Goal: Information Seeking & Learning: Learn about a topic

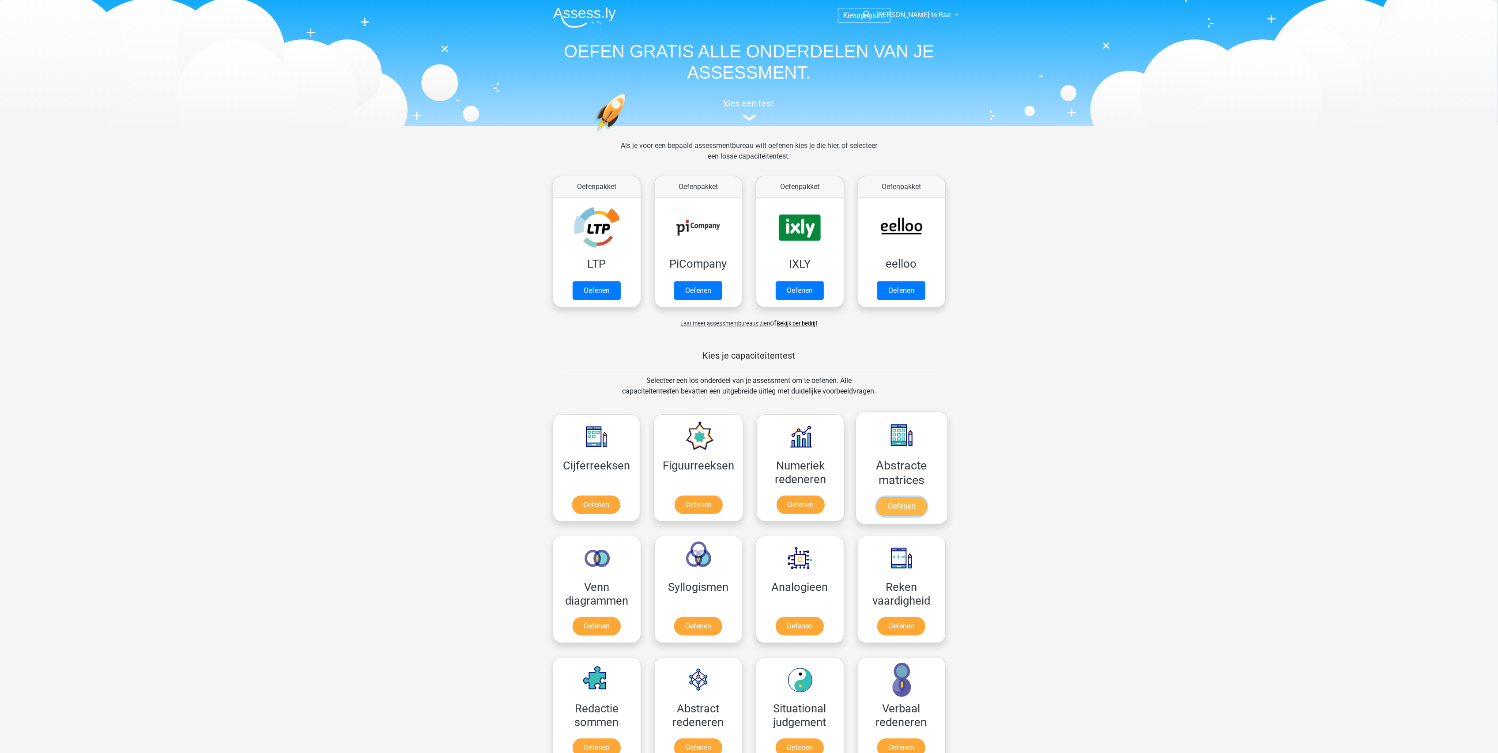
click at [910, 506] on link "Oefenen" at bounding box center [901, 506] width 50 height 19
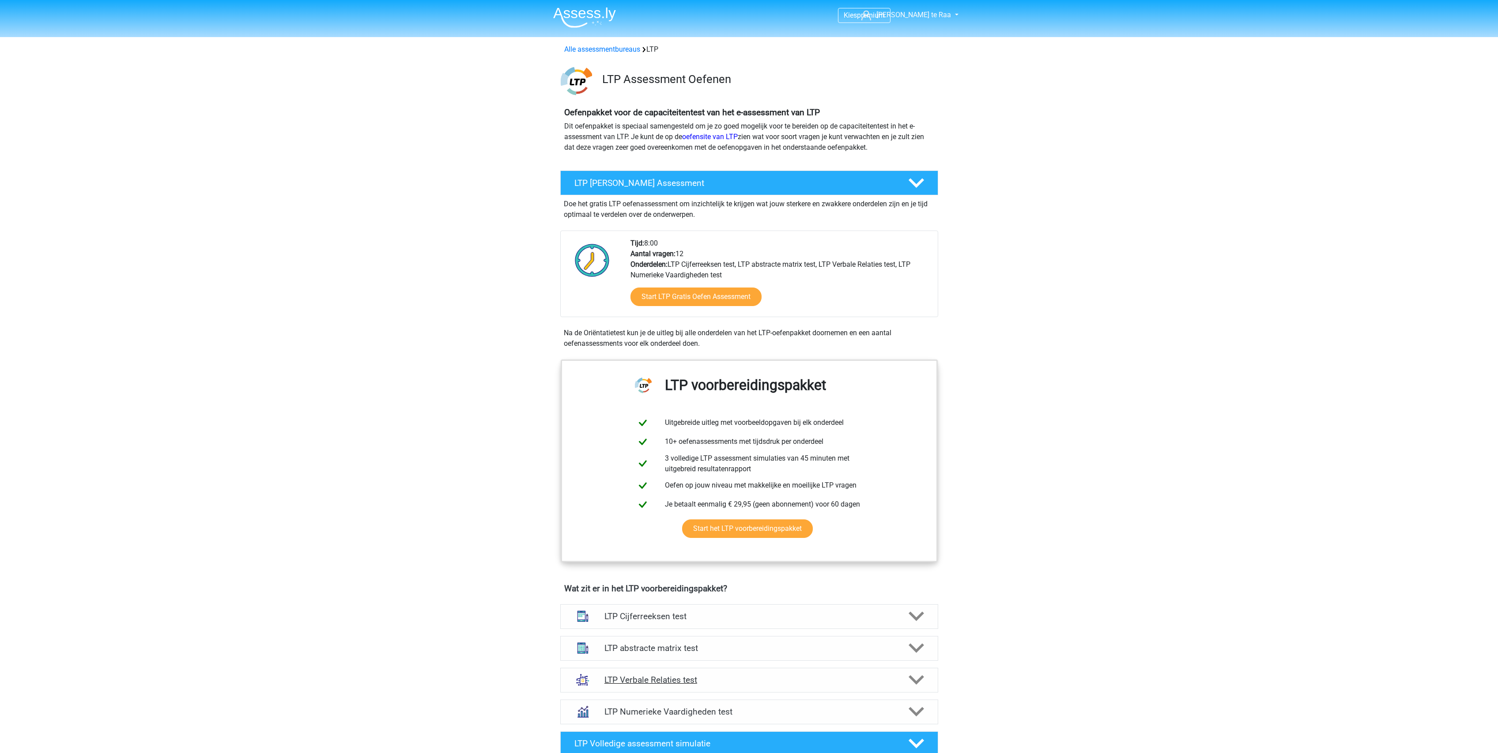
scroll to position [177, 0]
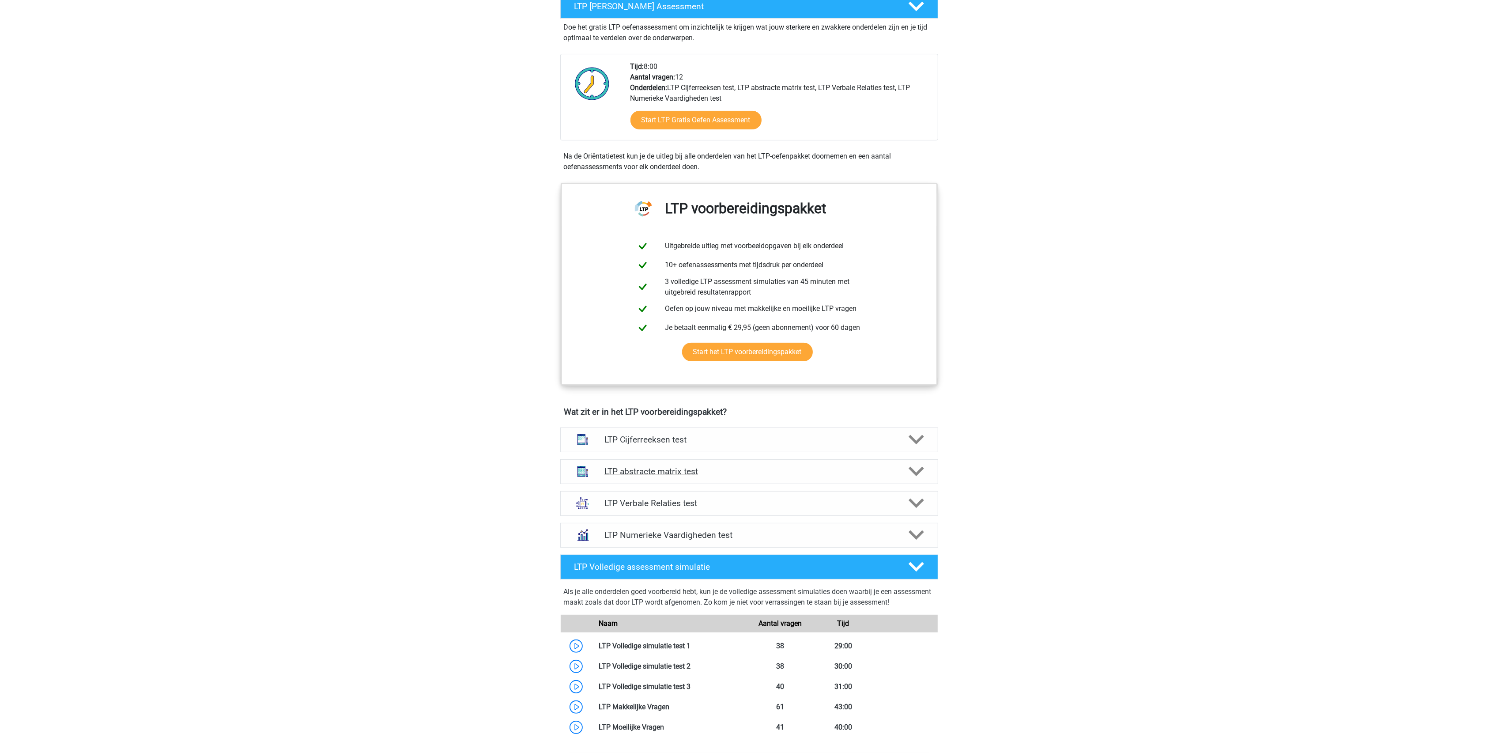
click at [657, 476] on h4 "LTP abstracte matrix test" at bounding box center [748, 471] width 289 height 10
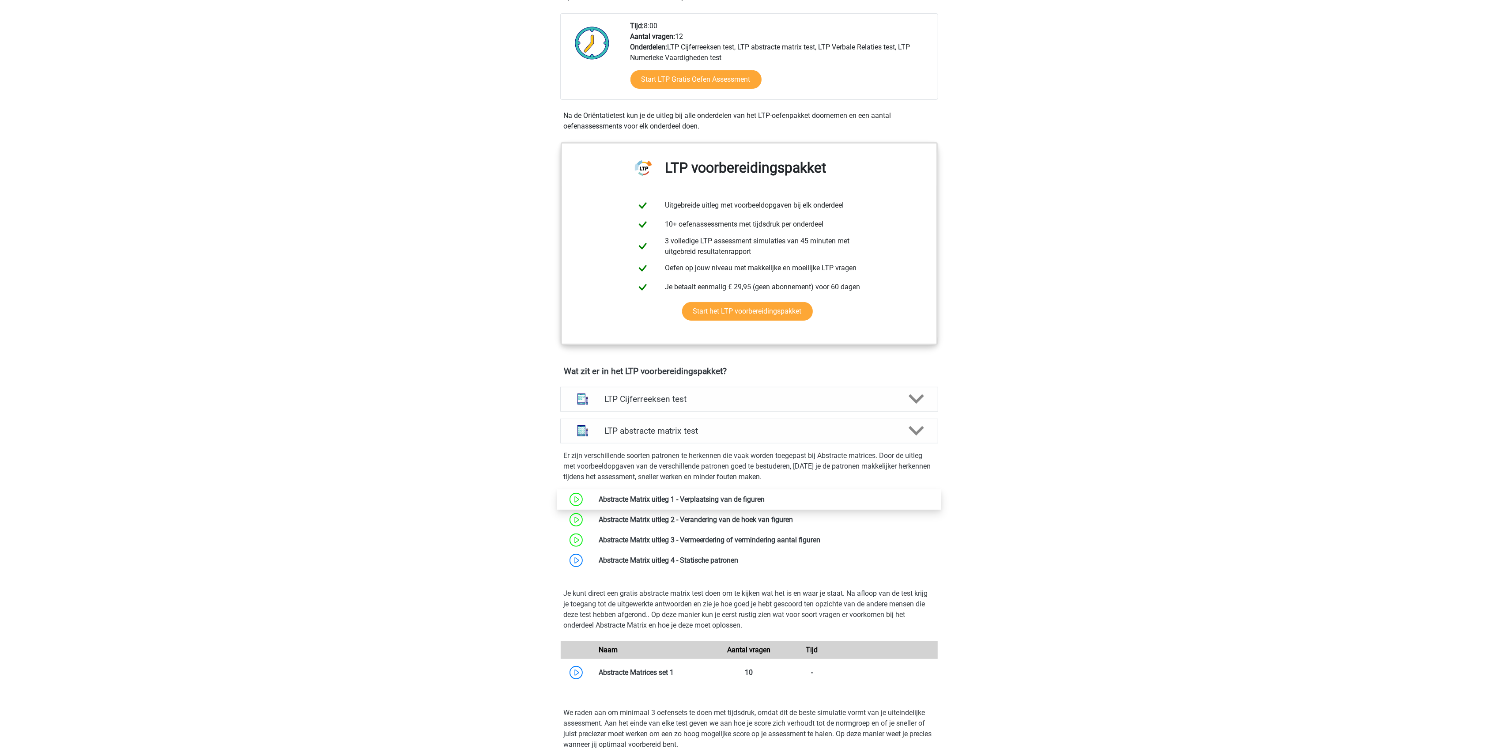
scroll to position [235, 0]
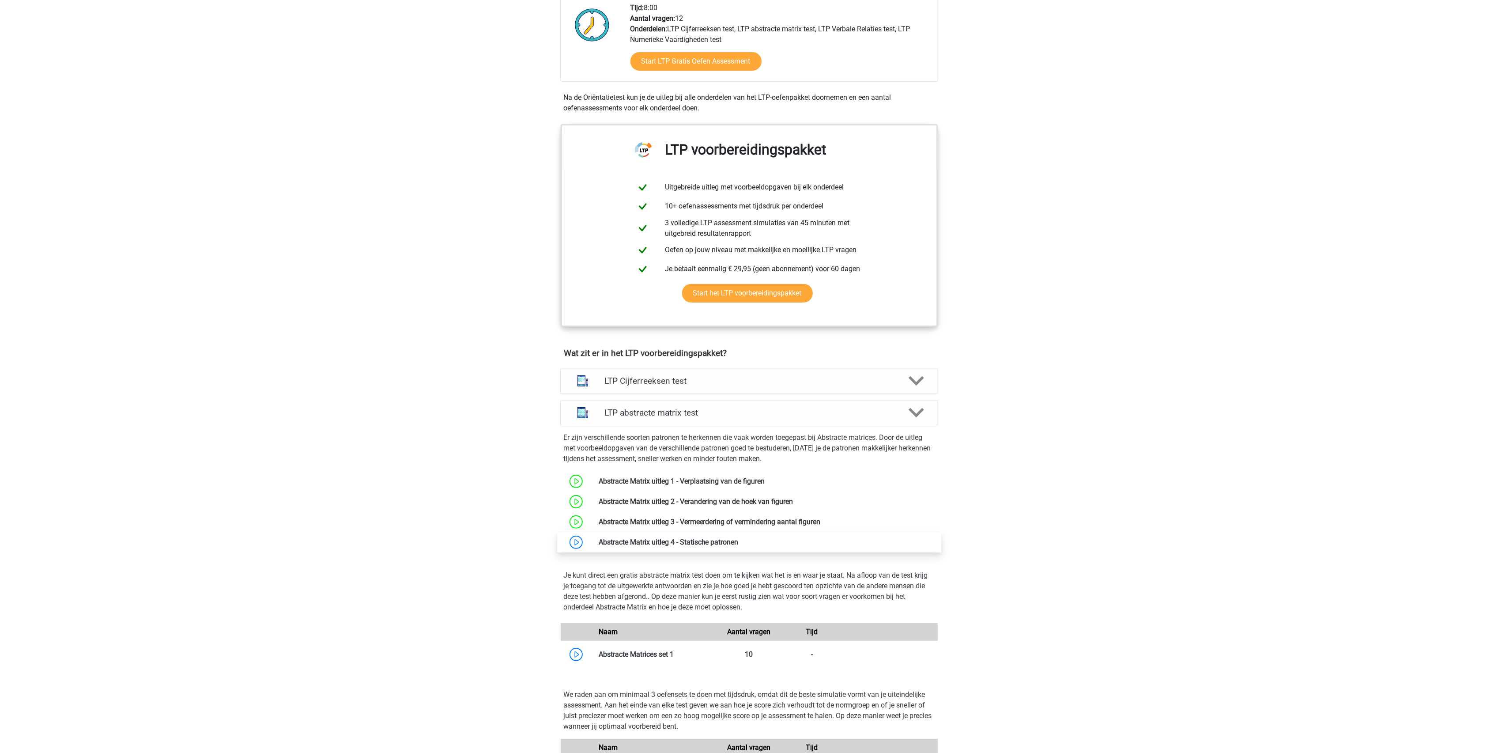
click at [739, 541] on link at bounding box center [739, 542] width 0 height 8
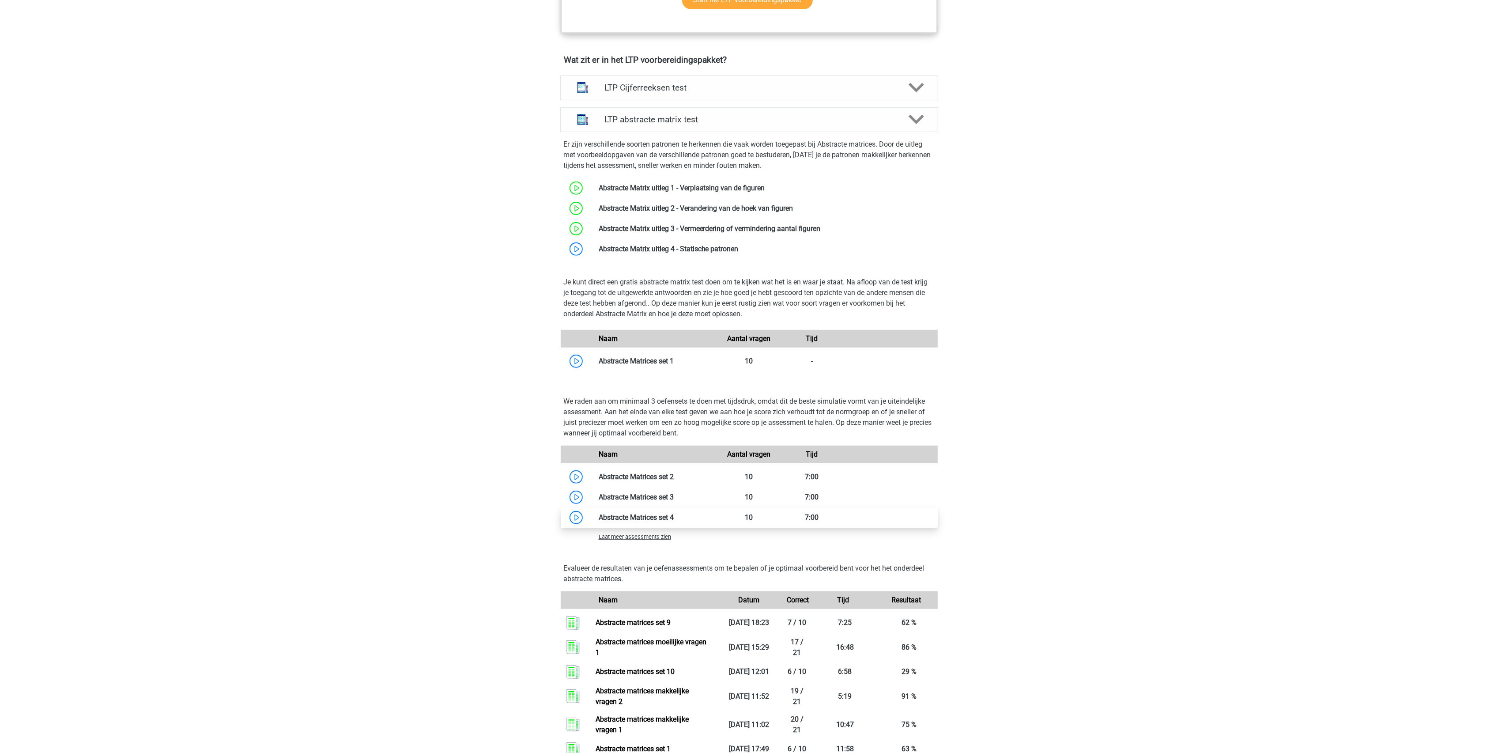
scroll to position [530, 0]
click at [646, 536] on span "Laat meer assessments zien" at bounding box center [635, 535] width 72 height 7
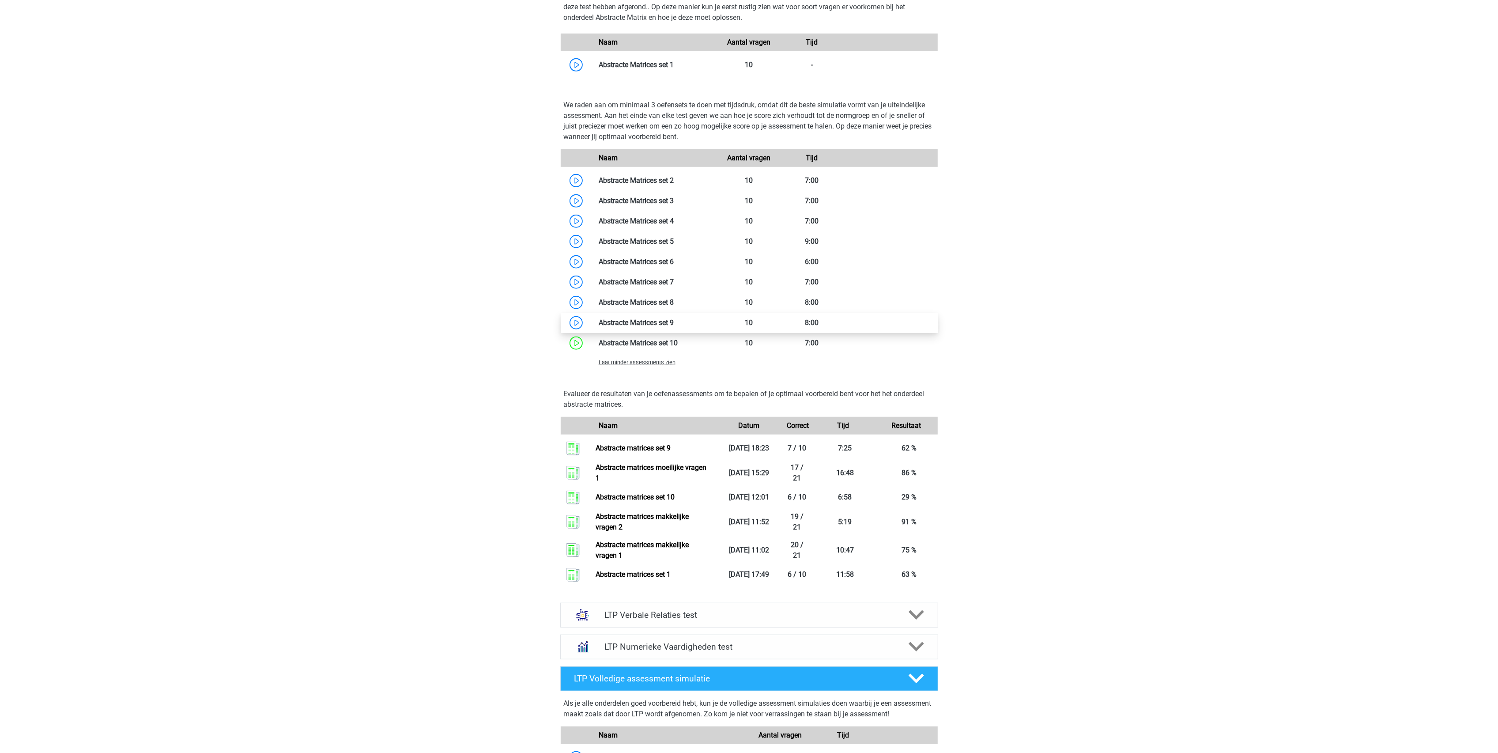
scroll to position [824, 0]
click at [651, 364] on span "Laat minder assessments zien" at bounding box center [637, 363] width 77 height 7
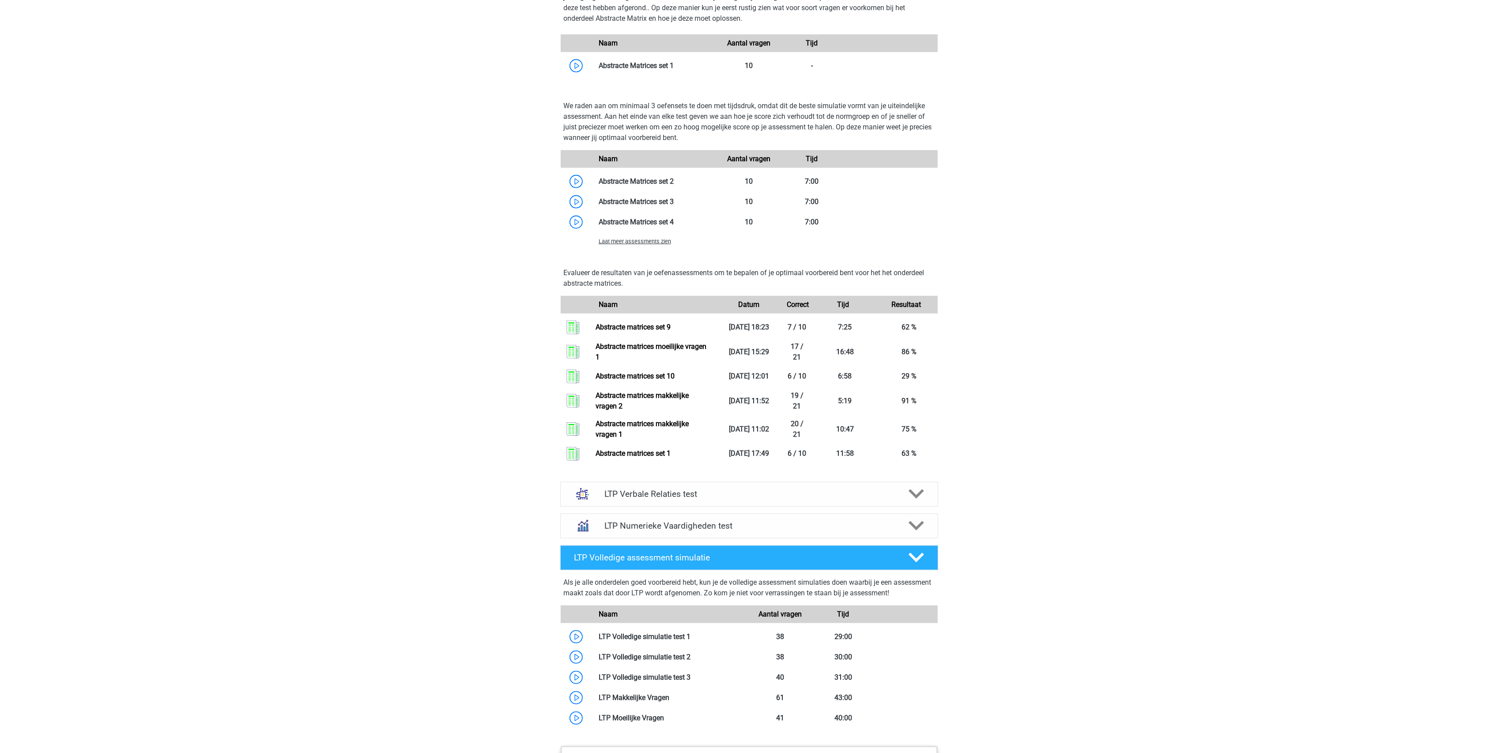
click at [634, 242] on span "Laat meer assessments zien" at bounding box center [635, 241] width 72 height 7
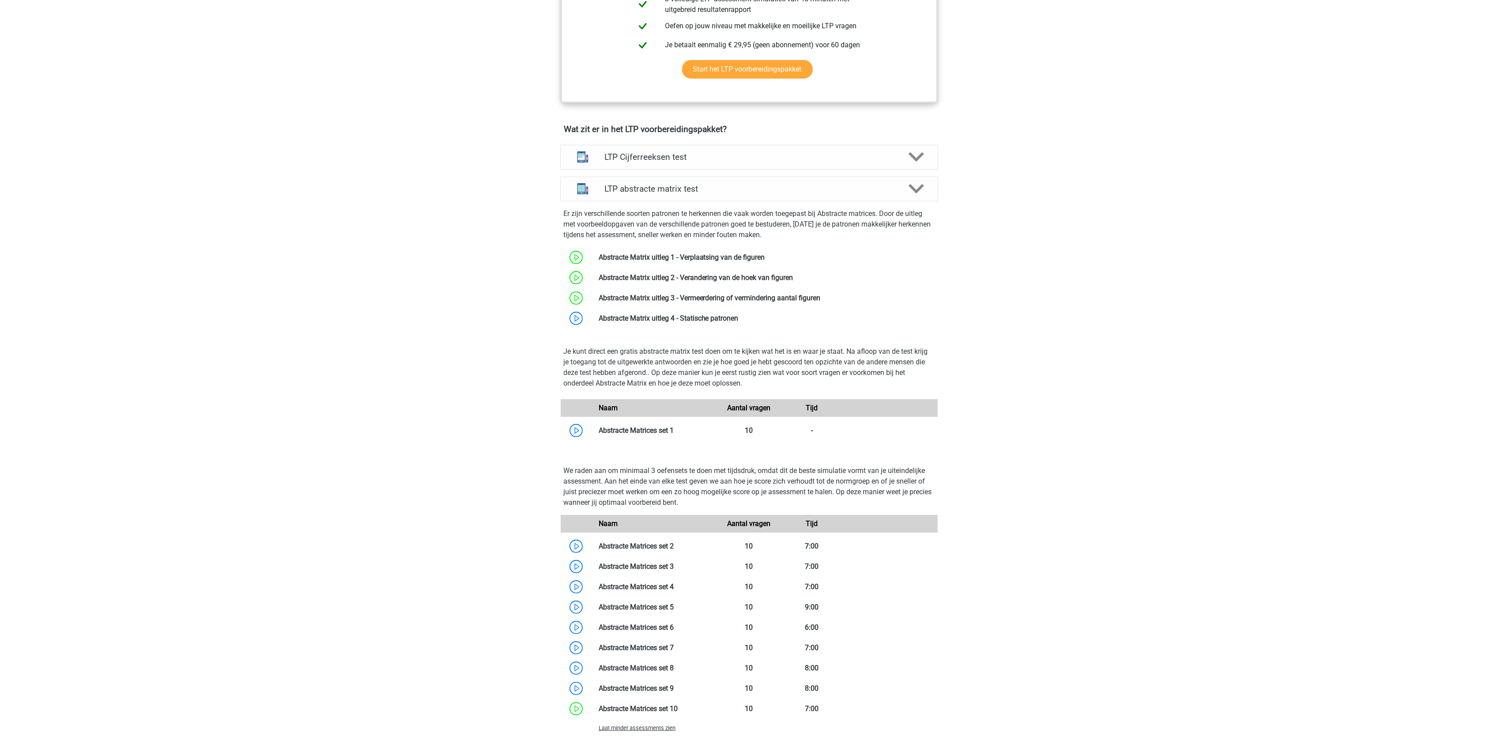
scroll to position [454, 0]
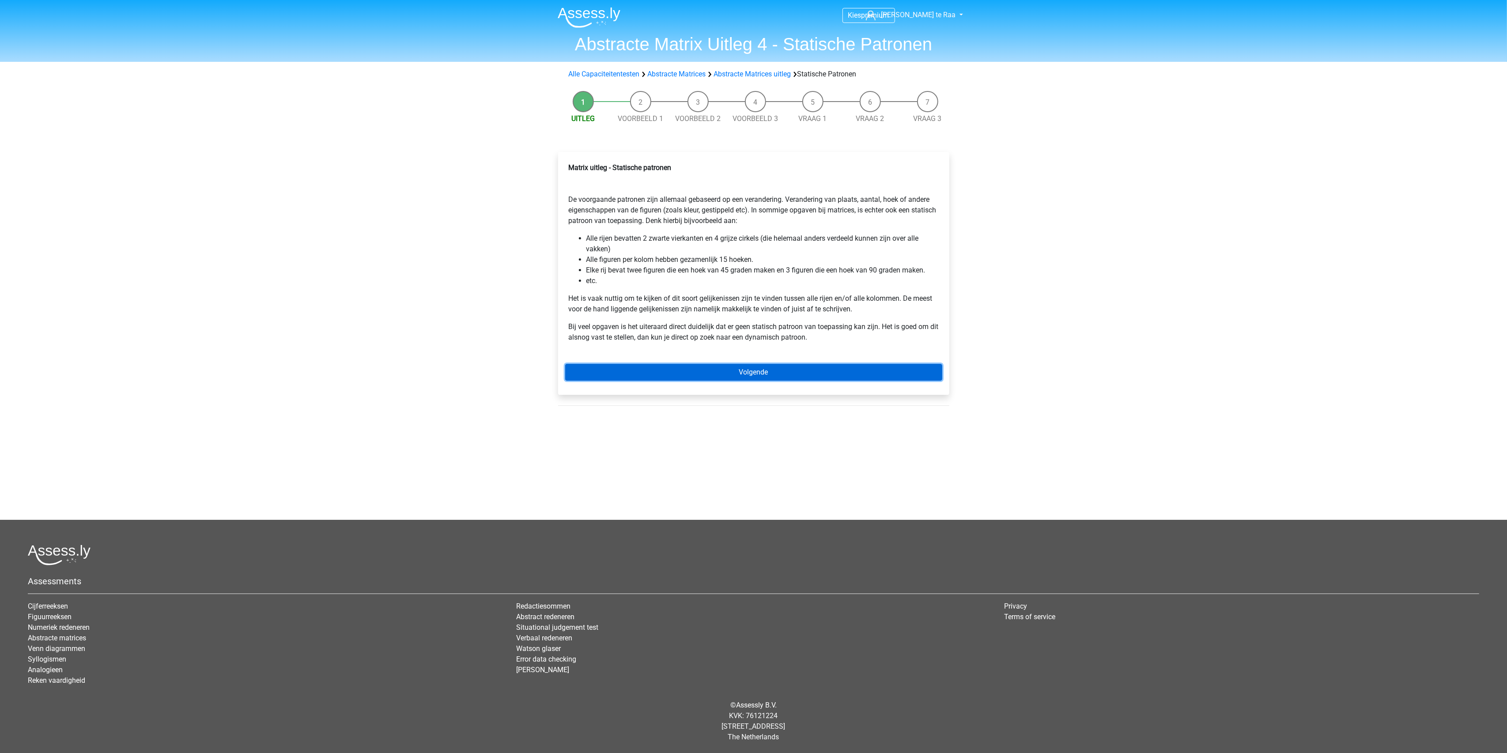
click at [750, 373] on link "Volgende" at bounding box center [753, 372] width 377 height 17
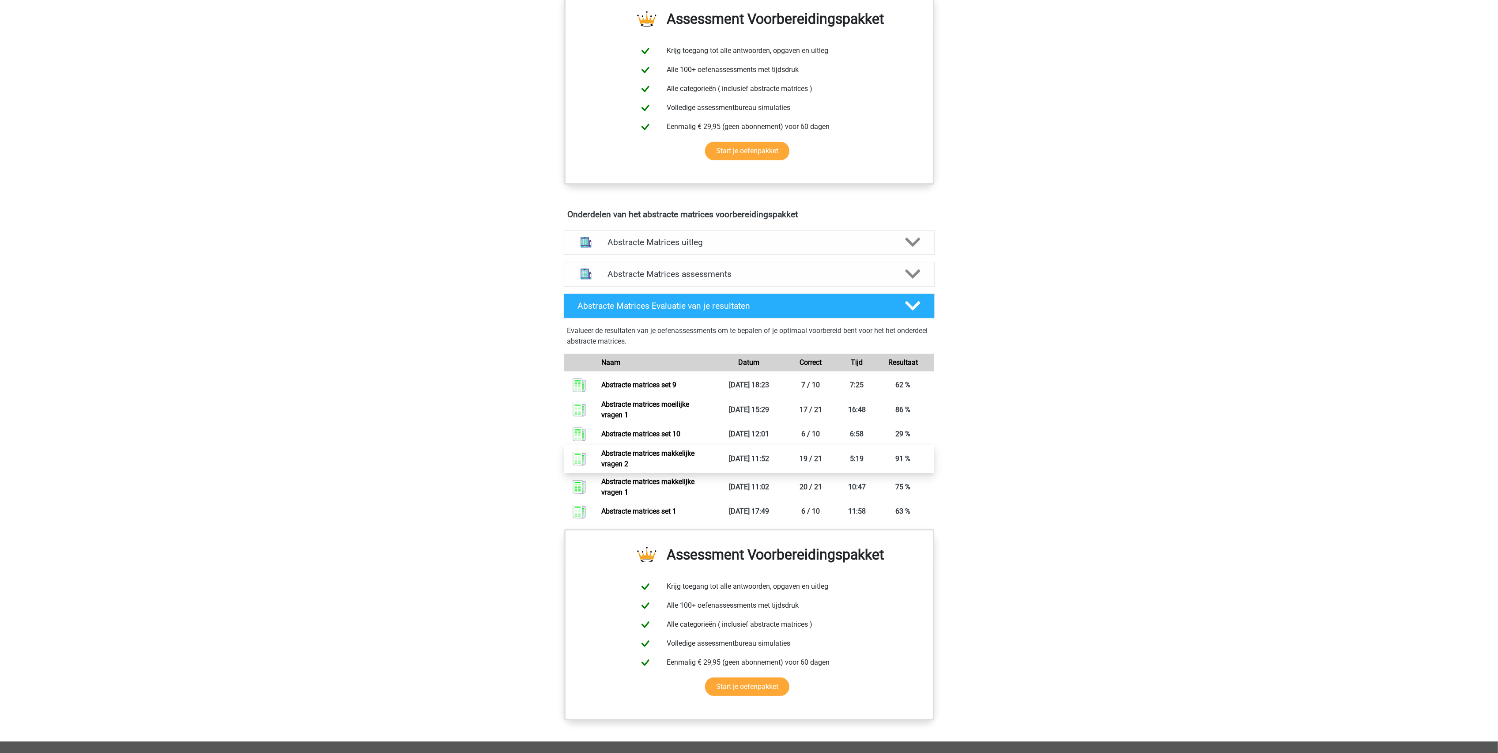
scroll to position [353, 0]
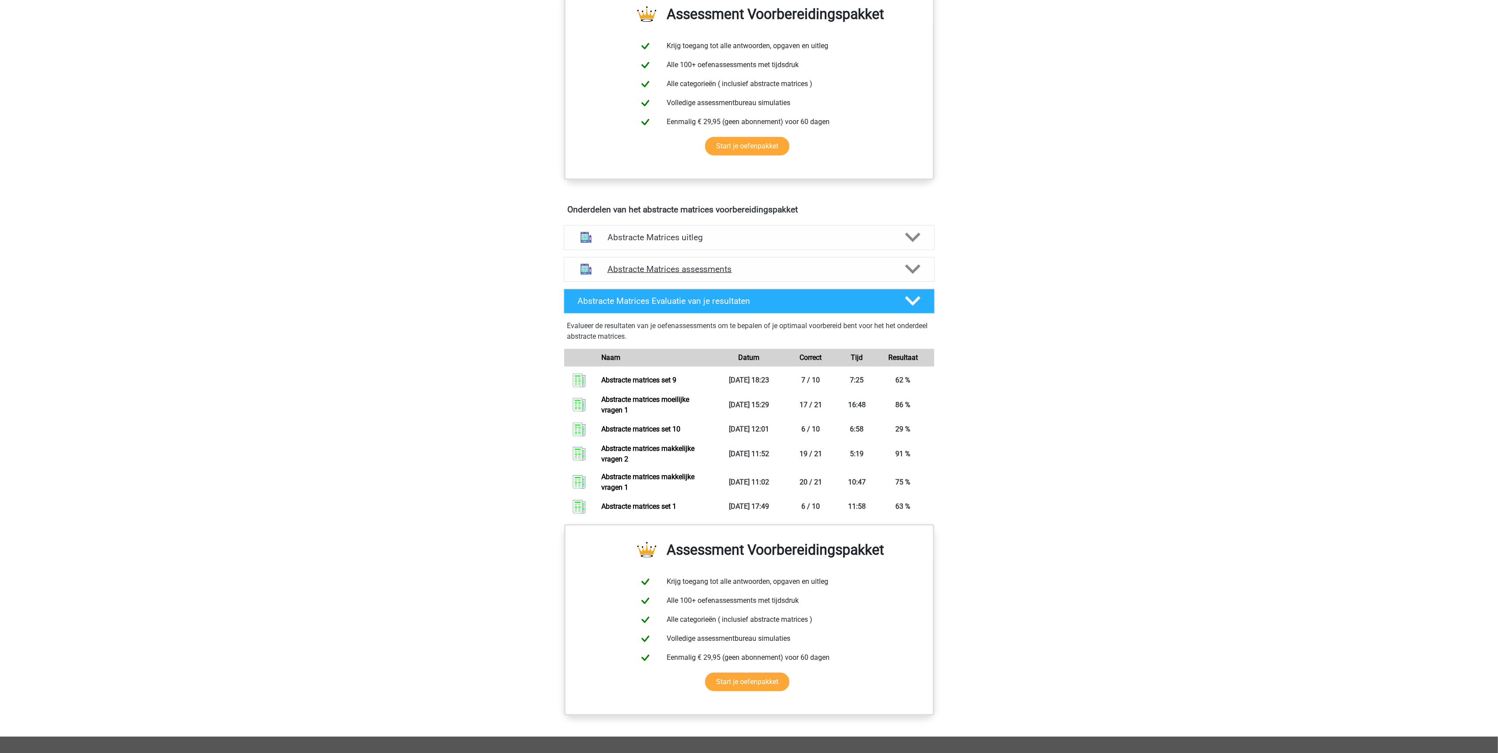
click at [631, 274] on h4 "Abstracte Matrices assessments" at bounding box center [749, 269] width 283 height 10
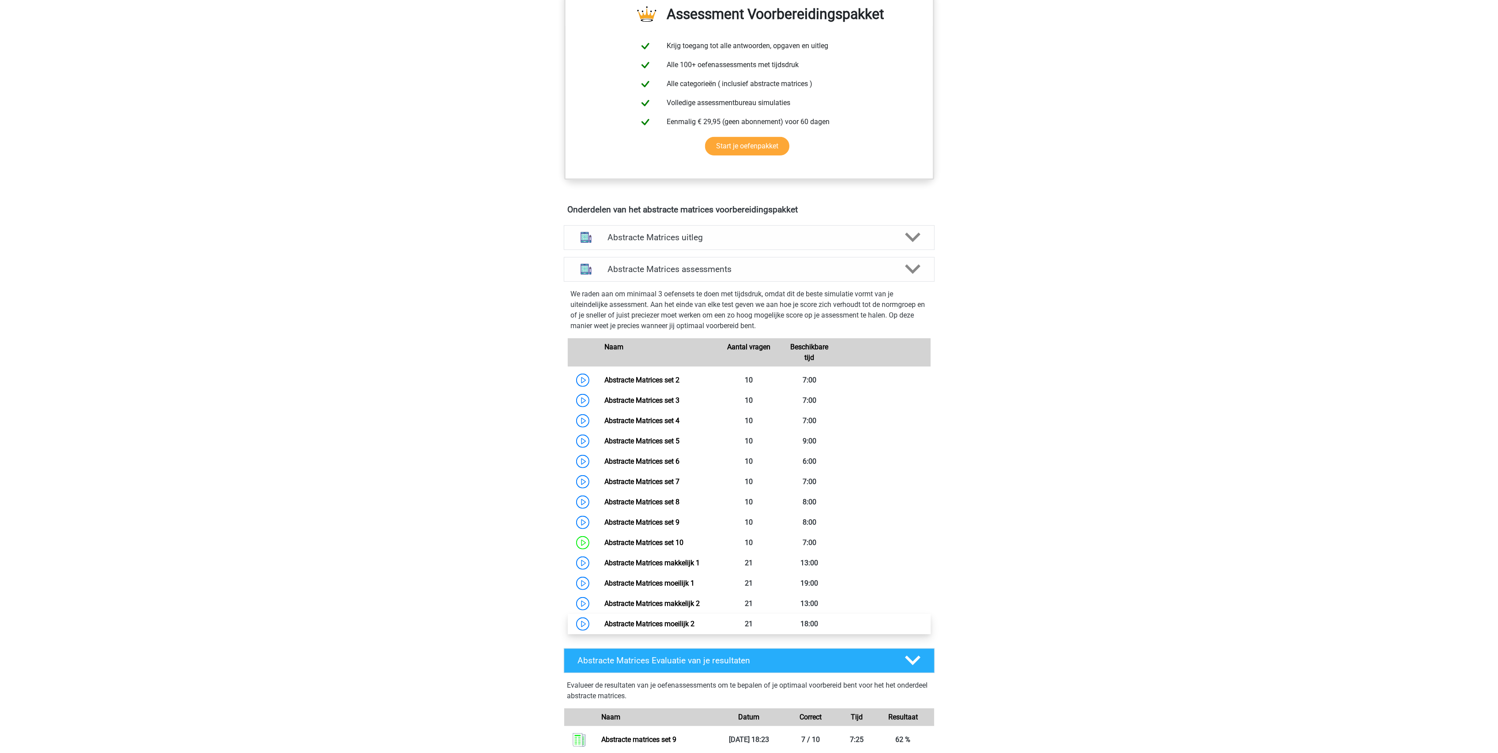
click at [604, 624] on link "Abstracte Matrices moeilijk 2" at bounding box center [649, 623] width 90 height 8
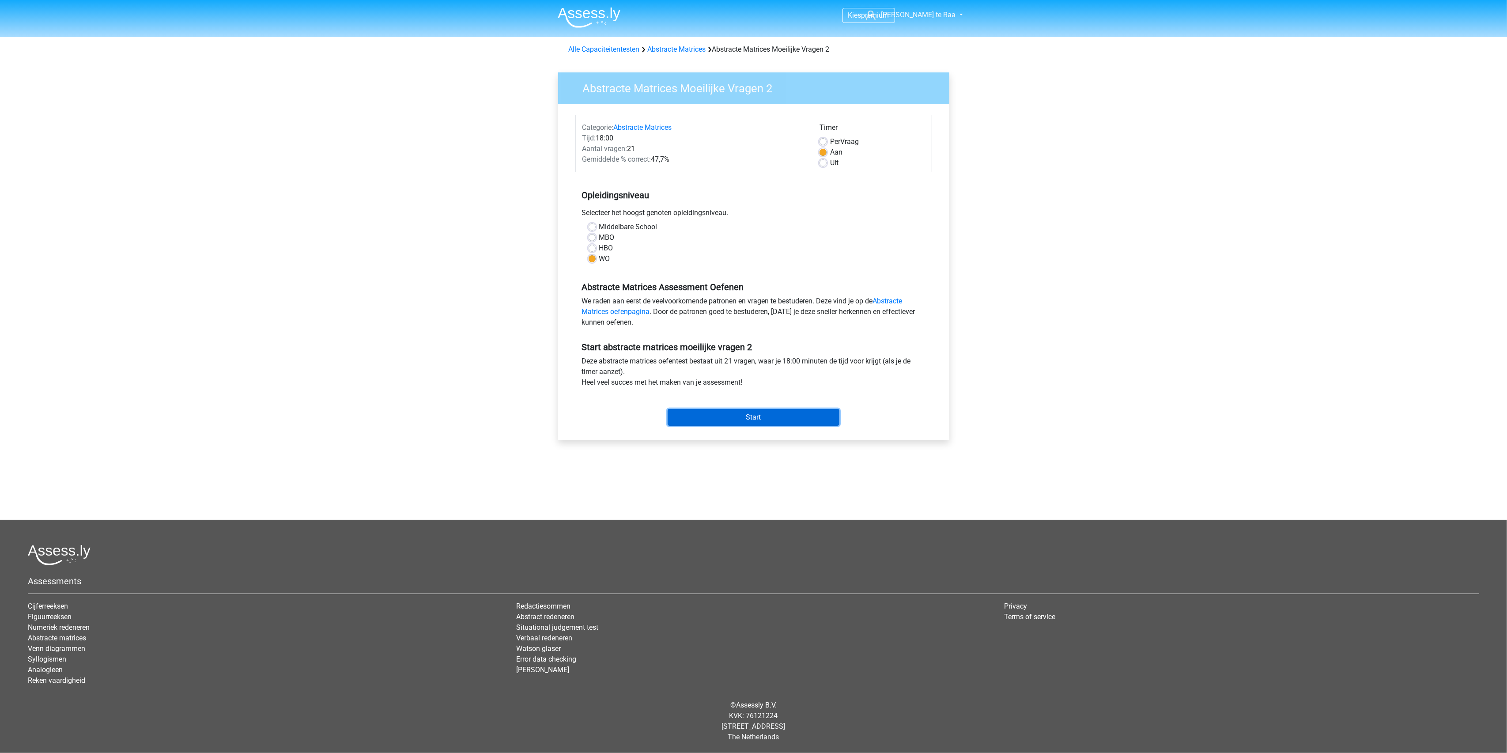
click at [728, 420] on input "Start" at bounding box center [754, 417] width 172 height 17
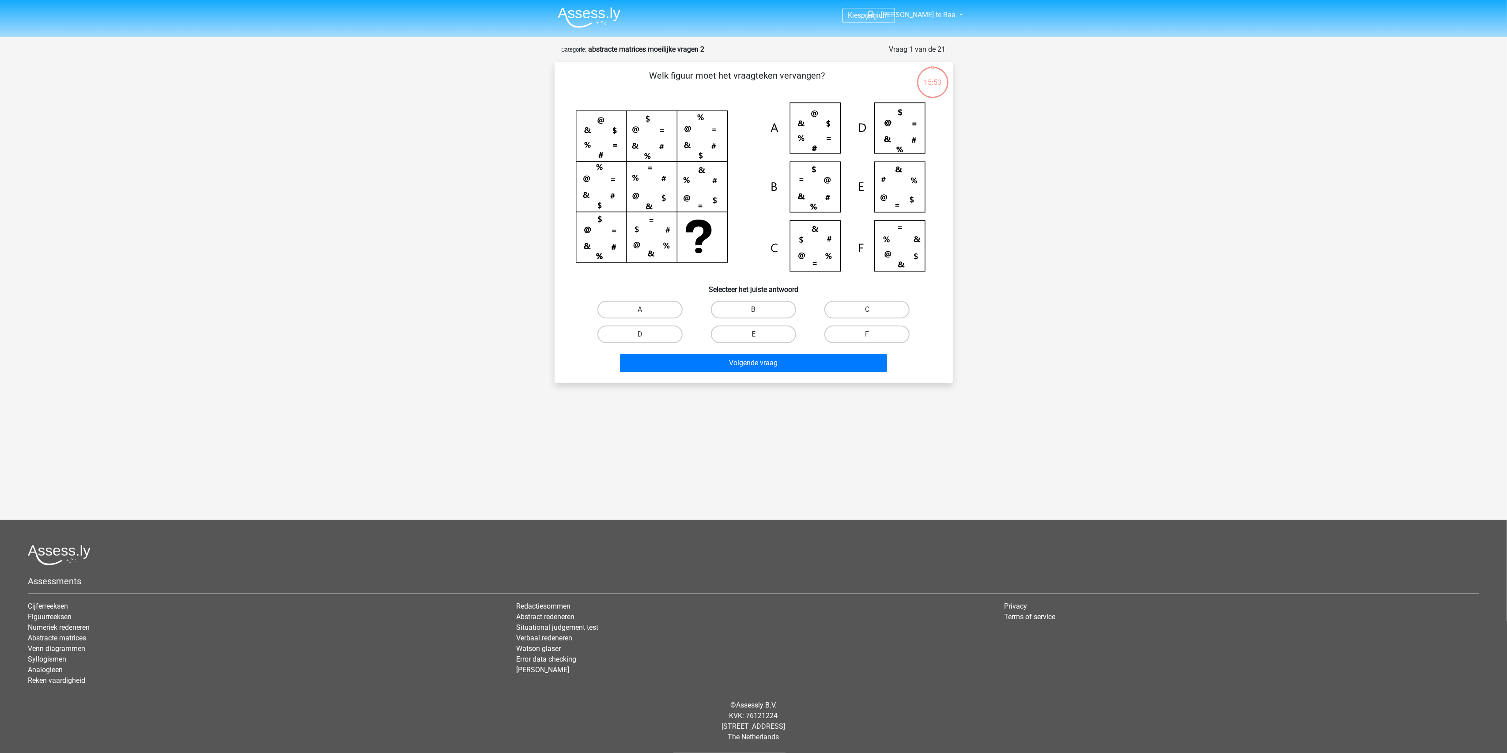
click at [862, 304] on label "C" at bounding box center [866, 310] width 85 height 18
click at [867, 310] on input "C" at bounding box center [870, 313] width 6 height 6
radio input "true"
click at [778, 359] on button "Volgende vraag" at bounding box center [753, 363] width 267 height 19
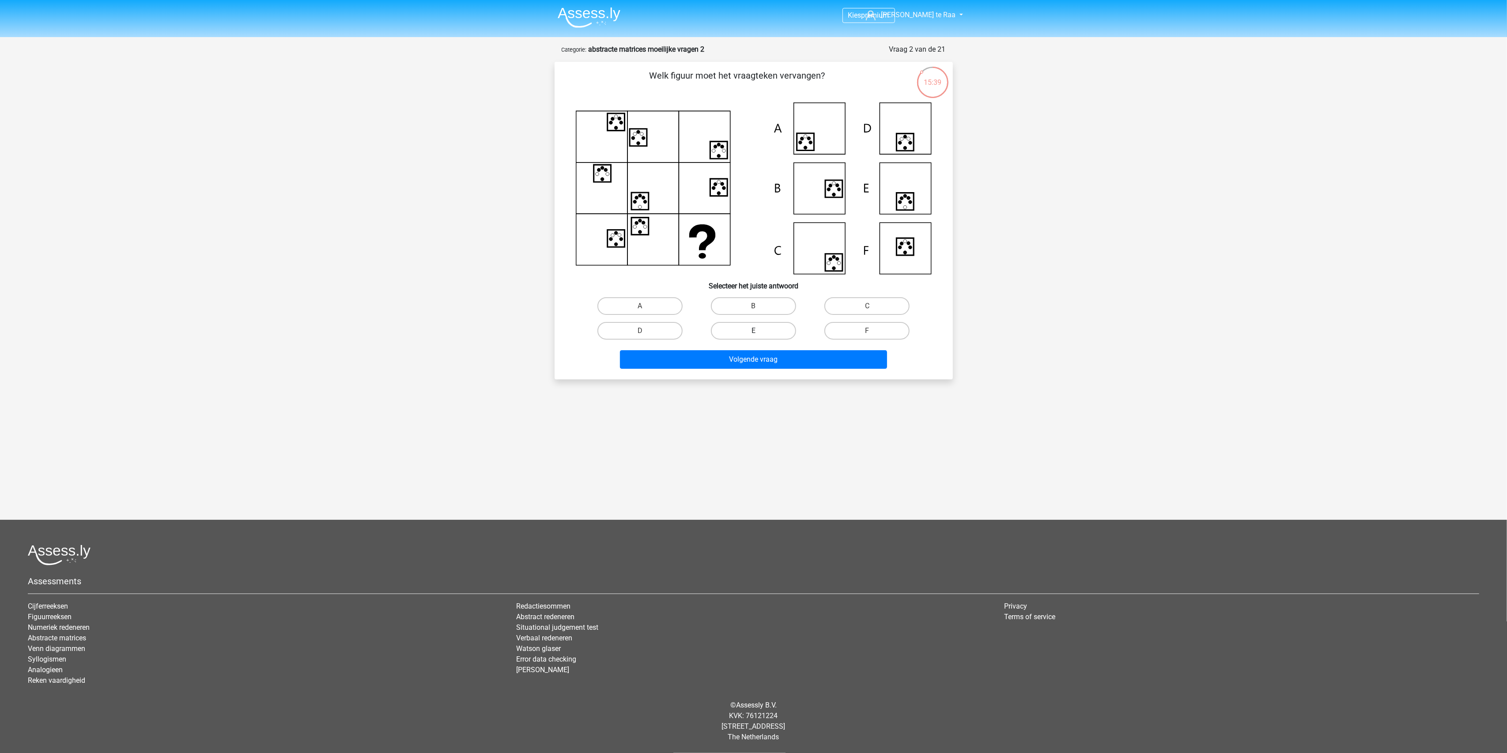
click at [757, 329] on label "E" at bounding box center [753, 331] width 85 height 18
click at [757, 331] on input "E" at bounding box center [756, 334] width 6 height 6
radio input "true"
click at [796, 366] on button "Volgende vraag" at bounding box center [753, 359] width 267 height 19
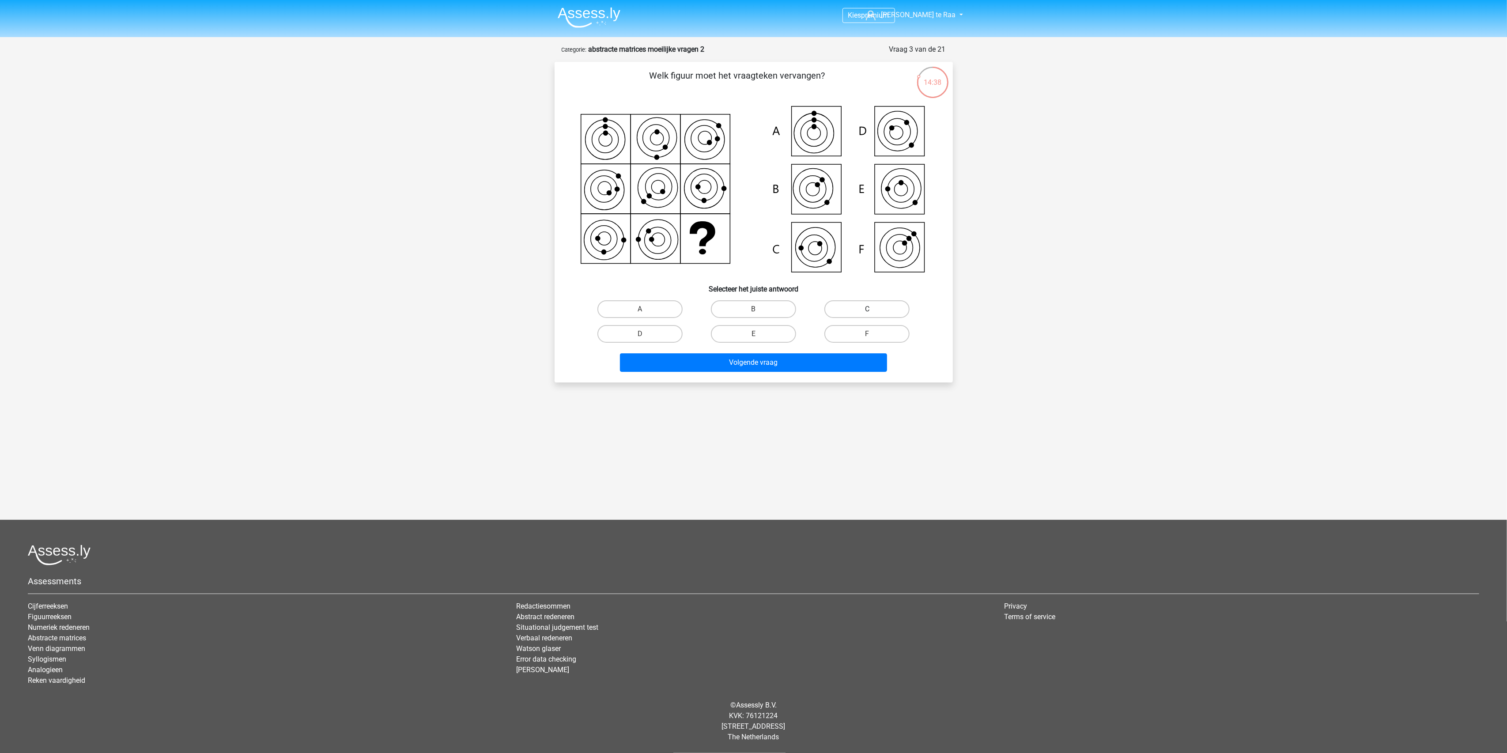
click at [865, 310] on label "C" at bounding box center [866, 309] width 85 height 18
click at [867, 310] on input "C" at bounding box center [870, 312] width 6 height 6
radio input "true"
click at [818, 361] on button "Volgende vraag" at bounding box center [753, 362] width 267 height 19
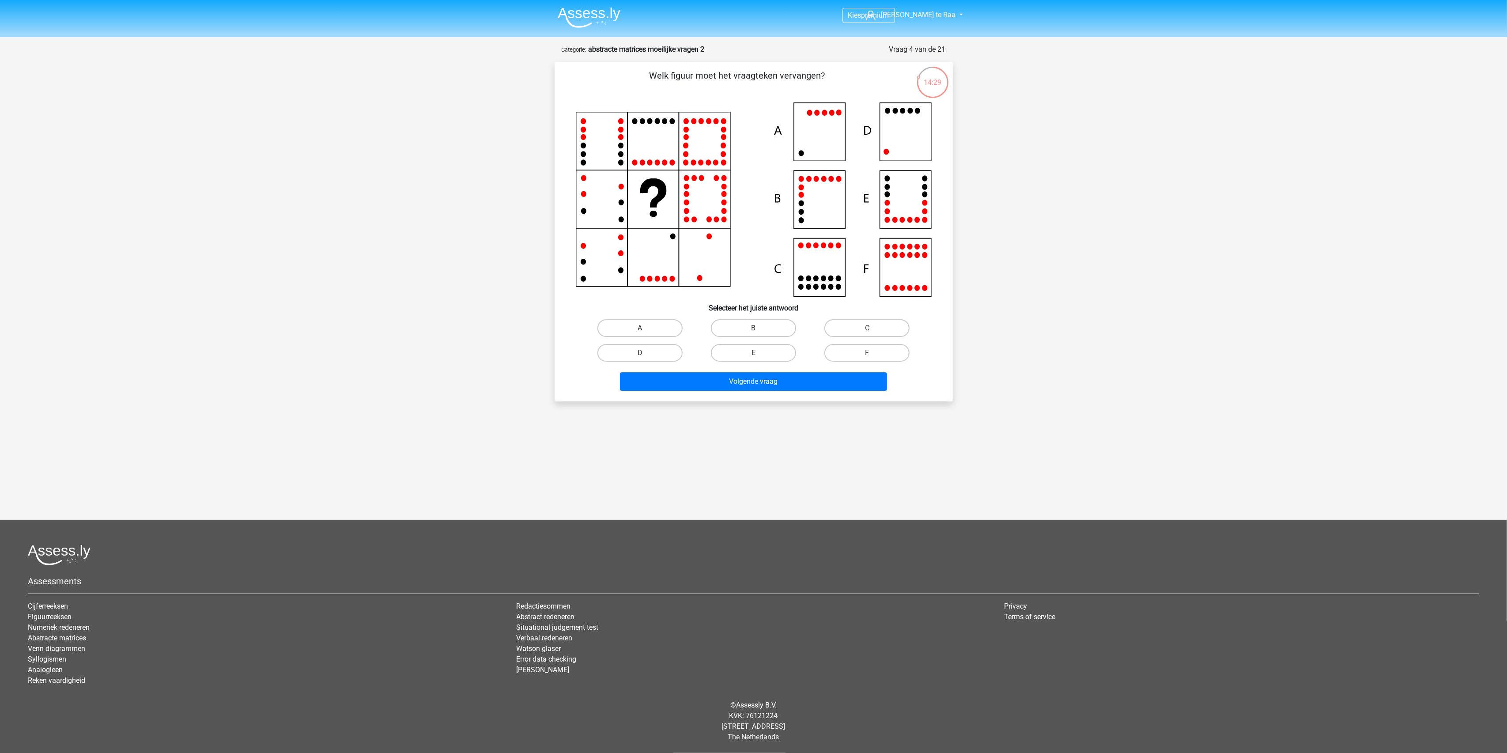
click at [657, 325] on label "A" at bounding box center [639, 328] width 85 height 18
click at [646, 328] on input "A" at bounding box center [643, 331] width 6 height 6
radio input "true"
click at [663, 355] on label "D" at bounding box center [639, 353] width 85 height 18
click at [646, 355] on input "D" at bounding box center [643, 356] width 6 height 6
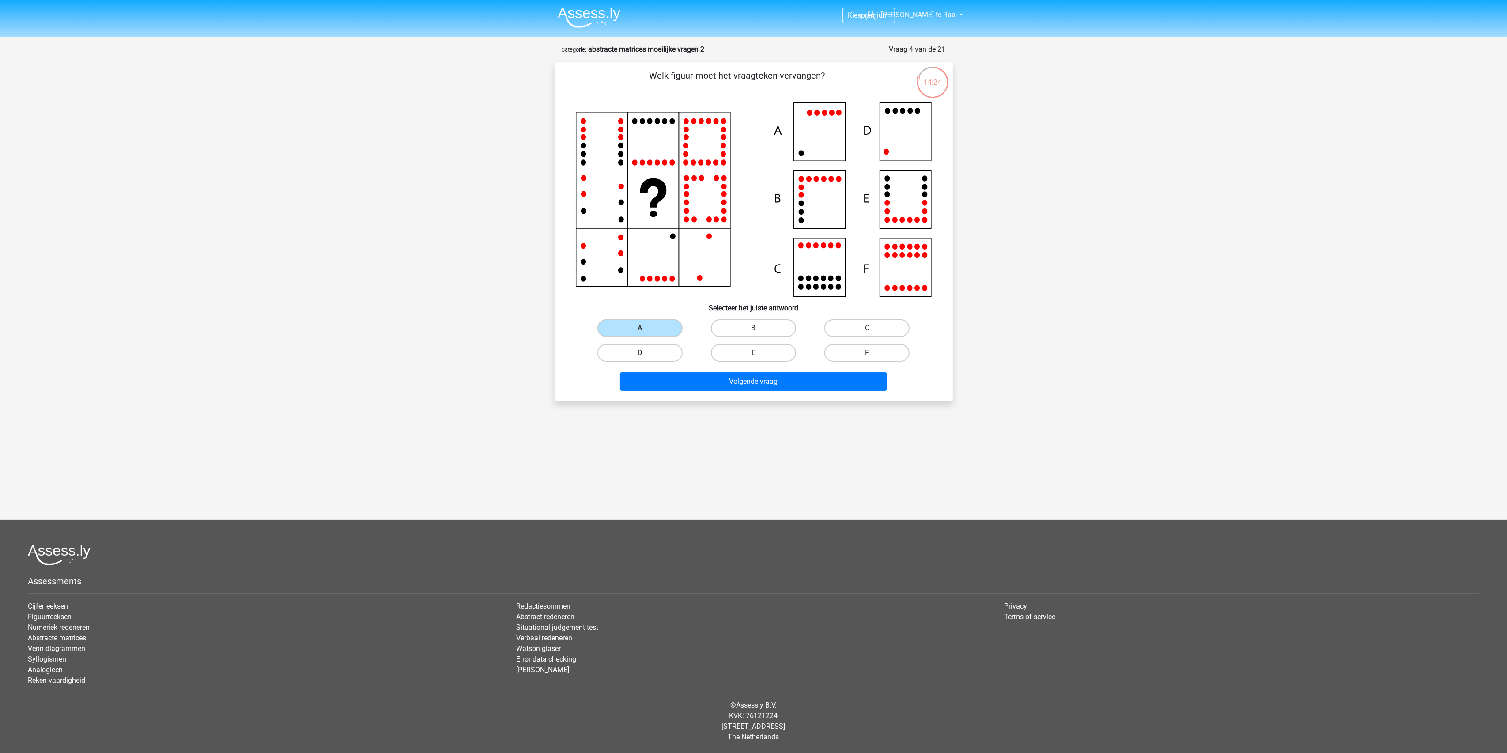
radio input "true"
click at [678, 378] on button "Volgende vraag" at bounding box center [753, 381] width 267 height 19
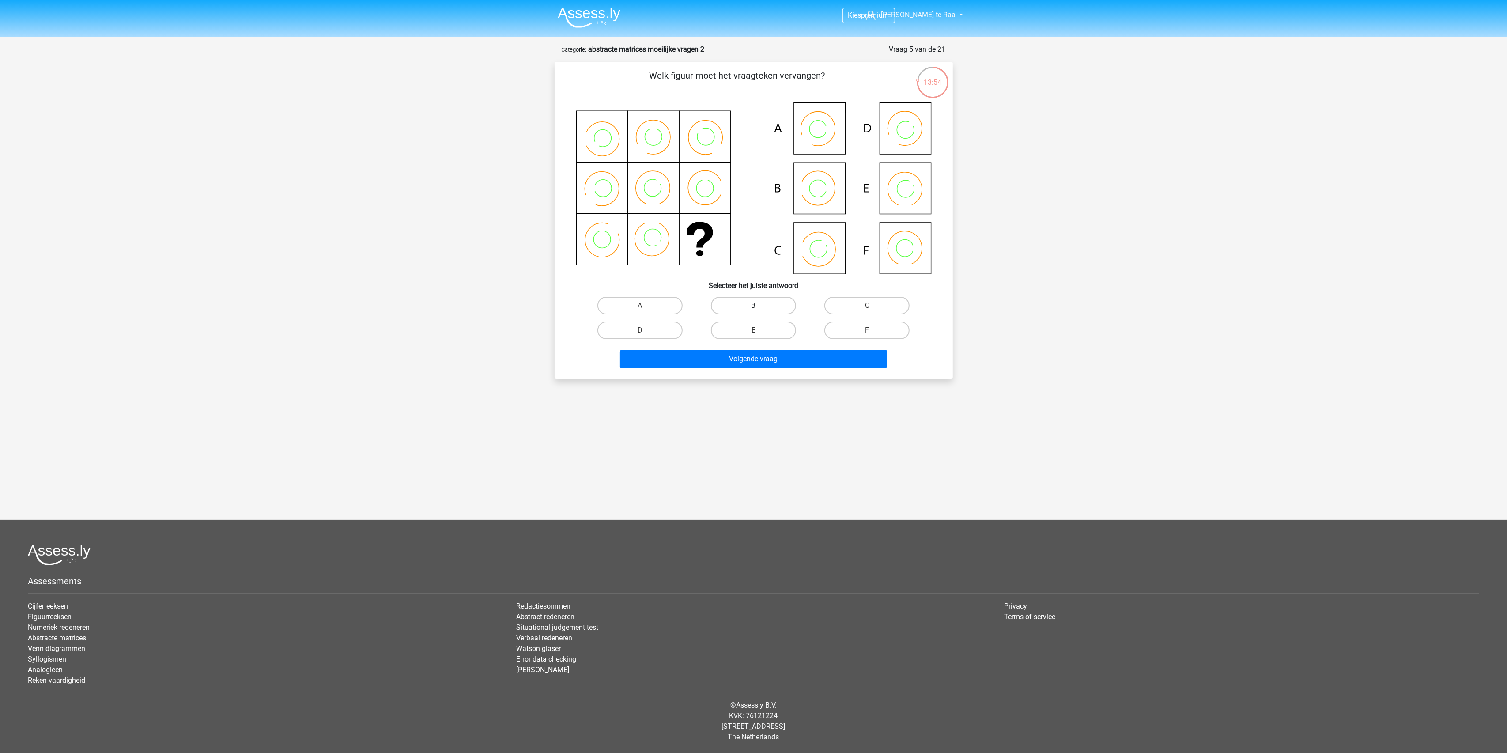
click at [759, 308] on label "B" at bounding box center [753, 306] width 85 height 18
click at [759, 308] on input "B" at bounding box center [756, 309] width 6 height 6
radio input "true"
click at [771, 362] on button "Volgende vraag" at bounding box center [753, 359] width 267 height 19
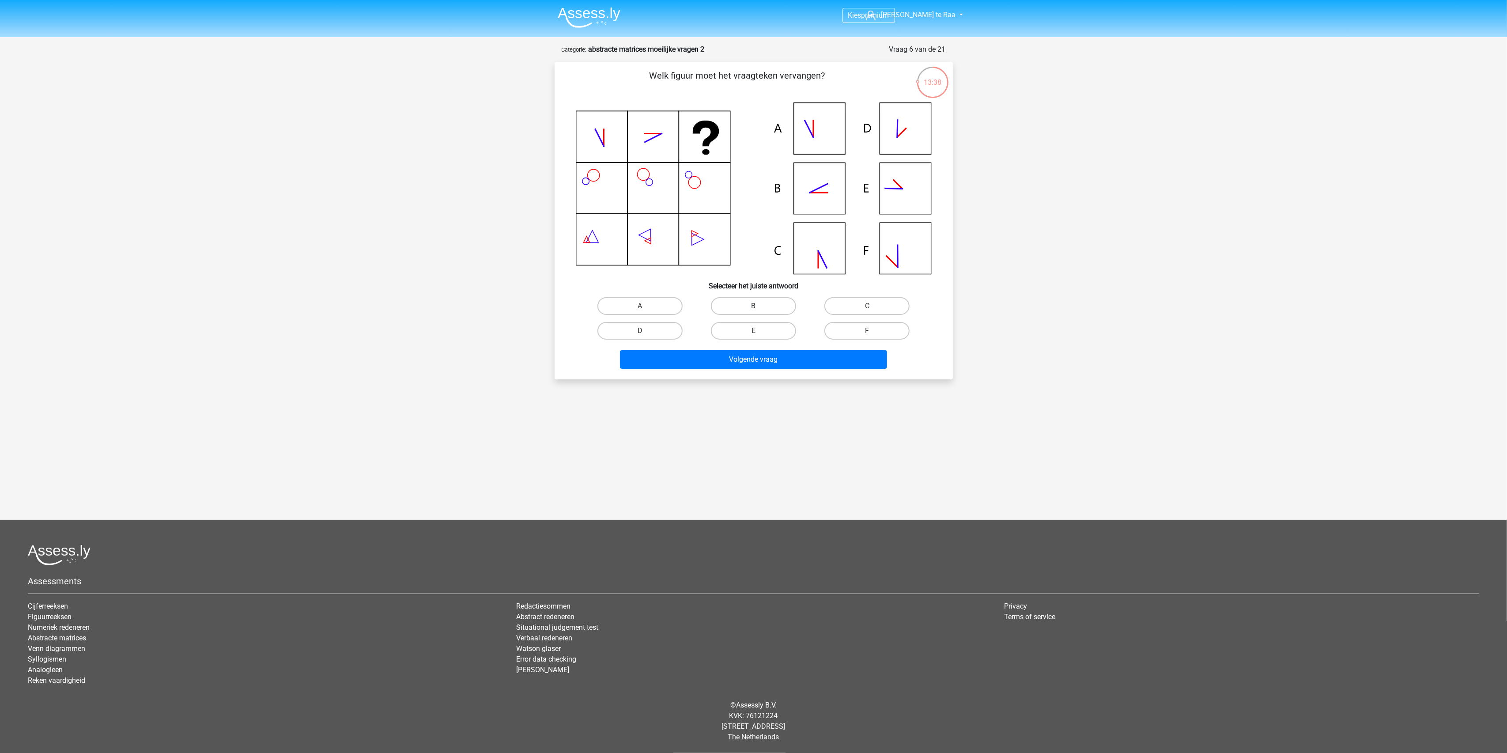
click at [773, 308] on label "B" at bounding box center [753, 306] width 85 height 18
click at [759, 308] on input "B" at bounding box center [756, 309] width 6 height 6
radio input "true"
click at [785, 353] on button "Volgende vraag" at bounding box center [753, 359] width 267 height 19
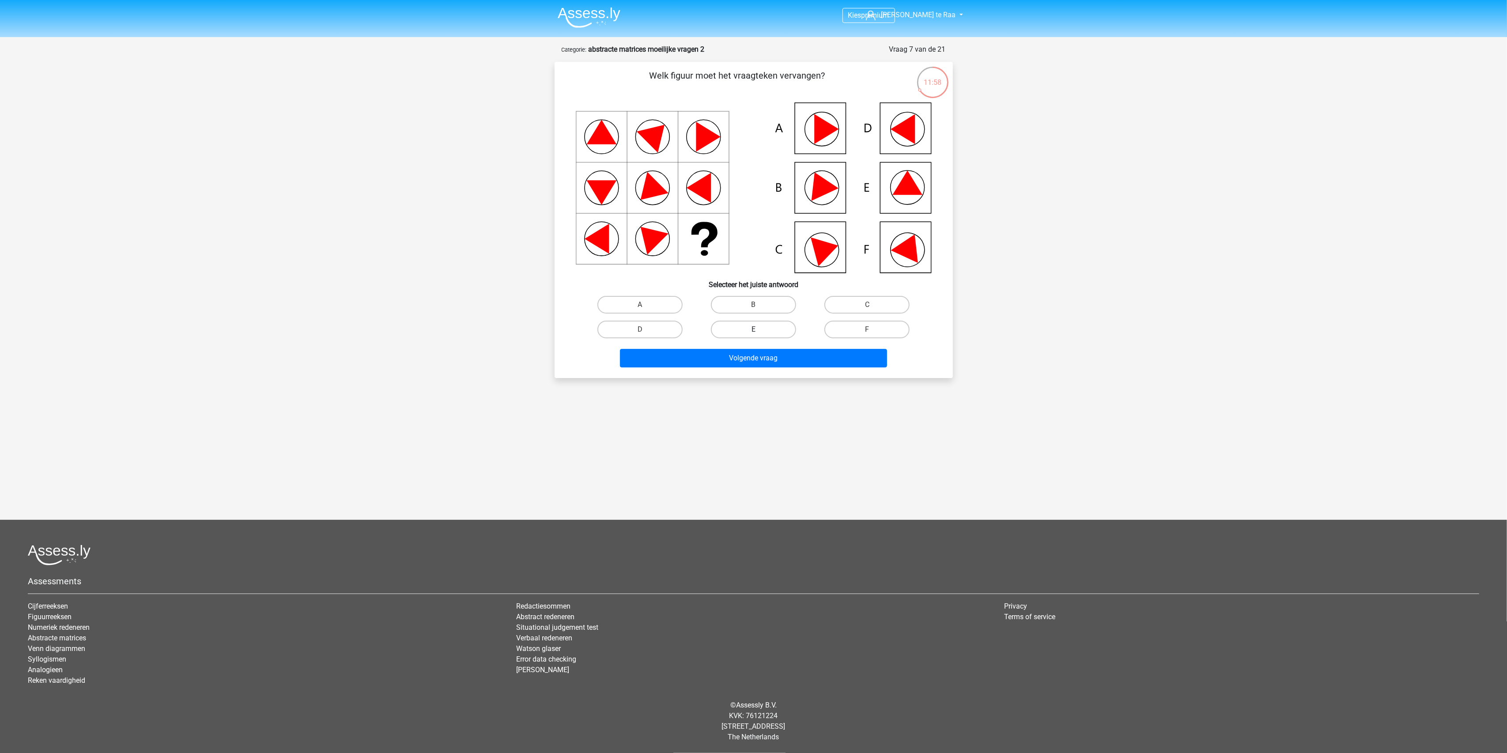
click at [741, 327] on label "E" at bounding box center [753, 330] width 85 height 18
click at [753, 329] on input "E" at bounding box center [756, 332] width 6 height 6
radio input "true"
click at [739, 356] on button "Volgende vraag" at bounding box center [753, 358] width 267 height 19
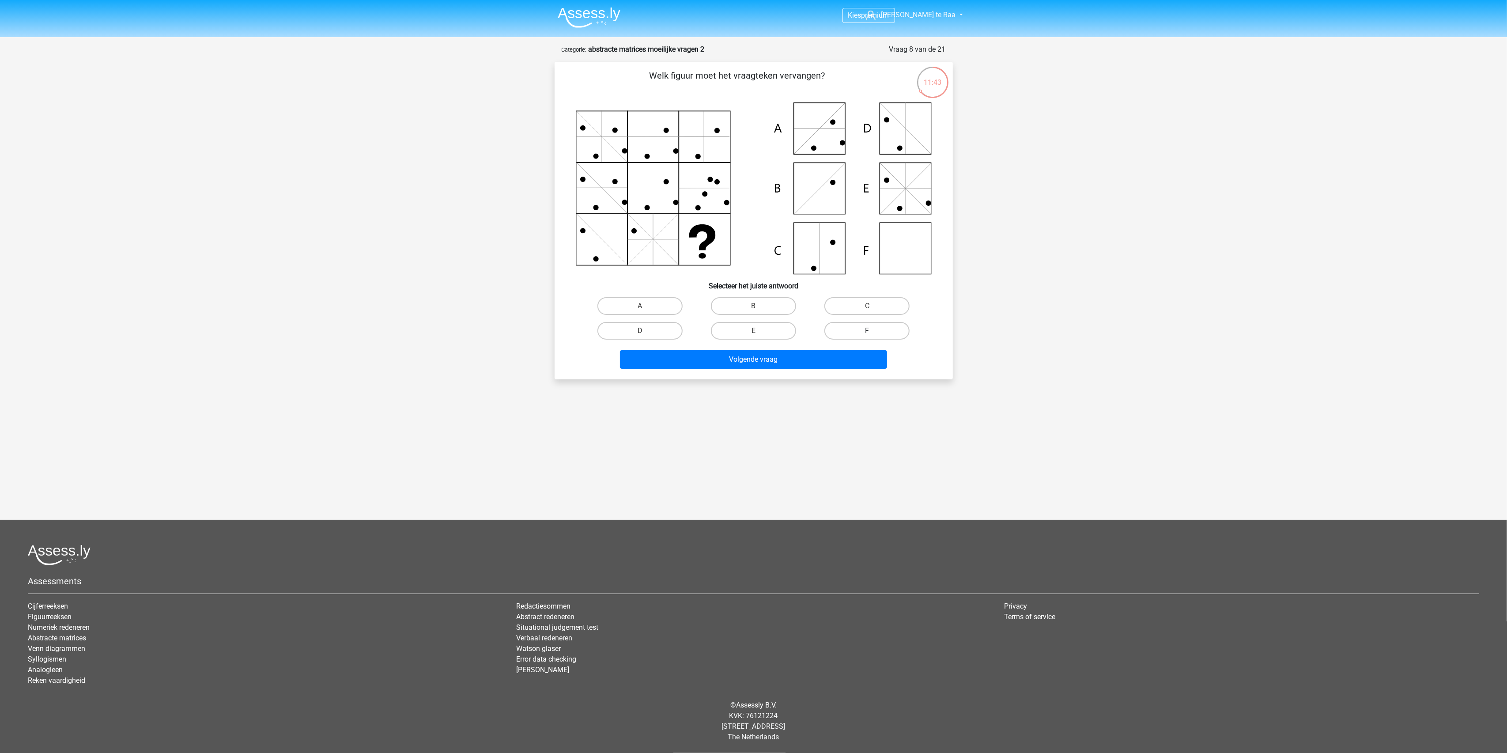
click at [853, 328] on label "F" at bounding box center [866, 331] width 85 height 18
click at [867, 331] on input "F" at bounding box center [870, 334] width 6 height 6
radio input "true"
click at [842, 356] on button "Volgende vraag" at bounding box center [753, 359] width 267 height 19
drag, startPoint x: 654, startPoint y: 301, endPoint x: 698, endPoint y: 313, distance: 45.2
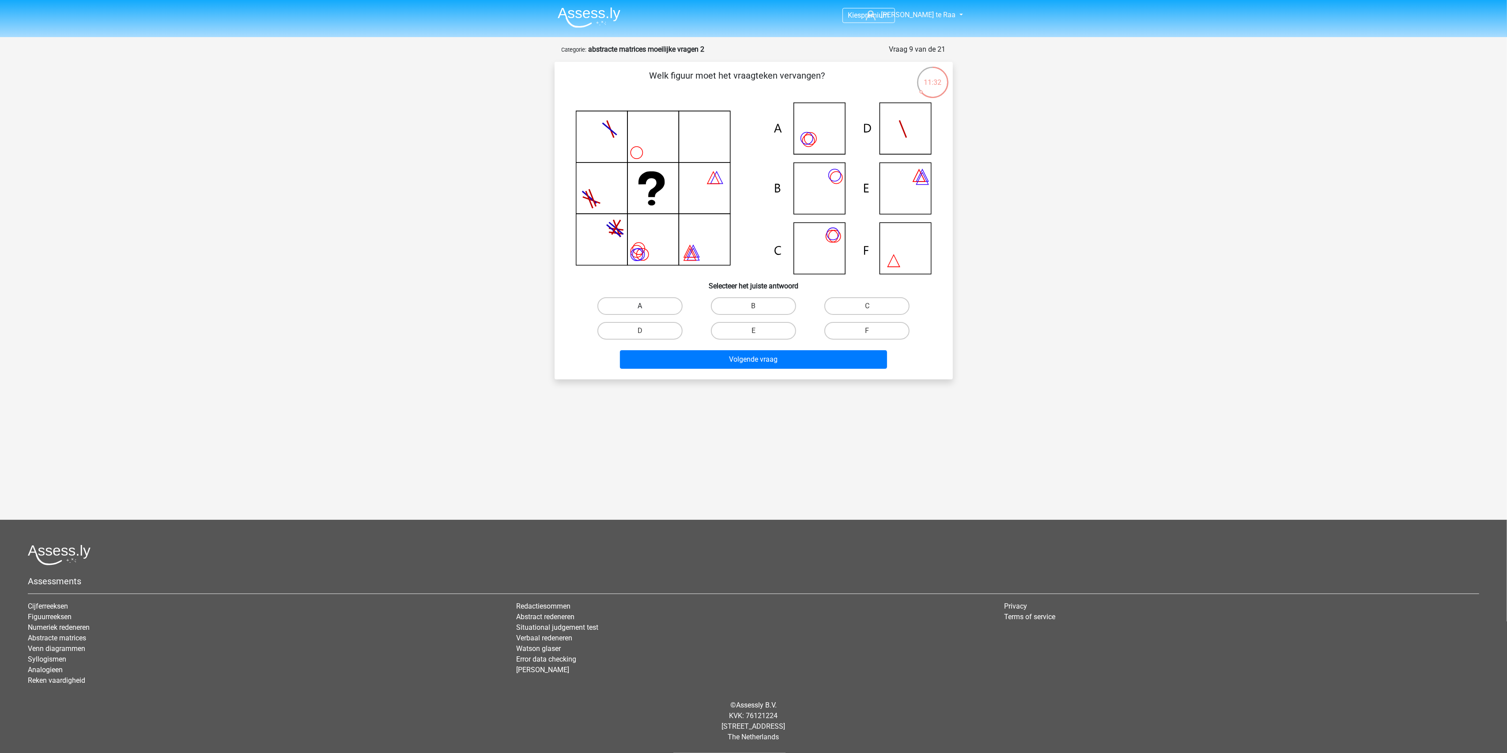
click at [654, 302] on label "A" at bounding box center [639, 306] width 85 height 18
click at [646, 306] on input "A" at bounding box center [643, 309] width 6 height 6
radio input "true"
click at [761, 359] on button "Volgende vraag" at bounding box center [753, 359] width 267 height 19
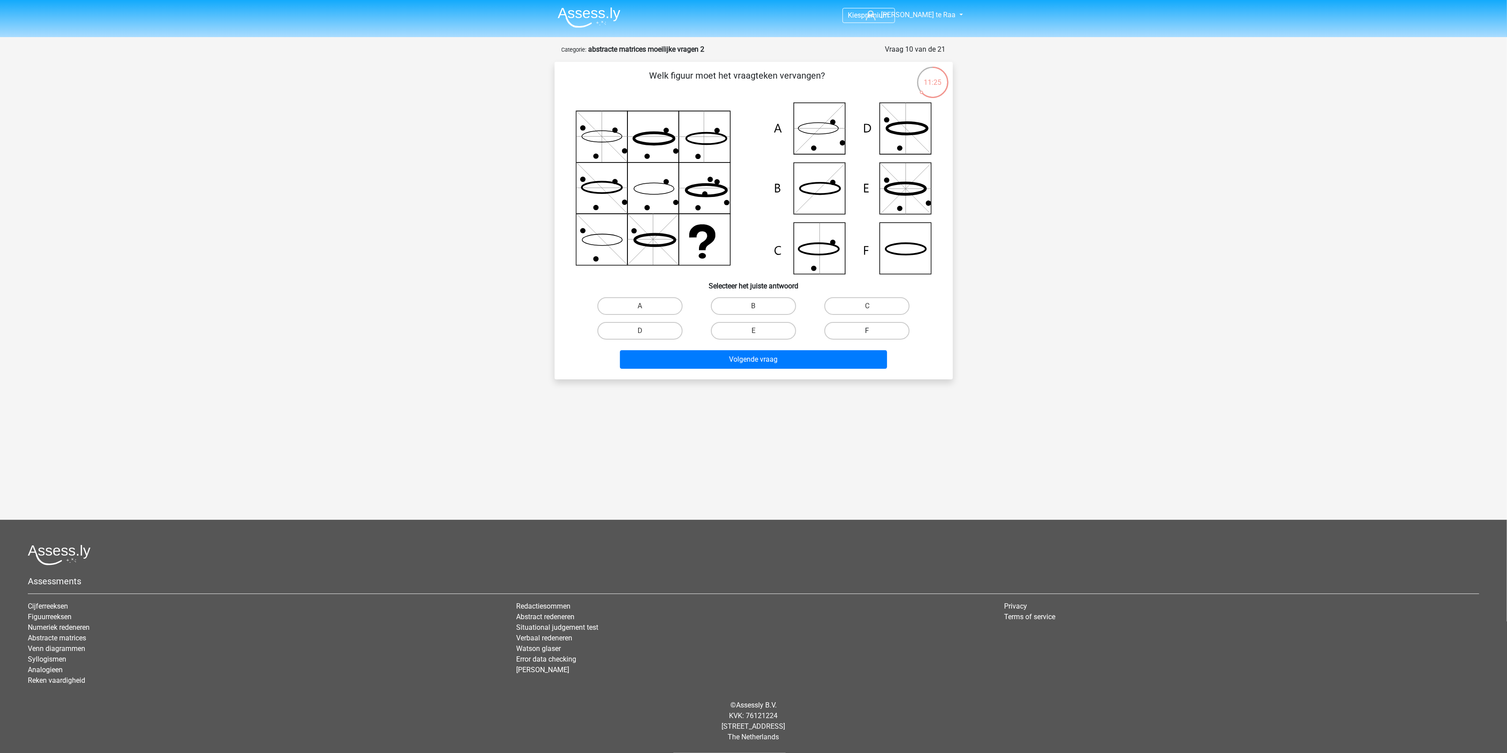
click at [848, 328] on label "F" at bounding box center [866, 331] width 85 height 18
click at [867, 331] on input "F" at bounding box center [870, 334] width 6 height 6
radio input "true"
click at [806, 362] on button "Volgende vraag" at bounding box center [753, 359] width 267 height 19
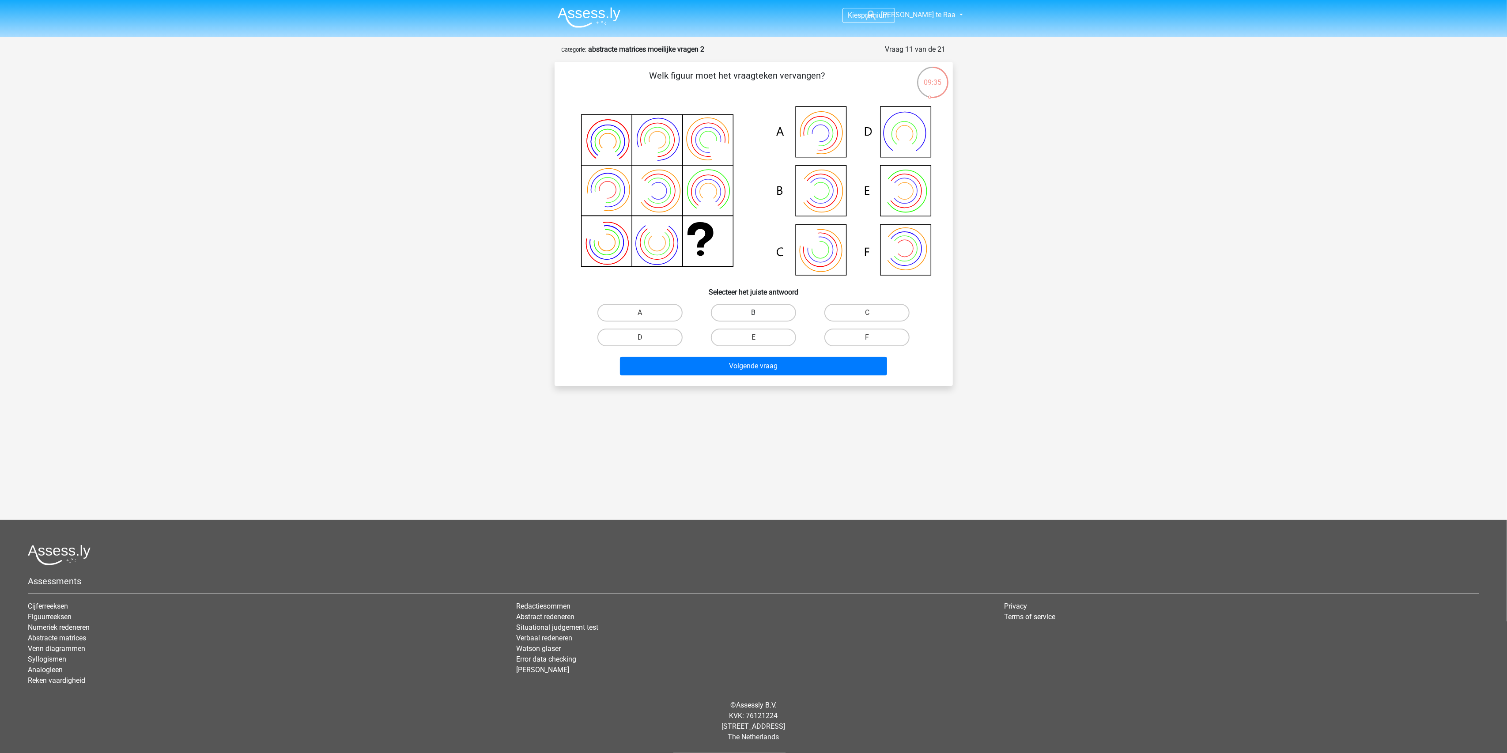
click at [744, 306] on label "B" at bounding box center [753, 313] width 85 height 18
click at [753, 313] on input "B" at bounding box center [756, 316] width 6 height 6
radio input "true"
click at [744, 364] on button "Volgende vraag" at bounding box center [753, 366] width 267 height 19
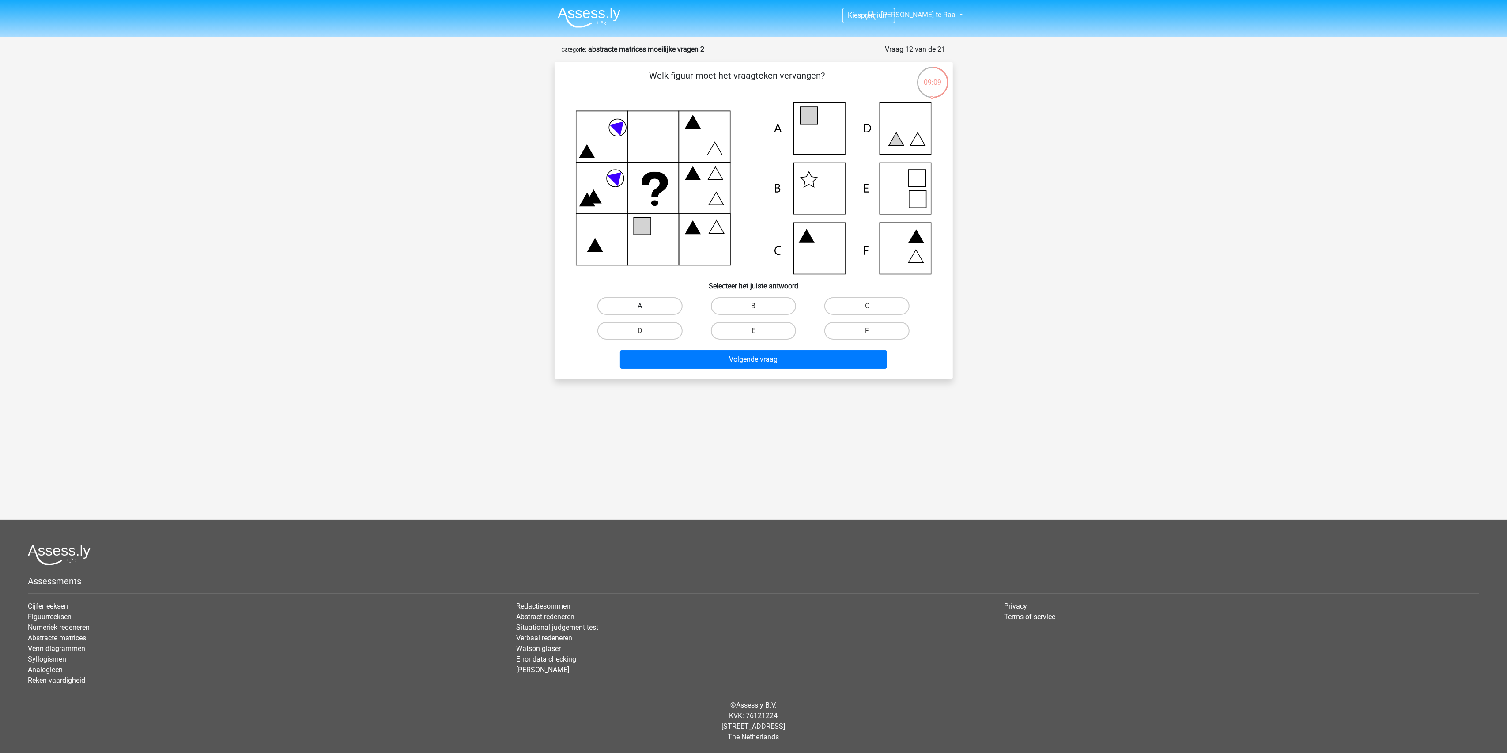
click at [646, 302] on label "A" at bounding box center [639, 306] width 85 height 18
click at [646, 306] on input "A" at bounding box center [643, 309] width 6 height 6
radio input "true"
click at [720, 352] on button "Volgende vraag" at bounding box center [753, 359] width 267 height 19
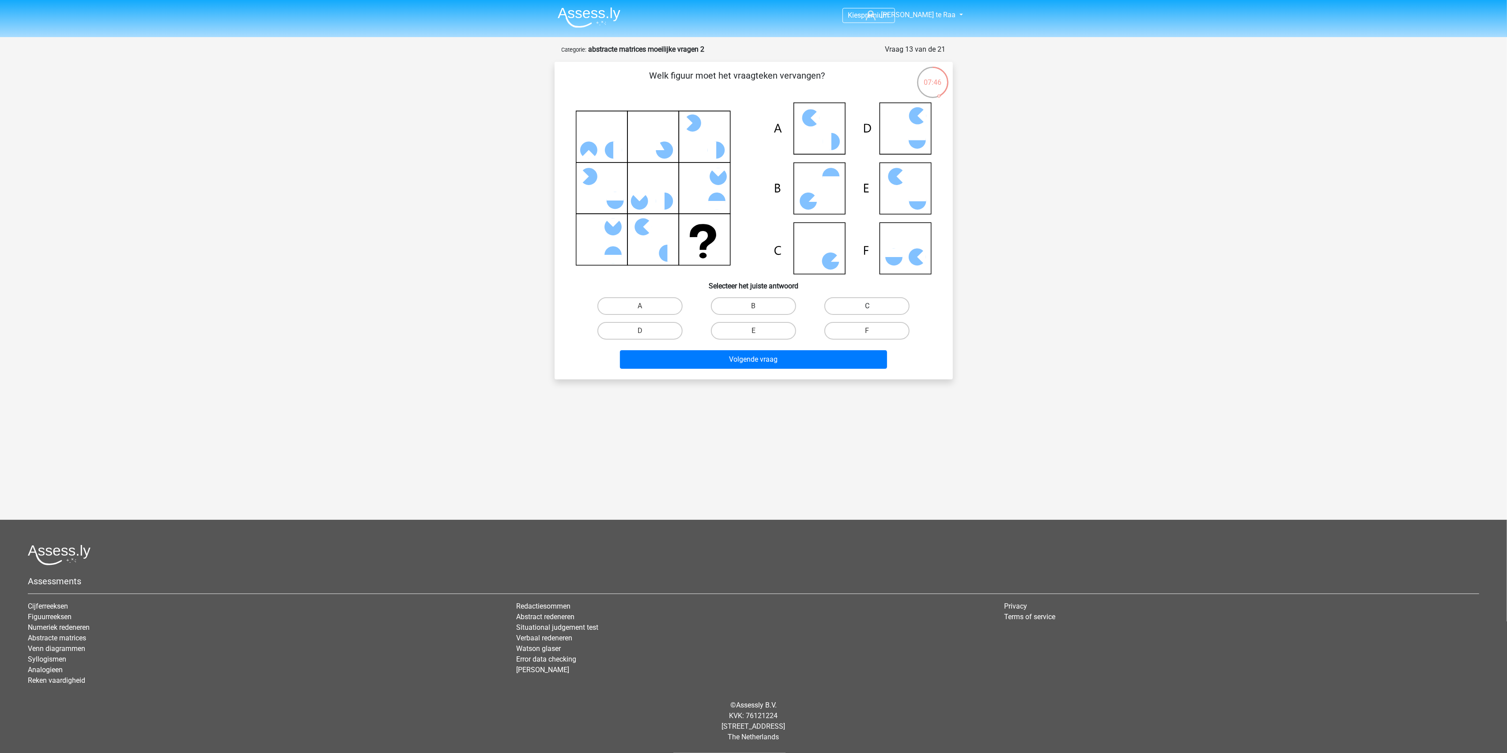
click at [838, 311] on label "C" at bounding box center [866, 306] width 85 height 18
click at [867, 311] on input "C" at bounding box center [870, 309] width 6 height 6
radio input "true"
click at [807, 371] on div "Welk figuur moet het vraagteken vervangen? Selecteer het juiste antwoord A B C" at bounding box center [754, 220] width 398 height 317
click at [804, 359] on button "Volgende vraag" at bounding box center [753, 359] width 267 height 19
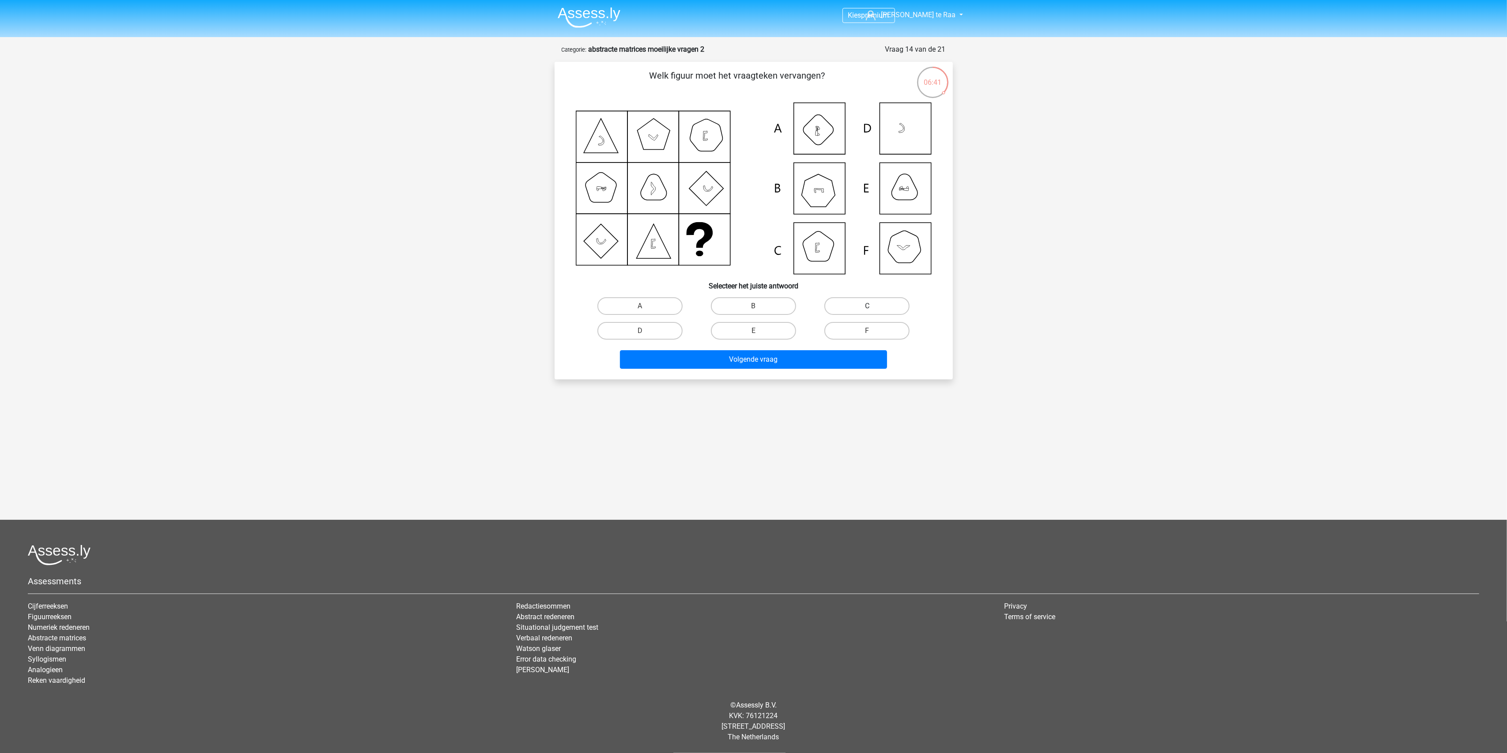
click at [857, 303] on label "C" at bounding box center [866, 306] width 85 height 18
click at [867, 306] on input "C" at bounding box center [870, 309] width 6 height 6
radio input "true"
click at [786, 354] on button "Volgende vraag" at bounding box center [753, 359] width 267 height 19
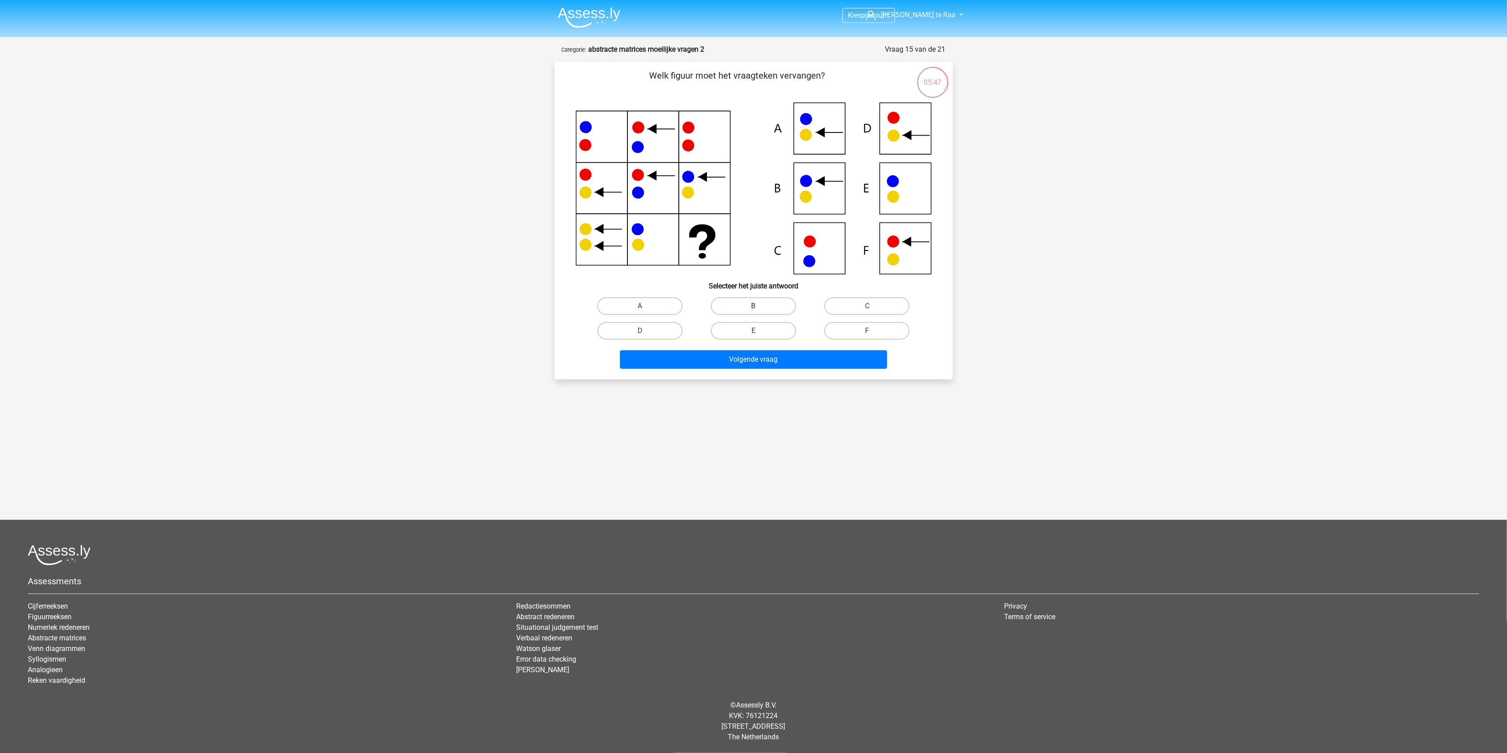
click at [761, 307] on label "B" at bounding box center [753, 306] width 85 height 18
click at [759, 307] on input "B" at bounding box center [756, 309] width 6 height 6
radio input "true"
click at [754, 354] on button "Volgende vraag" at bounding box center [753, 359] width 267 height 19
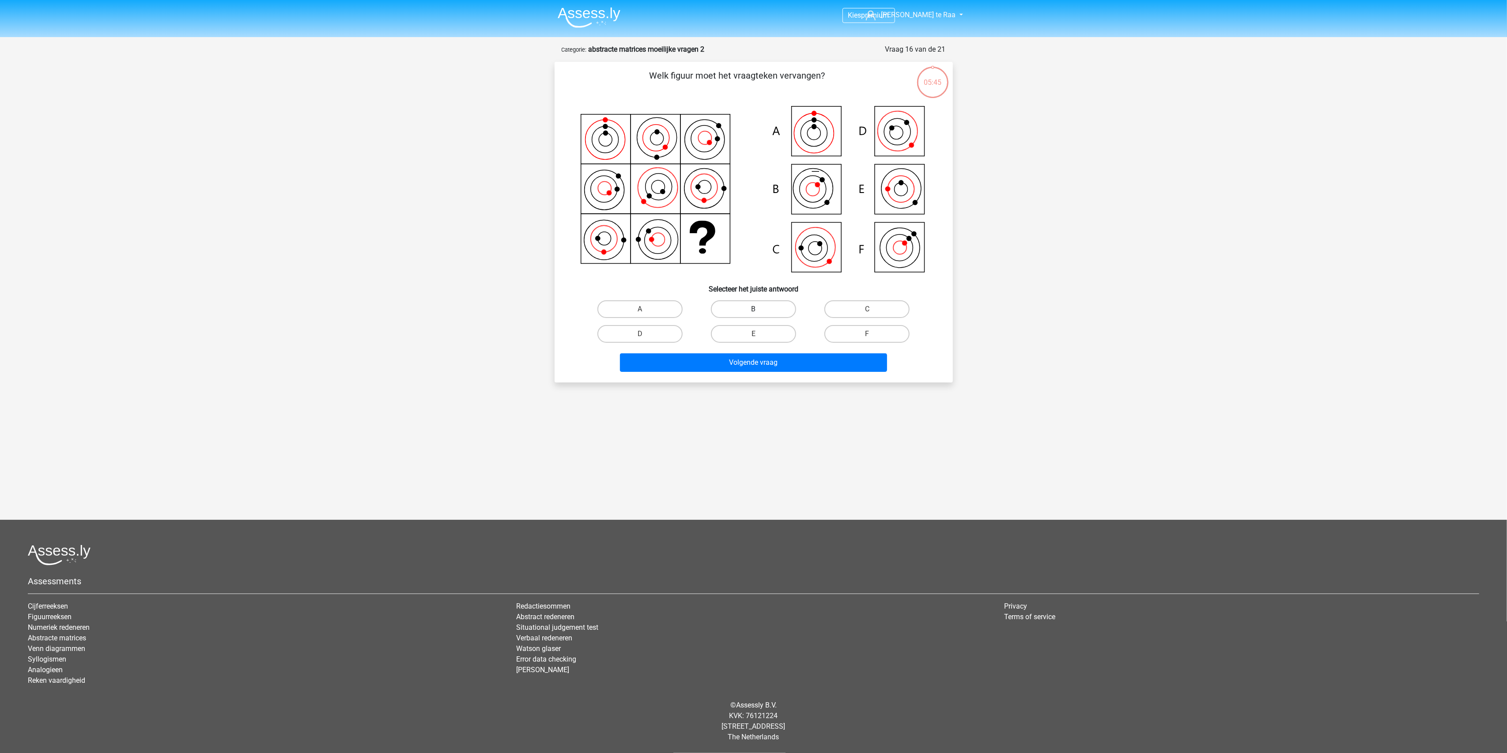
click at [744, 310] on label "B" at bounding box center [753, 309] width 85 height 18
click at [753, 310] on input "B" at bounding box center [756, 312] width 6 height 6
radio input "true"
click at [742, 361] on button "Volgende vraag" at bounding box center [753, 362] width 267 height 19
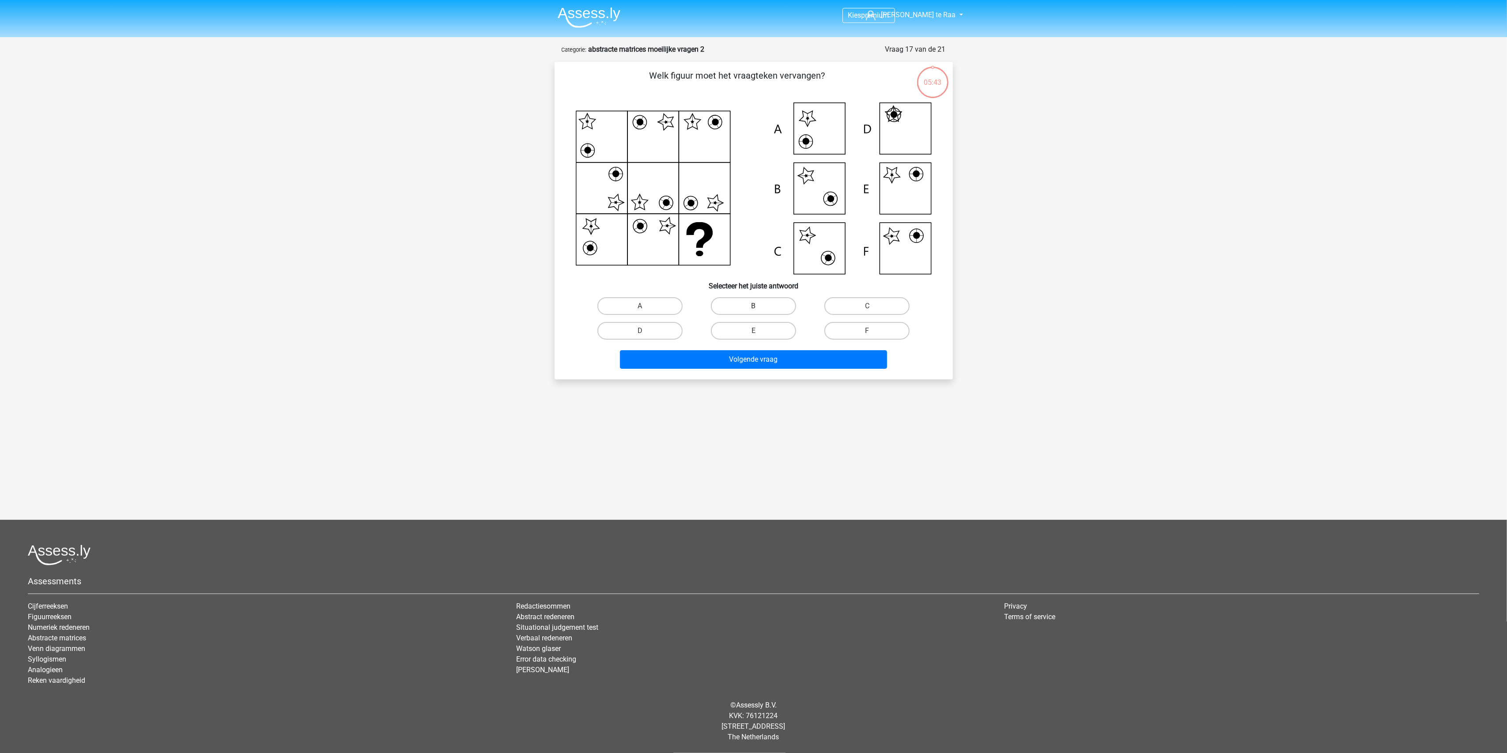
click at [760, 309] on label "B" at bounding box center [753, 306] width 85 height 18
click at [759, 309] on input "B" at bounding box center [756, 309] width 6 height 6
radio input "true"
click at [762, 350] on button "Volgende vraag" at bounding box center [753, 359] width 267 height 19
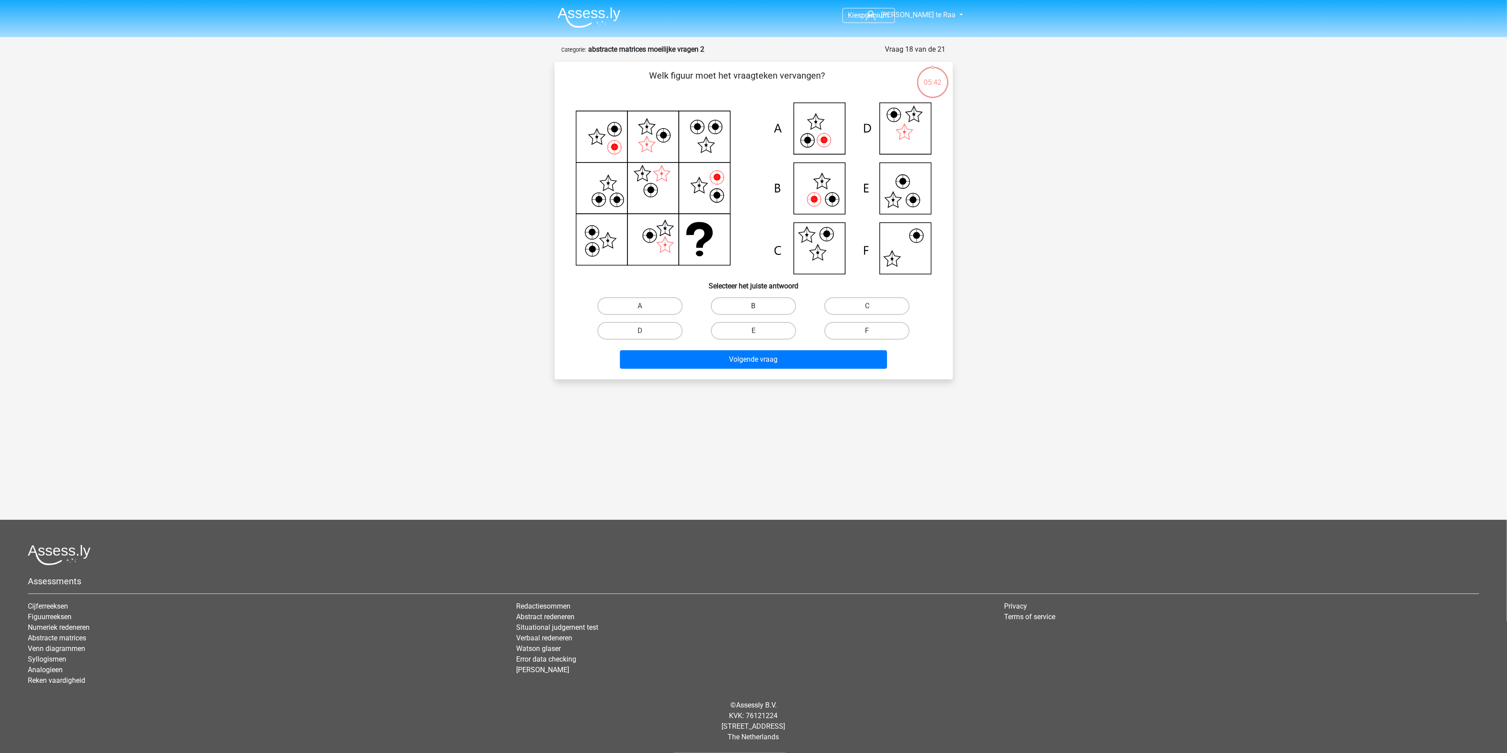
click at [764, 310] on label "B" at bounding box center [753, 306] width 85 height 18
click at [759, 310] on input "B" at bounding box center [756, 309] width 6 height 6
radio input "true"
click at [762, 367] on div "Volgende vraag" at bounding box center [753, 361] width 341 height 22
click at [762, 359] on button "Volgende vraag" at bounding box center [753, 359] width 267 height 19
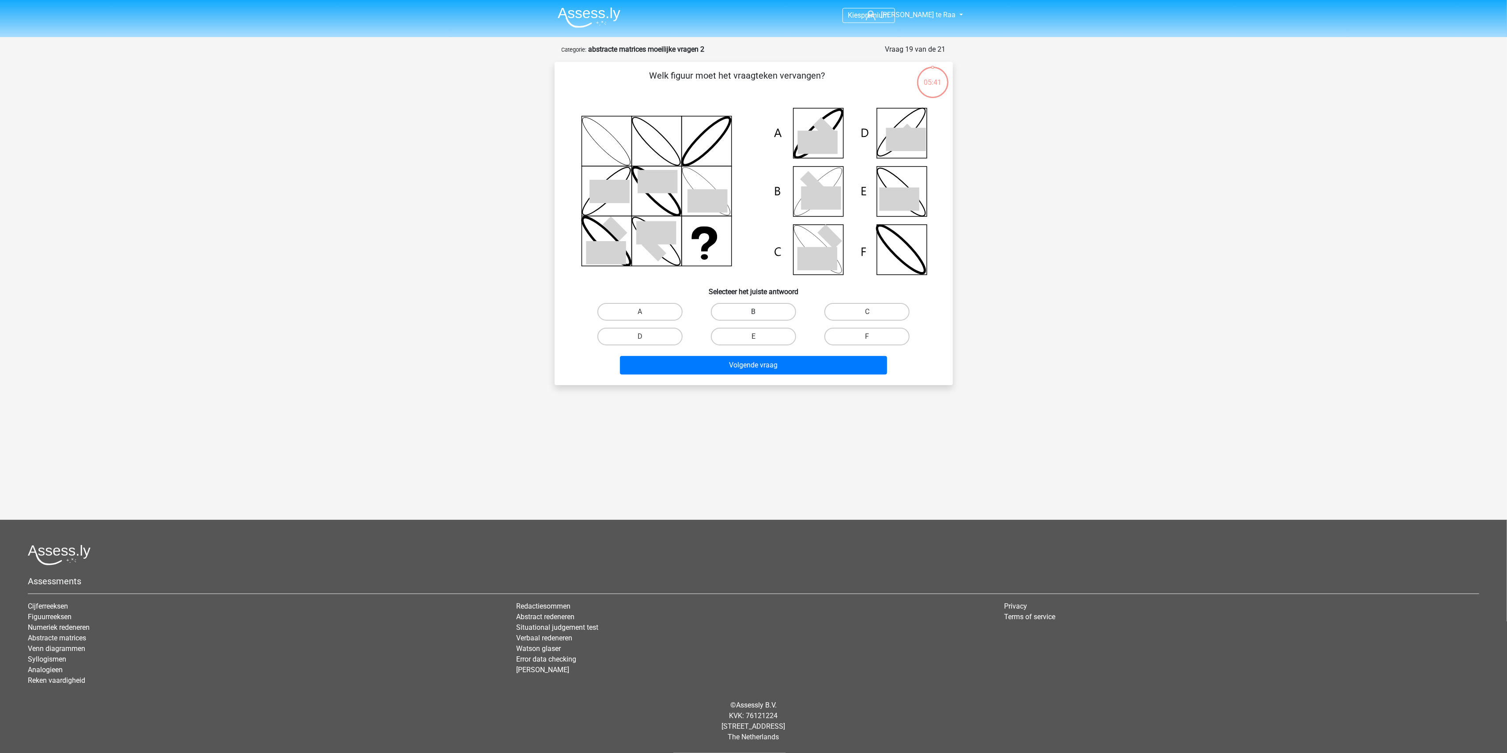
click at [766, 315] on label "B" at bounding box center [753, 312] width 85 height 18
click at [759, 315] on input "B" at bounding box center [756, 315] width 6 height 6
radio input "true"
click at [763, 356] on button "Volgende vraag" at bounding box center [753, 365] width 267 height 19
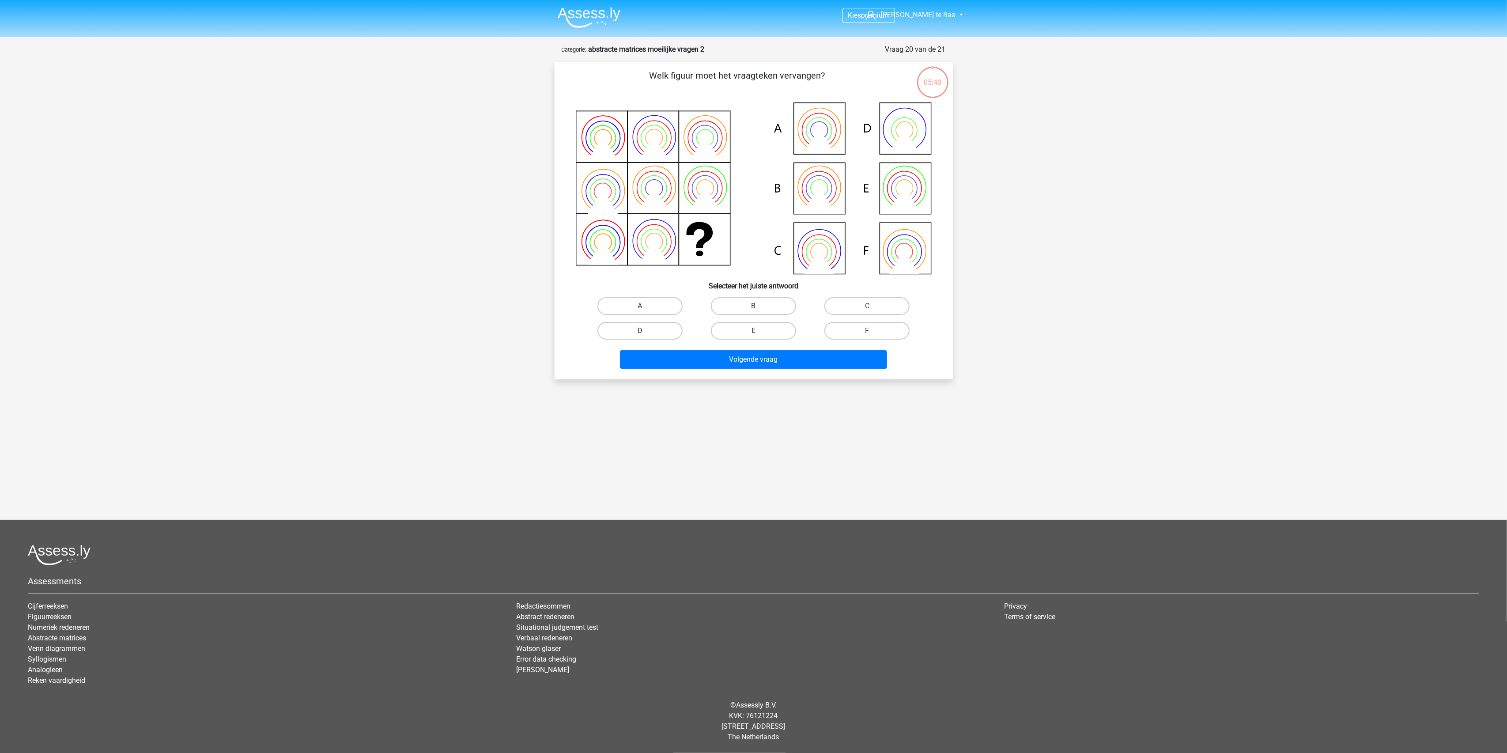
click at [767, 310] on label "B" at bounding box center [753, 306] width 85 height 18
click at [759, 310] on input "B" at bounding box center [756, 309] width 6 height 6
radio input "true"
click at [755, 358] on button "Volgende vraag" at bounding box center [753, 359] width 267 height 19
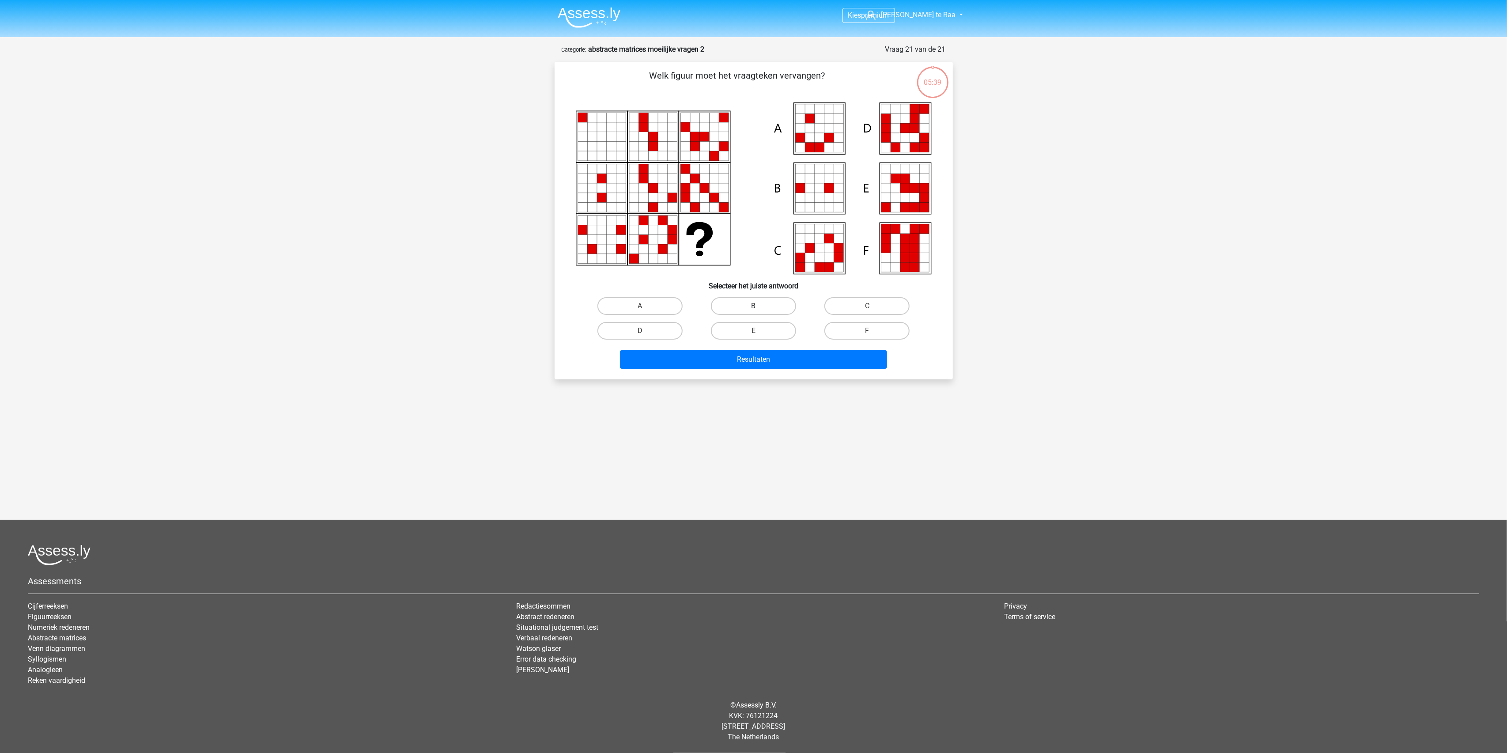
click at [765, 306] on label "B" at bounding box center [753, 306] width 85 height 18
click at [759, 306] on input "B" at bounding box center [756, 309] width 6 height 6
radio input "true"
click at [746, 355] on button "Resultaten" at bounding box center [753, 359] width 267 height 19
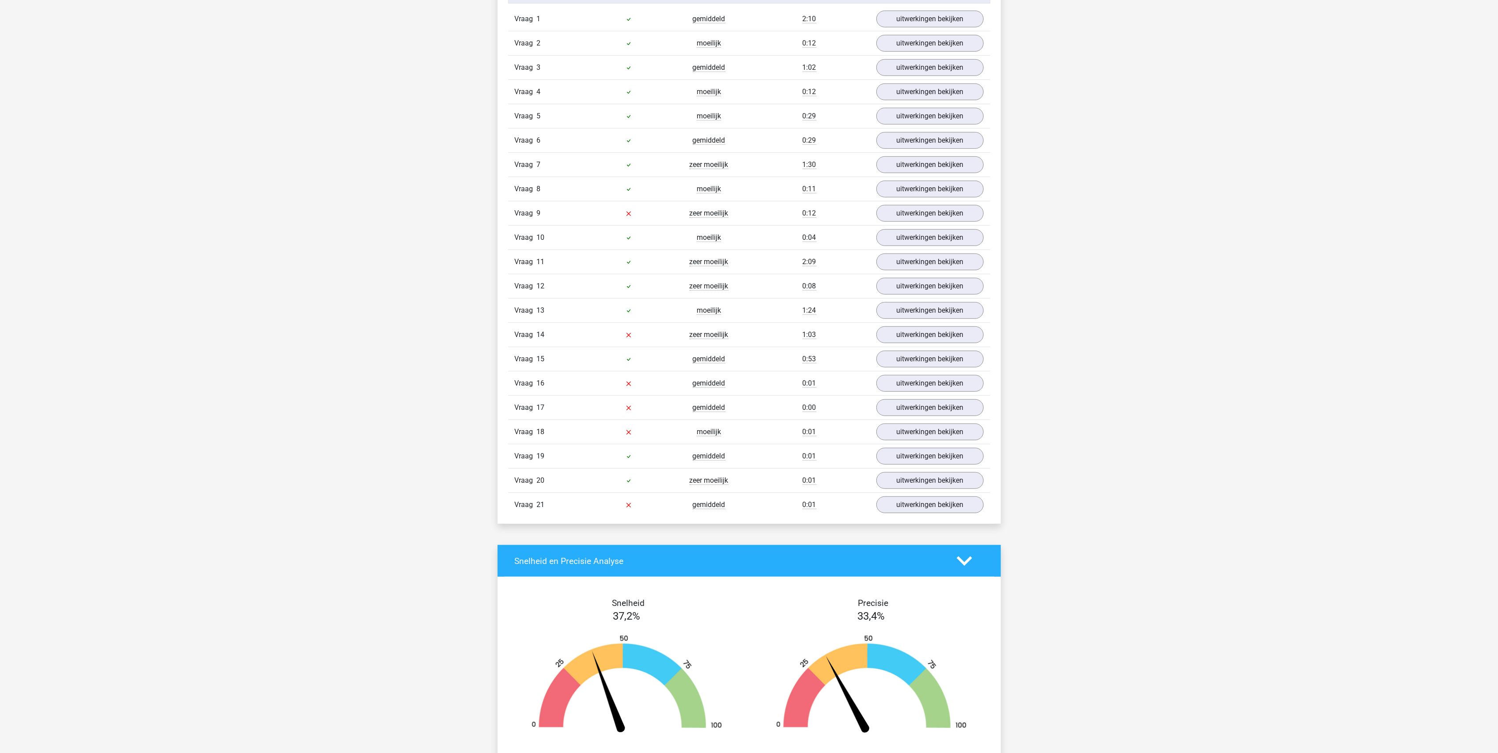
scroll to position [706, 0]
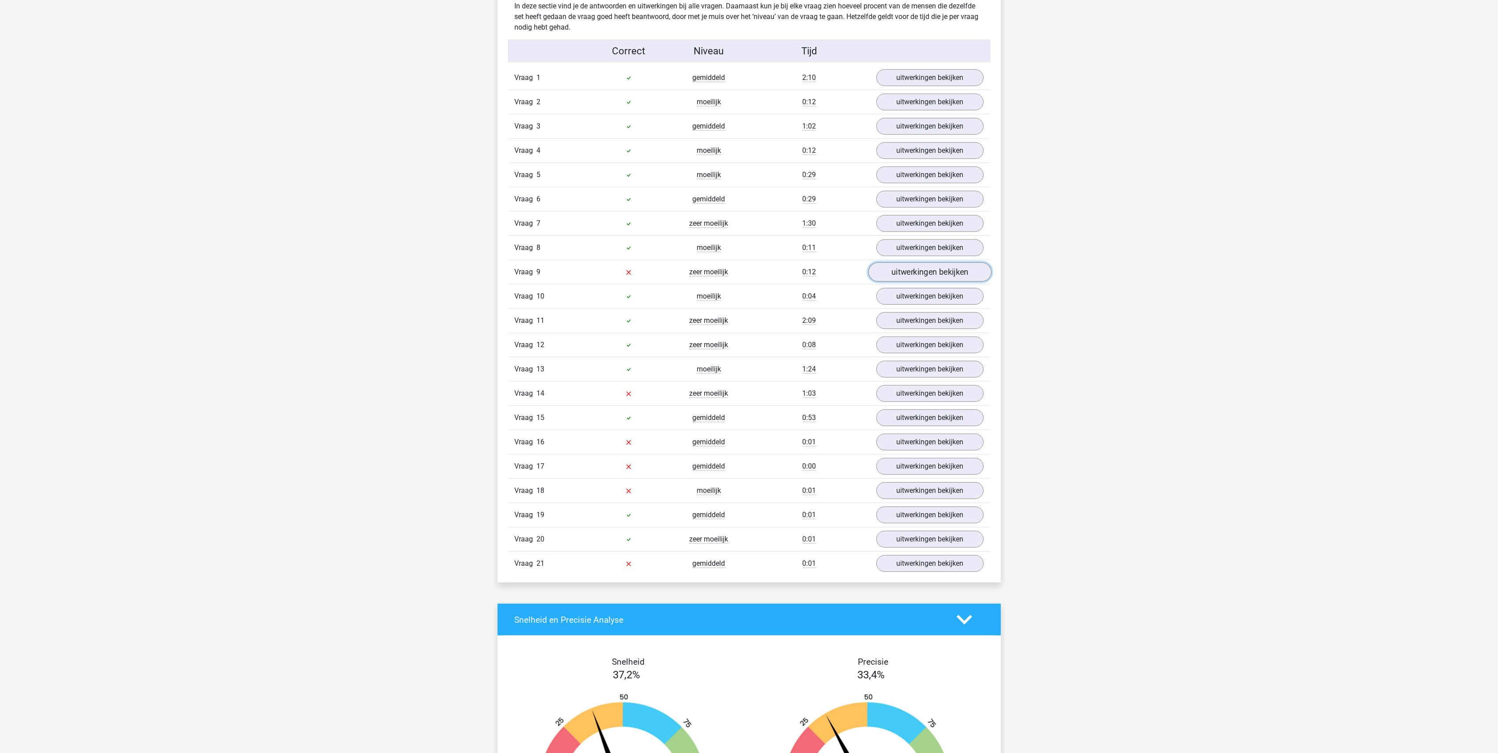
click at [926, 279] on link "uitwerkingen bekijken" at bounding box center [929, 272] width 123 height 19
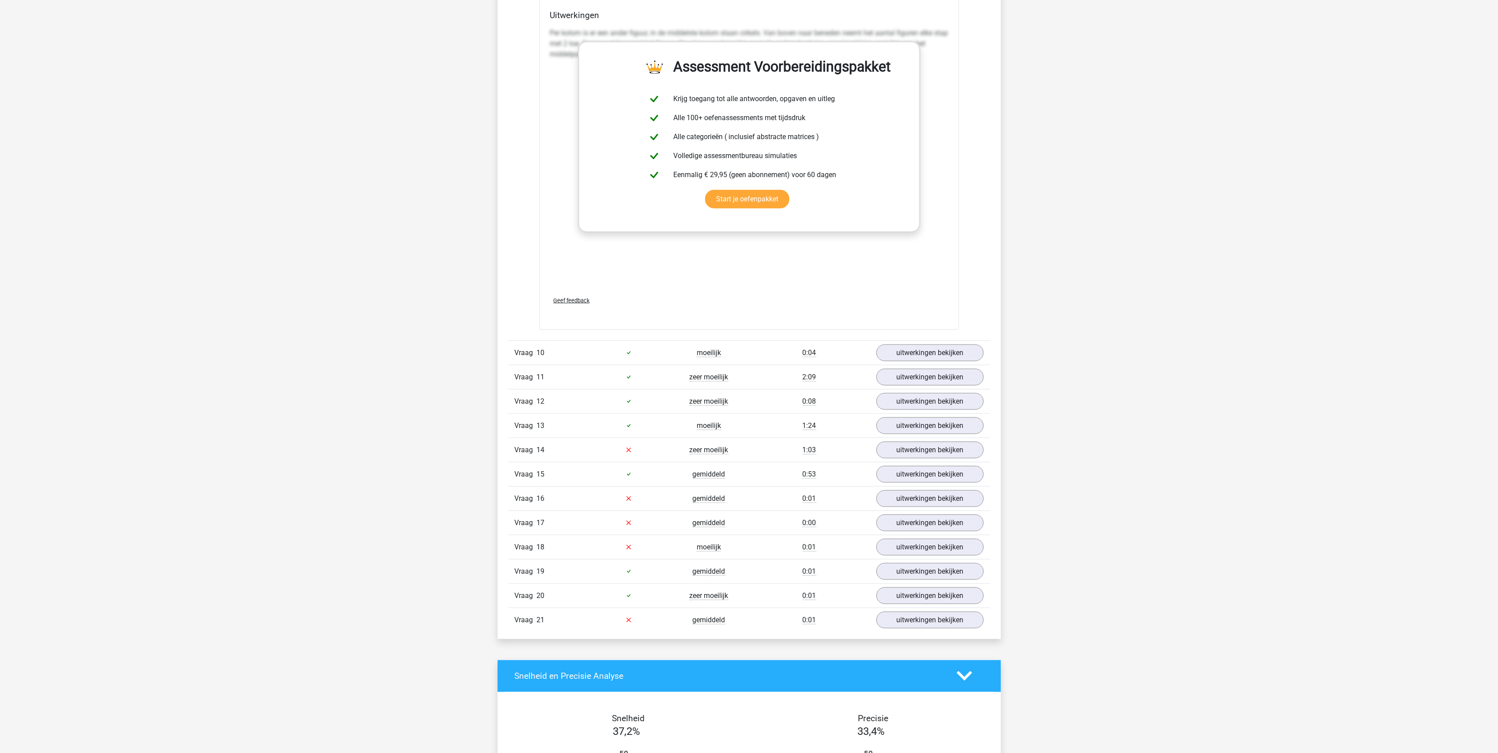
scroll to position [1295, 0]
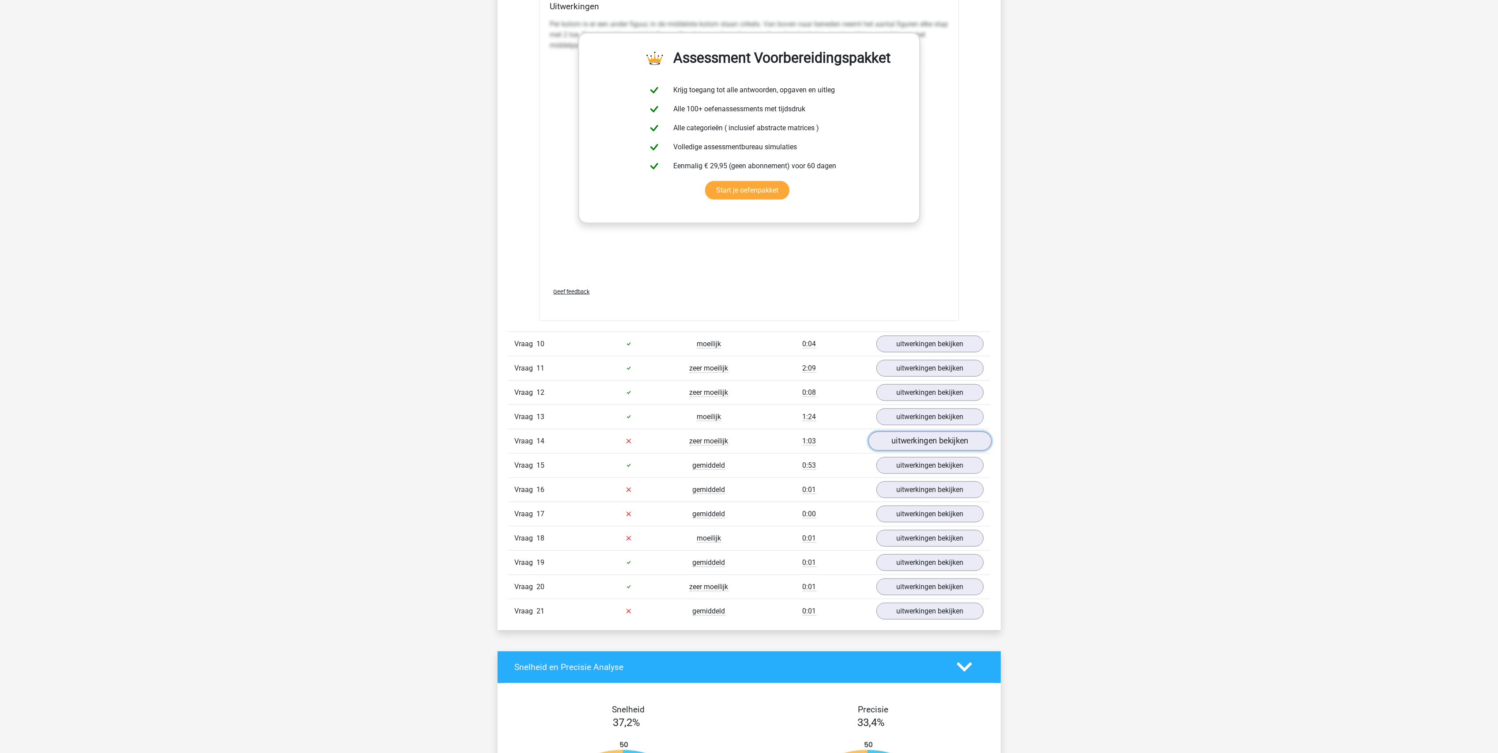
click at [903, 451] on link "uitwerkingen bekijken" at bounding box center [929, 440] width 123 height 19
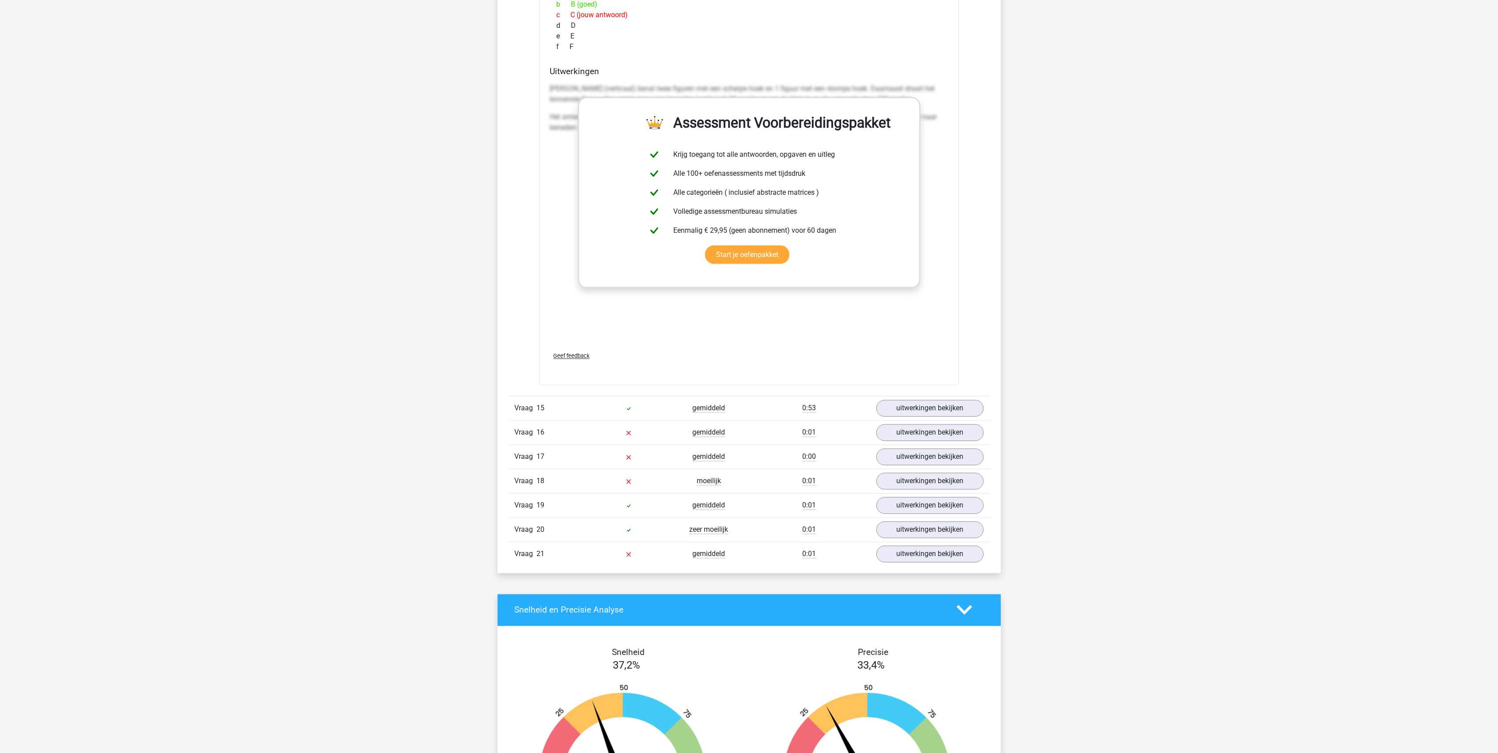
scroll to position [2178, 0]
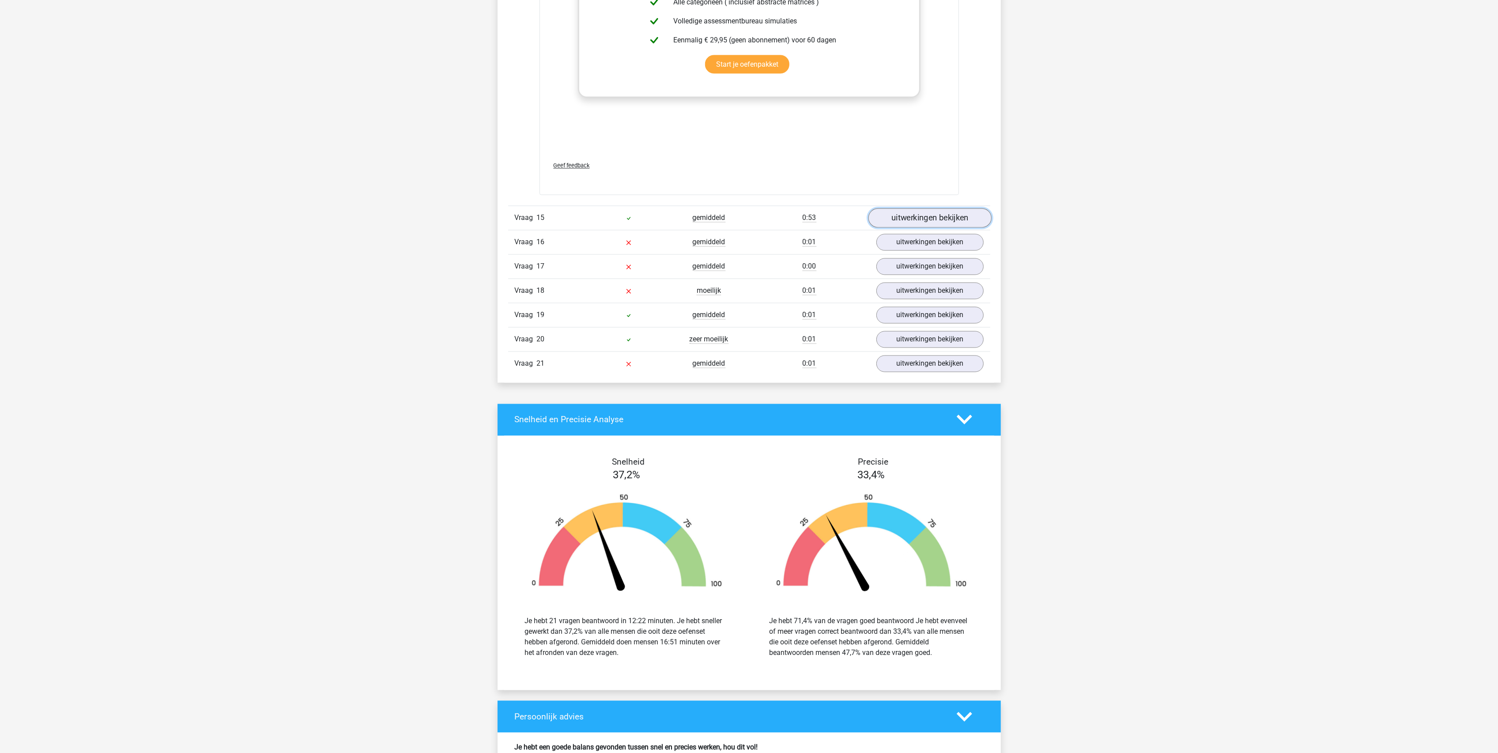
click at [942, 228] on link "uitwerkingen bekijken" at bounding box center [929, 217] width 123 height 19
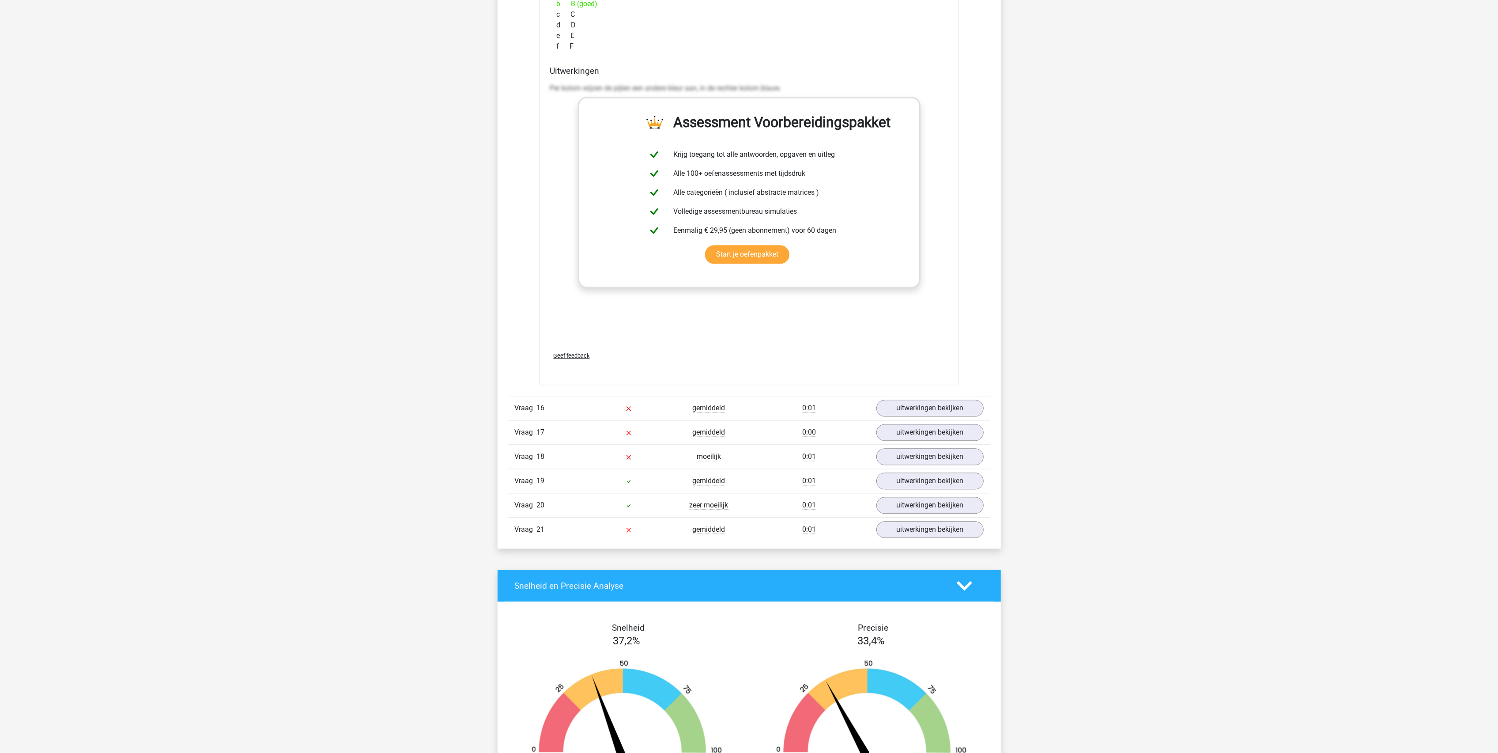
scroll to position [2649, 0]
click at [939, 414] on link "uitwerkingen bekijken" at bounding box center [929, 406] width 123 height 19
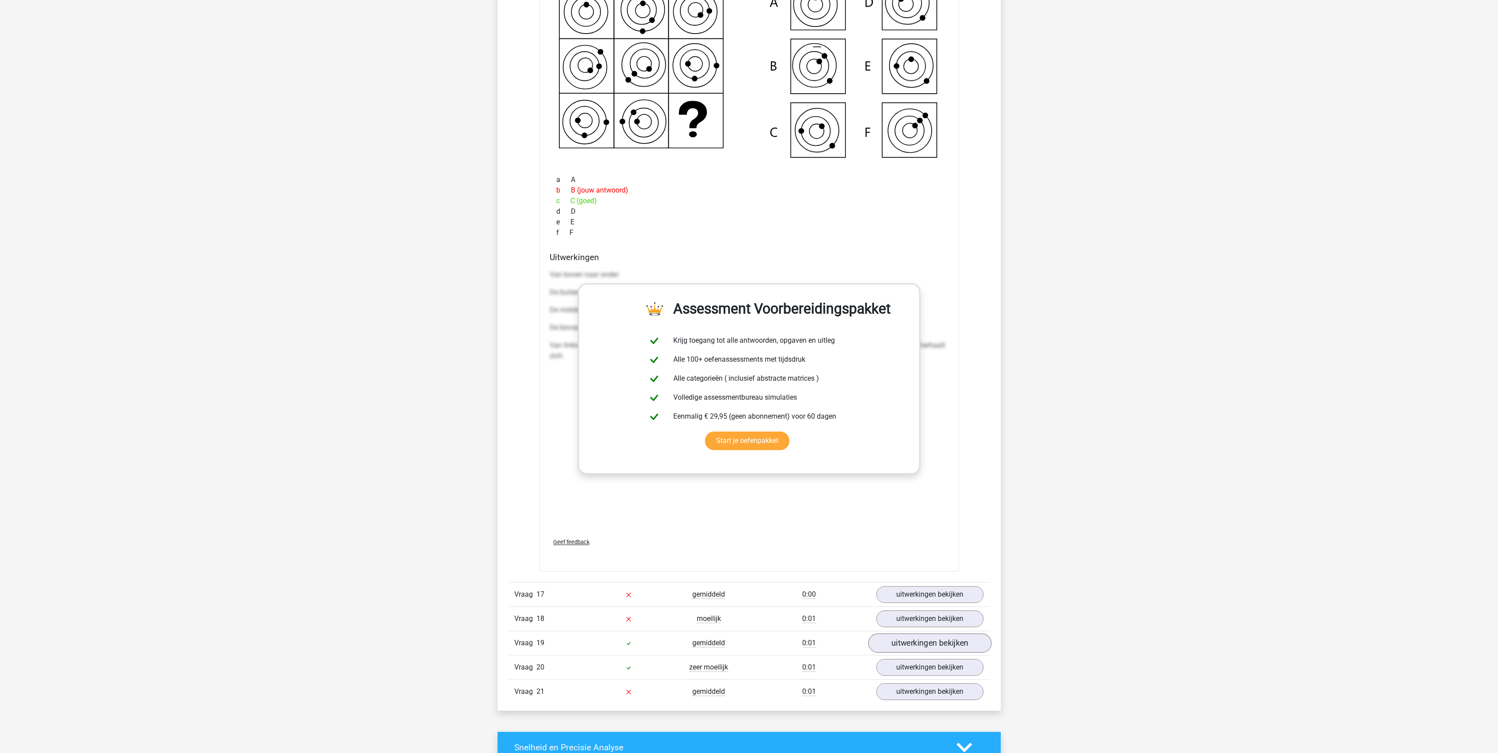
scroll to position [3296, 0]
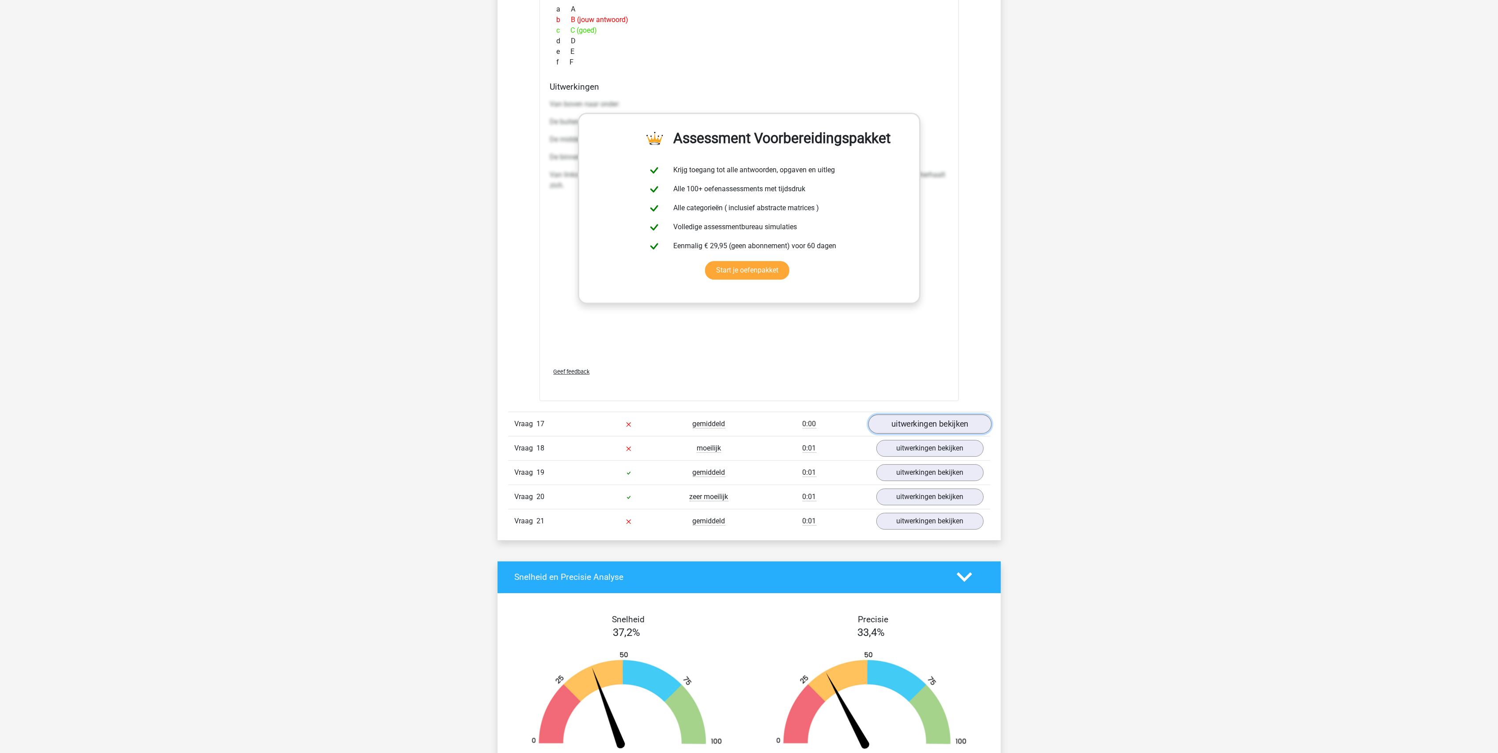
click at [899, 432] on link "uitwerkingen bekijken" at bounding box center [929, 423] width 123 height 19
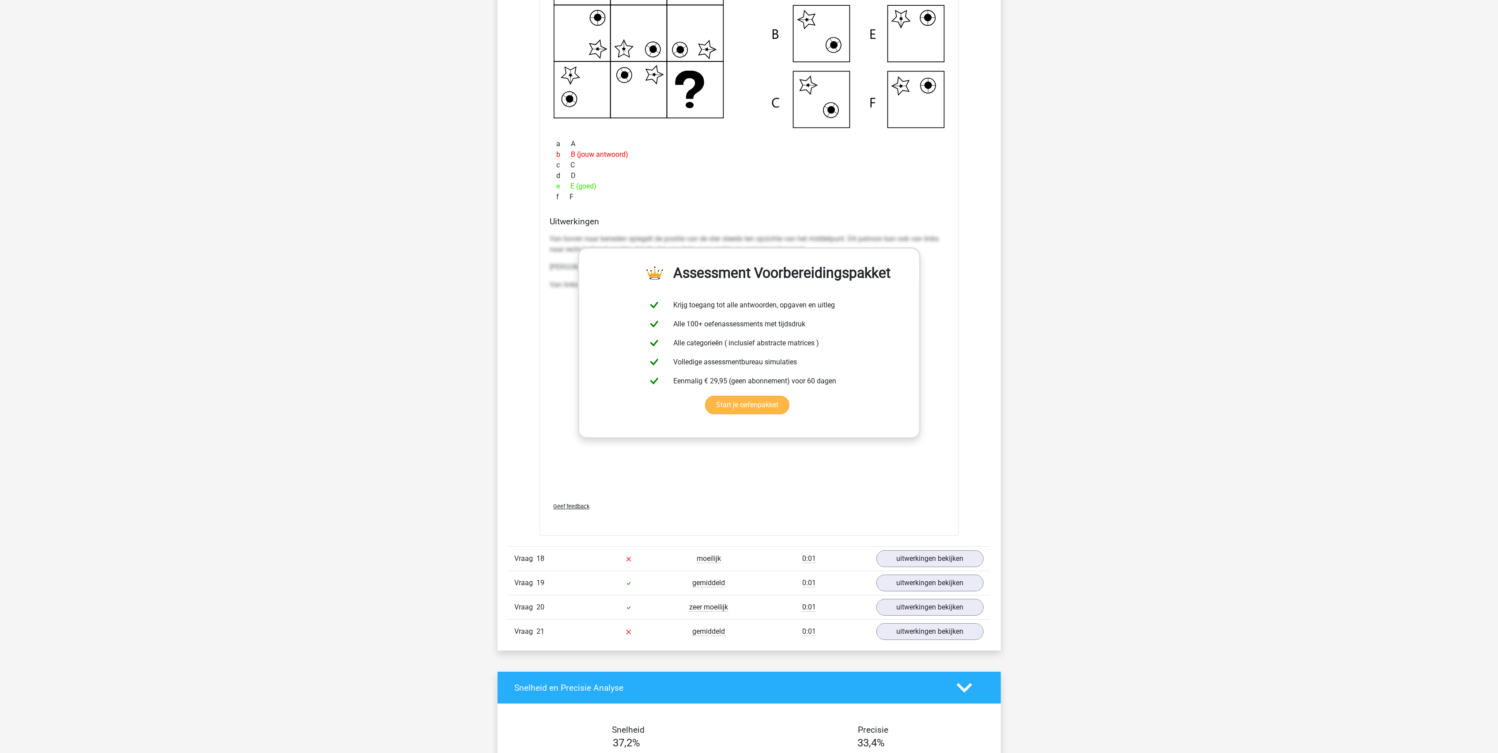
scroll to position [3944, 0]
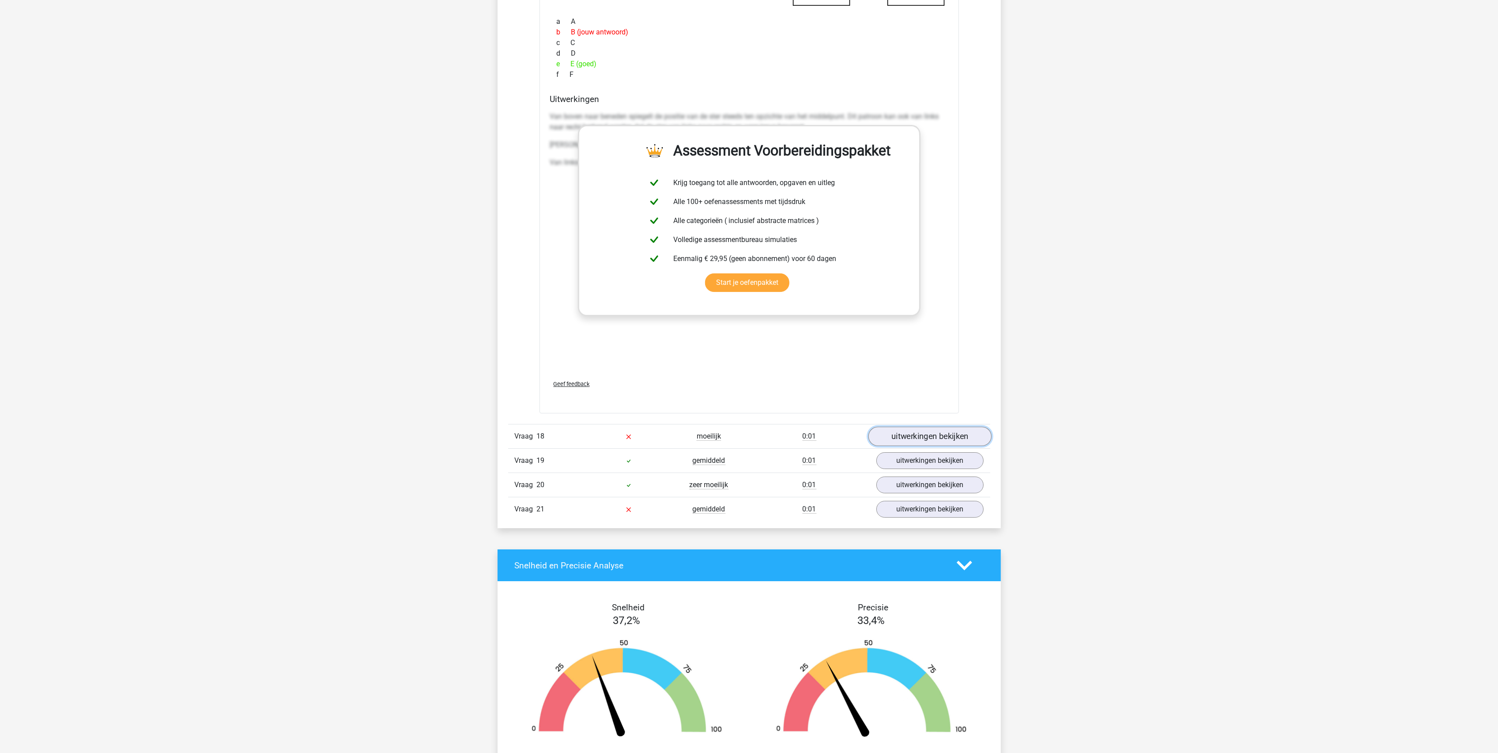
click at [895, 439] on link "uitwerkingen bekijken" at bounding box center [929, 436] width 123 height 19
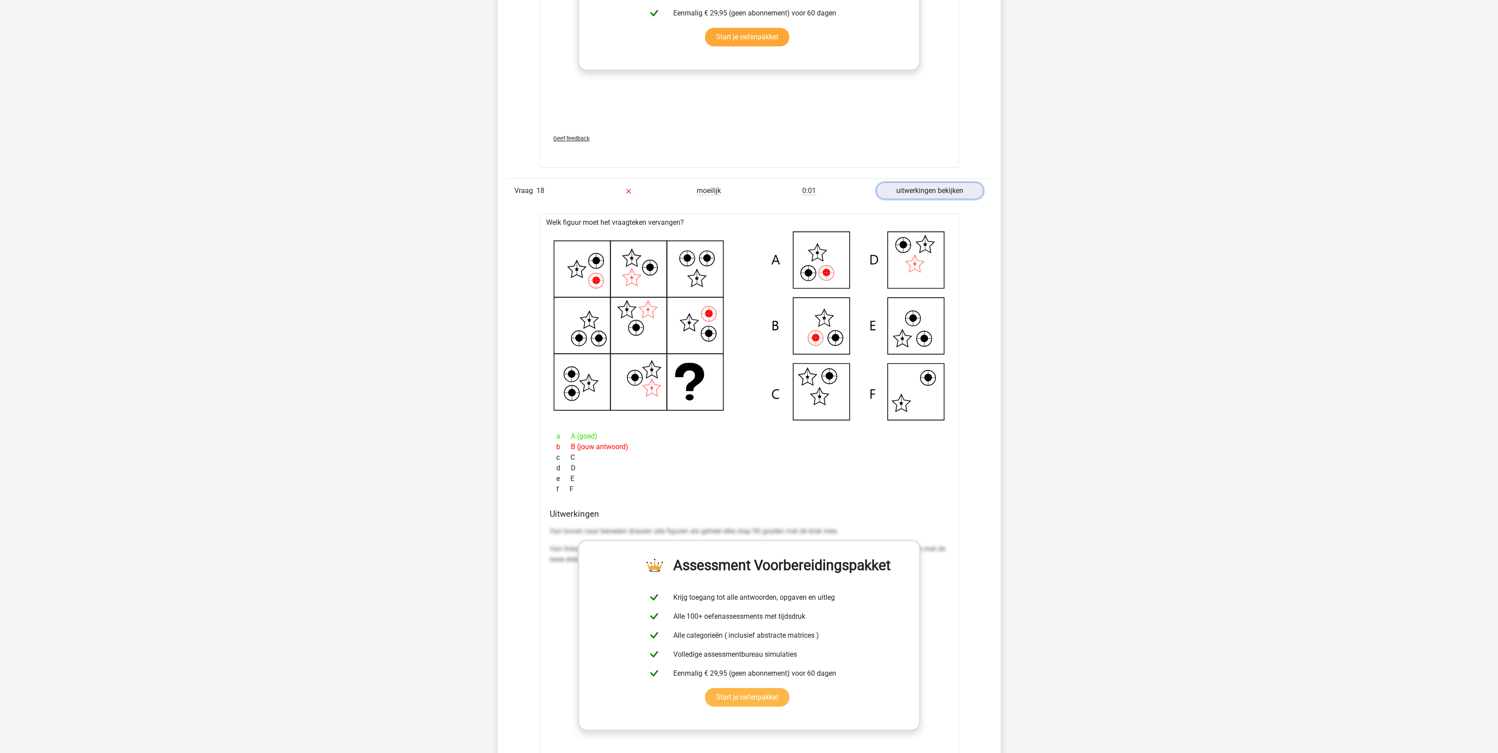
scroll to position [4415, 0]
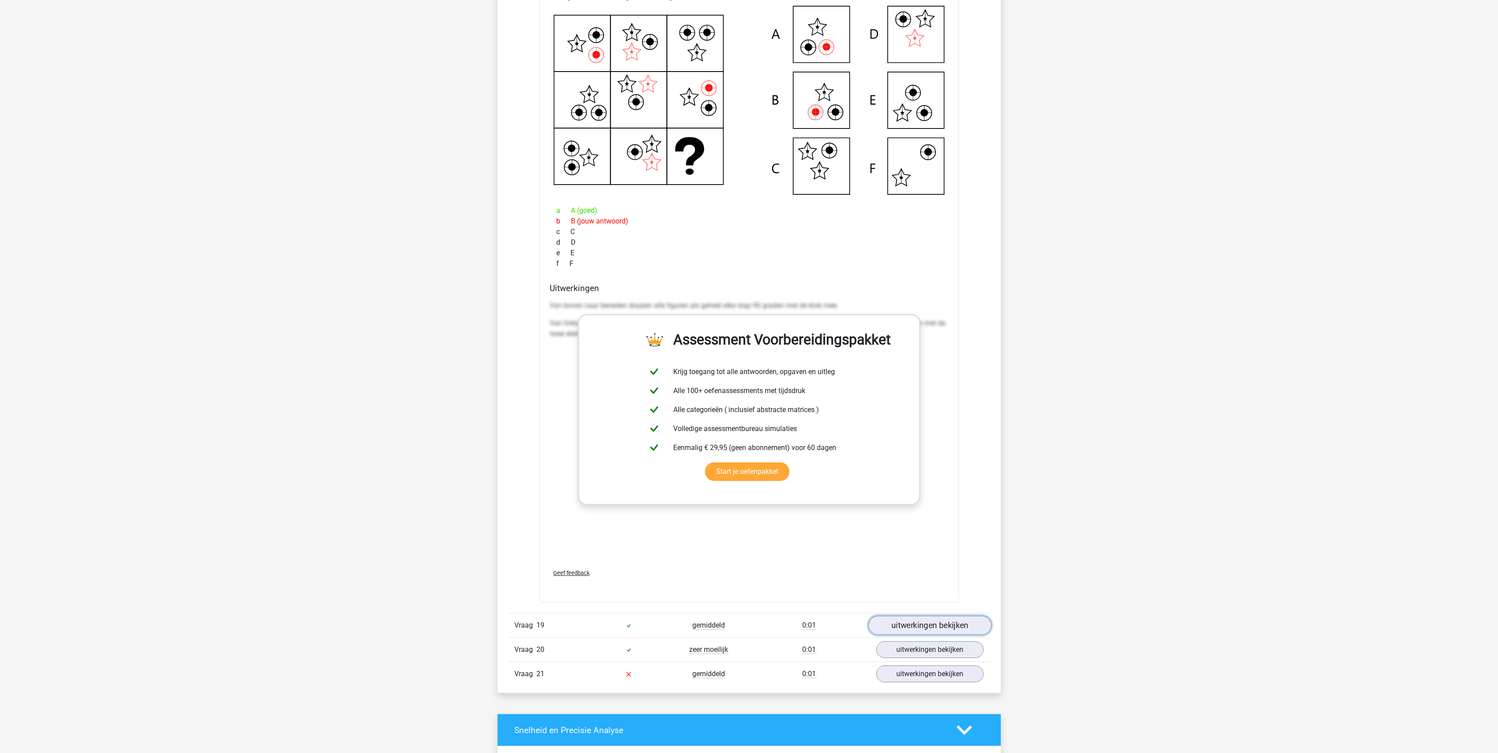
click at [902, 631] on link "uitwerkingen bekijken" at bounding box center [929, 625] width 123 height 19
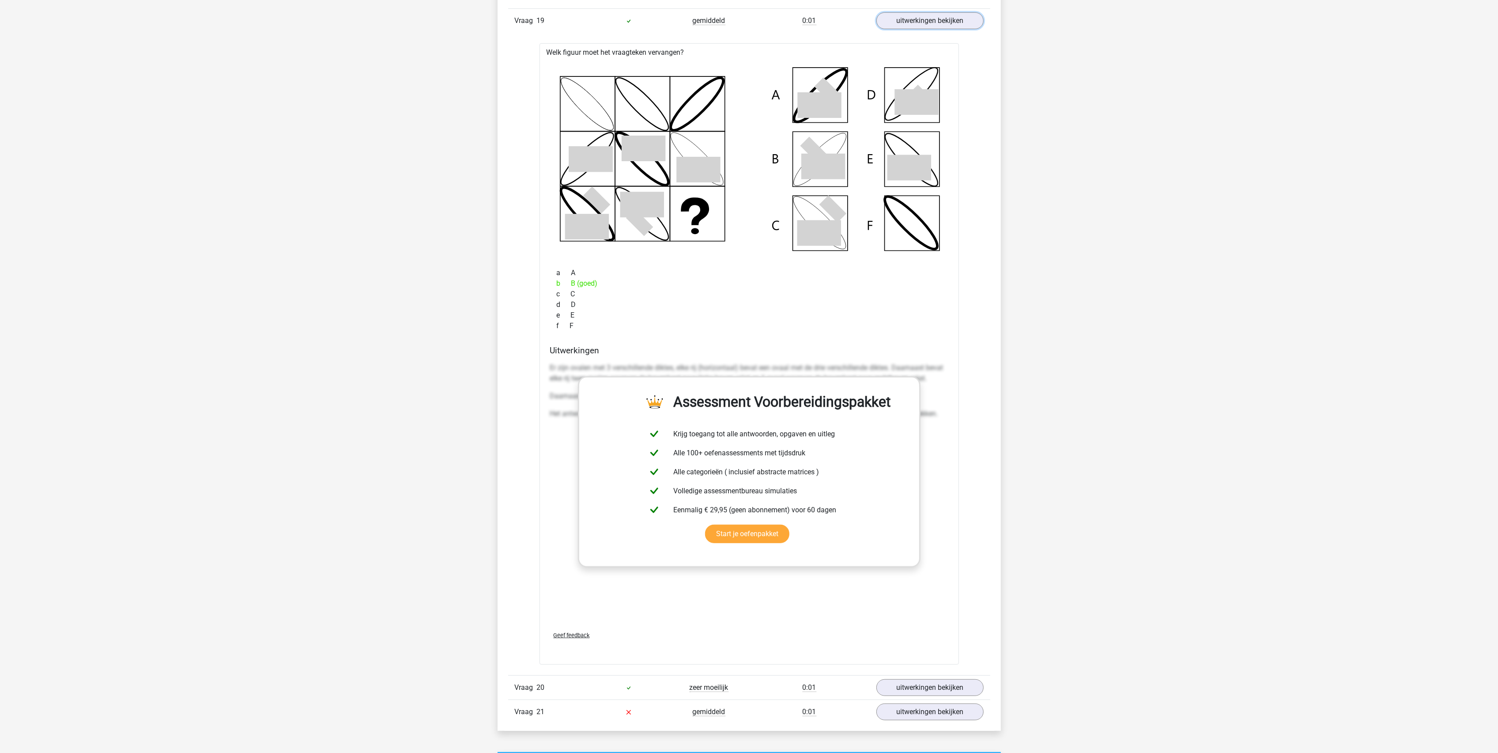
scroll to position [5122, 0]
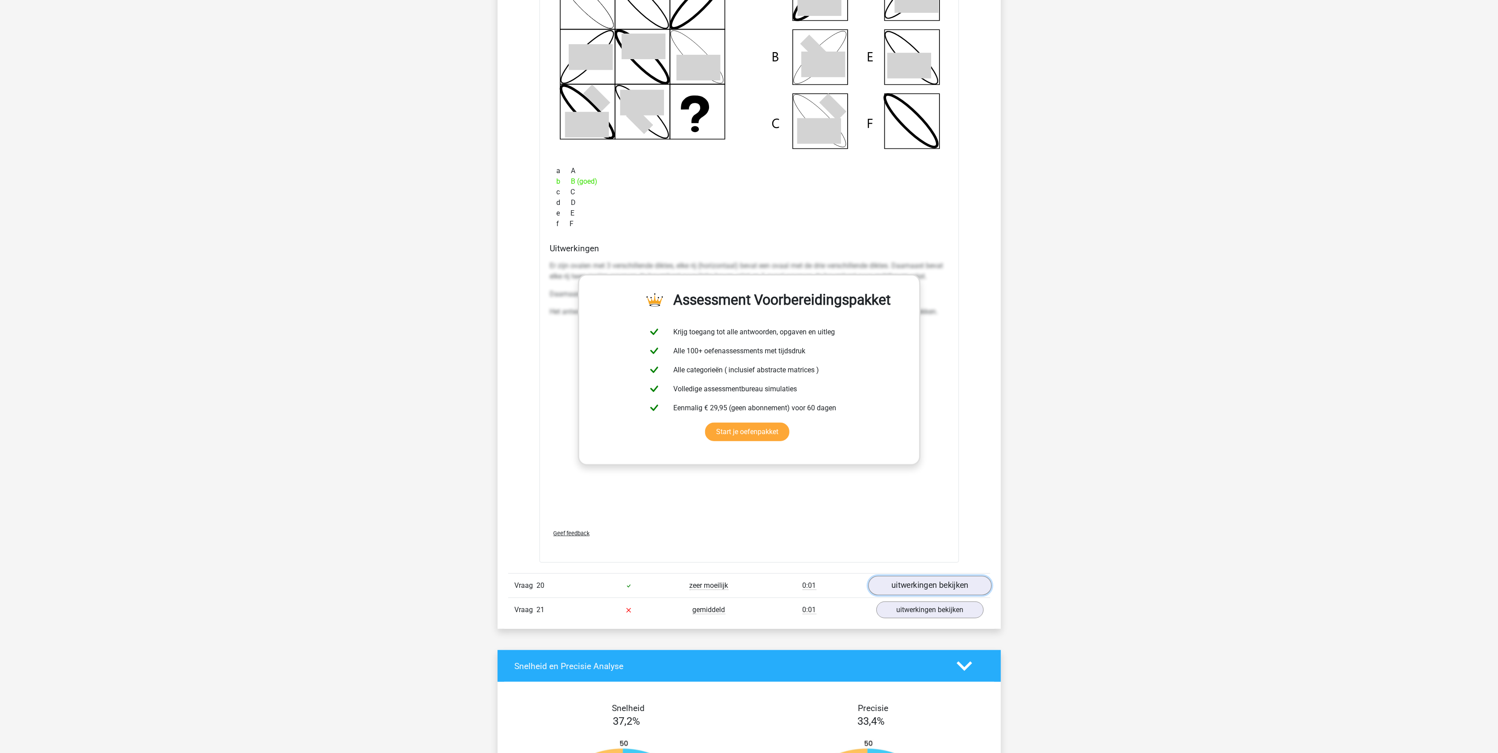
click at [929, 595] on link "uitwerkingen bekijken" at bounding box center [929, 585] width 123 height 19
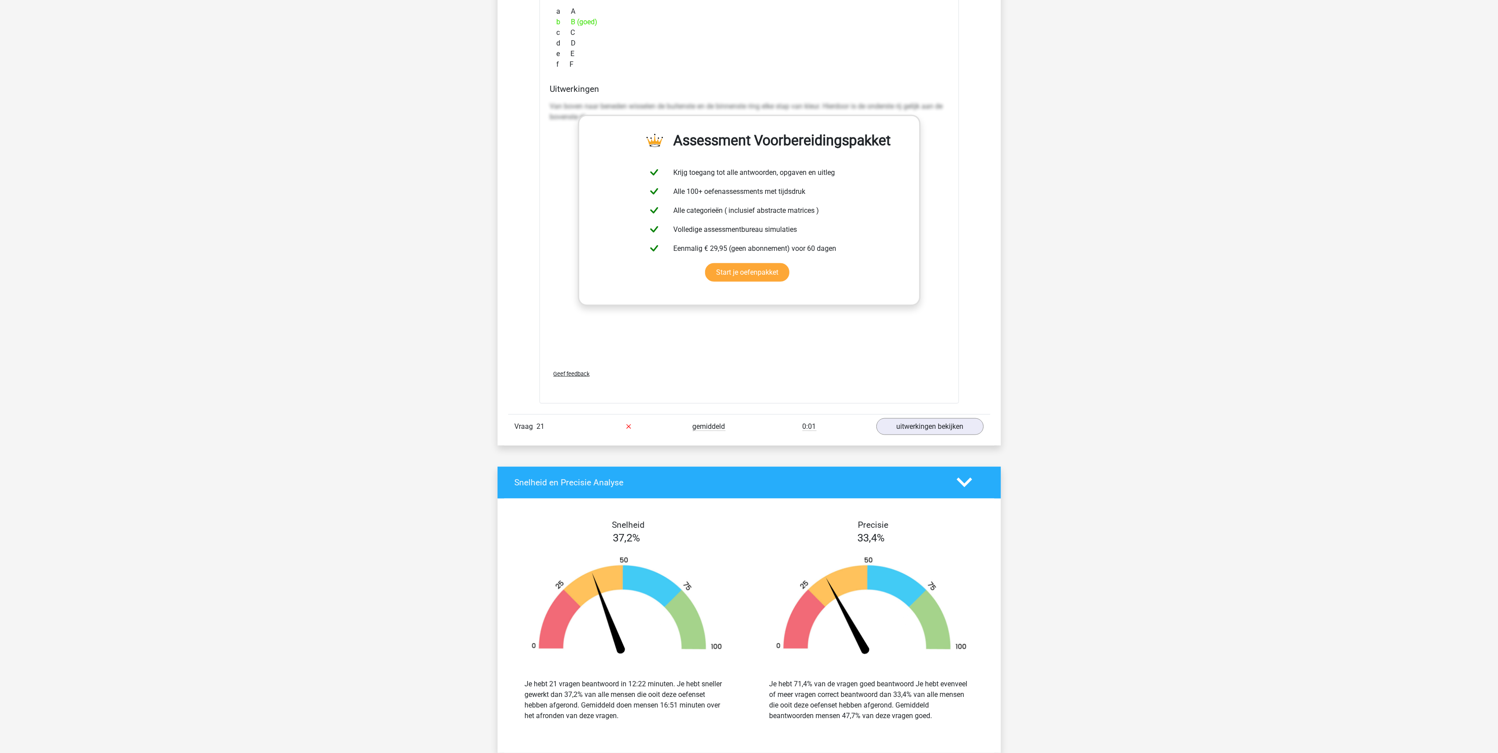
scroll to position [5945, 0]
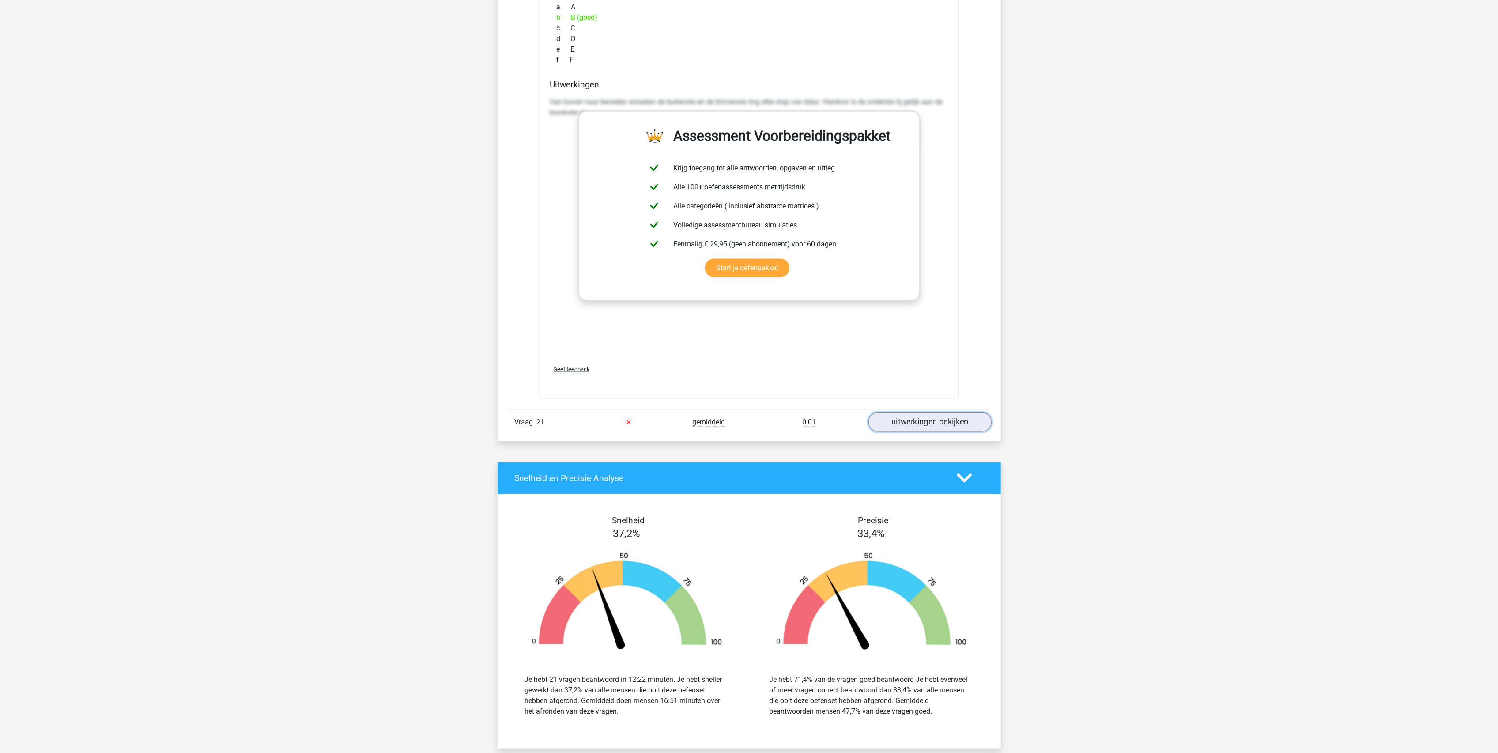
click at [910, 426] on link "uitwerkingen bekijken" at bounding box center [929, 421] width 123 height 19
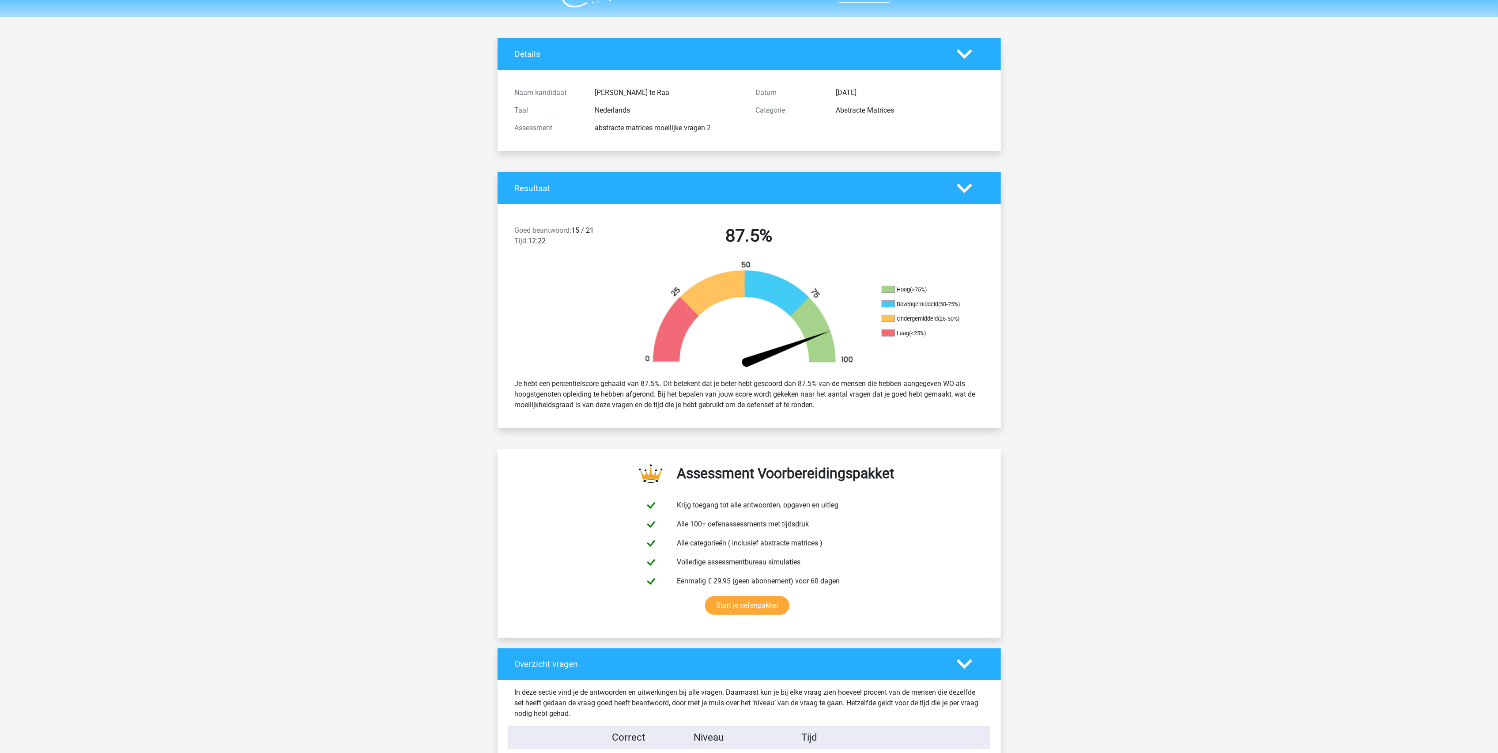
scroll to position [0, 0]
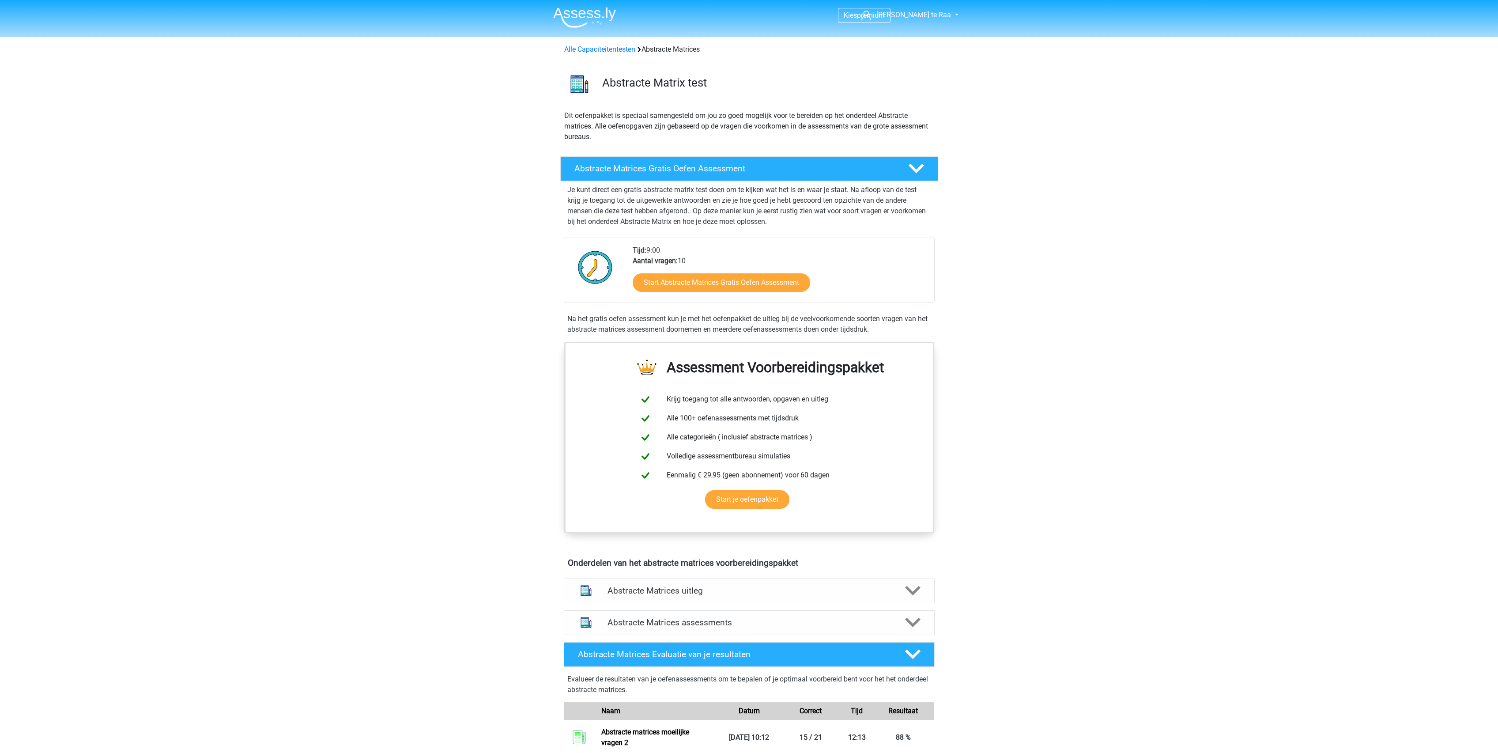
scroll to position [353, 0]
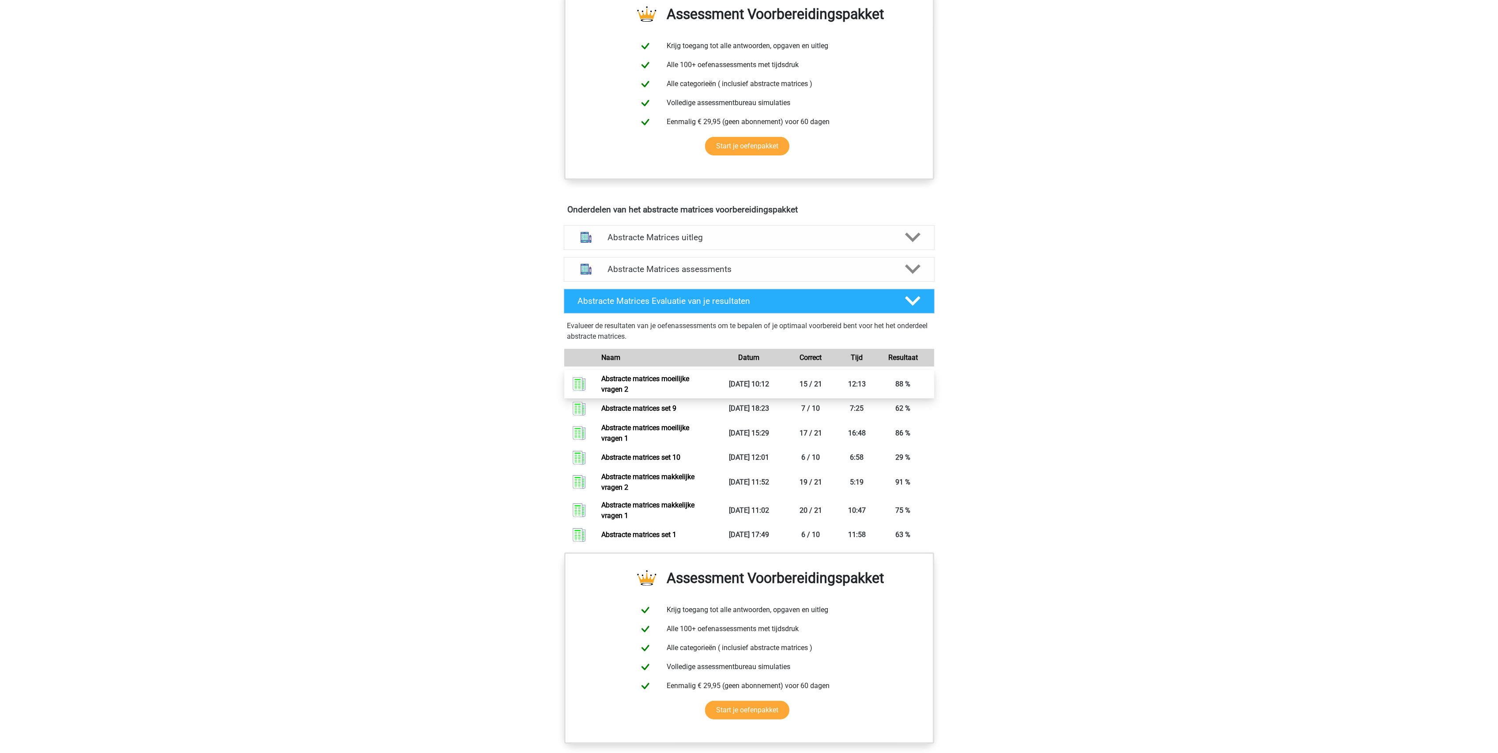
click at [689, 380] on link "Abstracte matrices moeilijke vragen 2" at bounding box center [645, 383] width 88 height 19
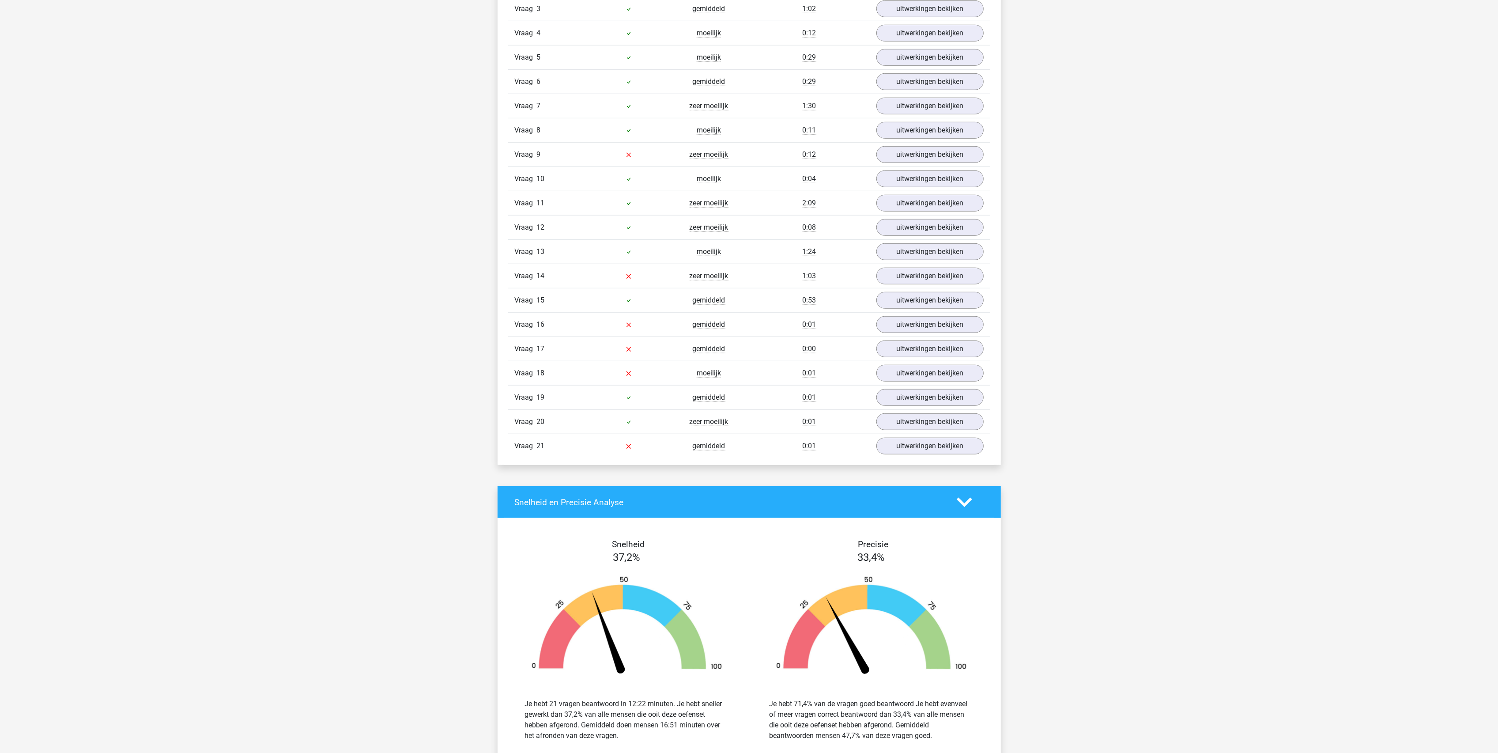
scroll to position [530, 0]
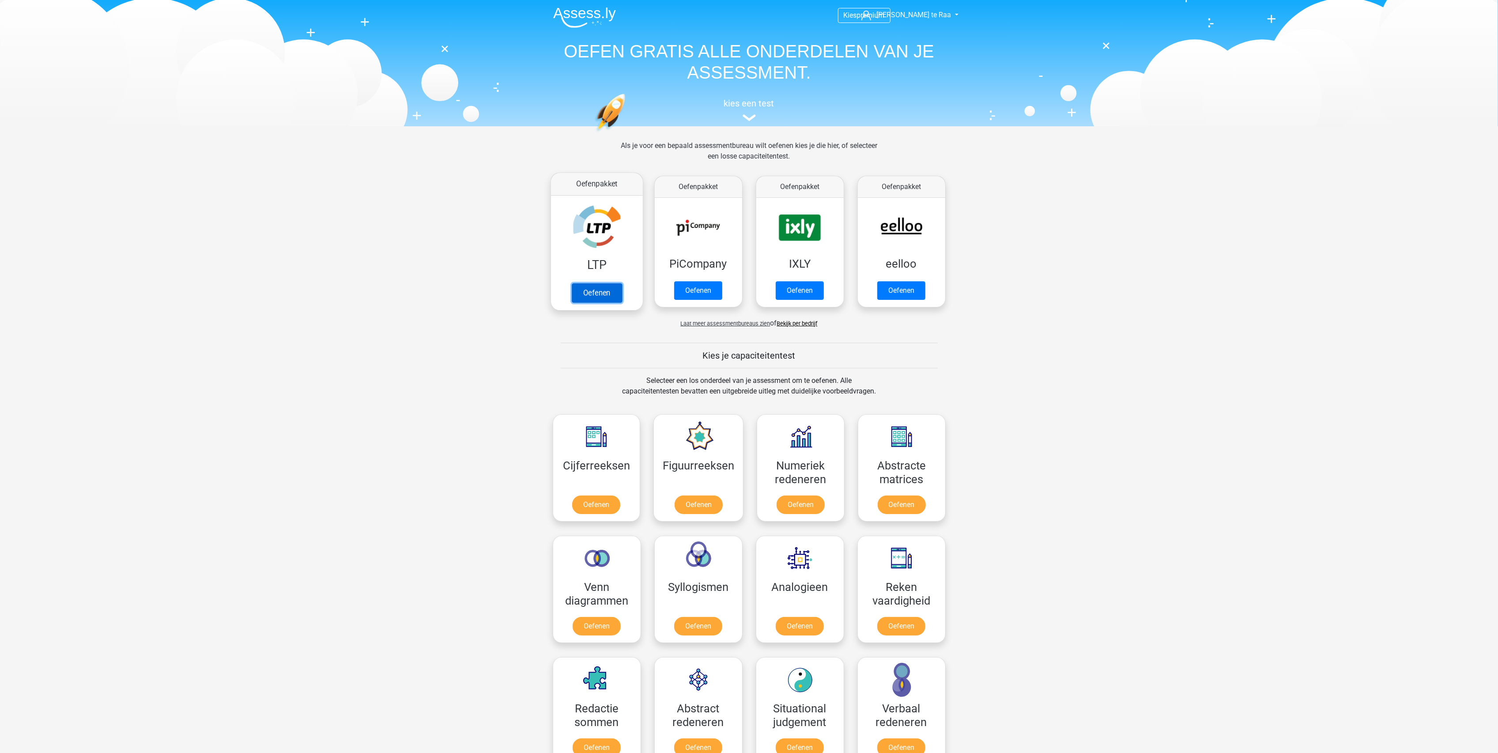
click at [599, 291] on link "Oefenen" at bounding box center [596, 292] width 50 height 19
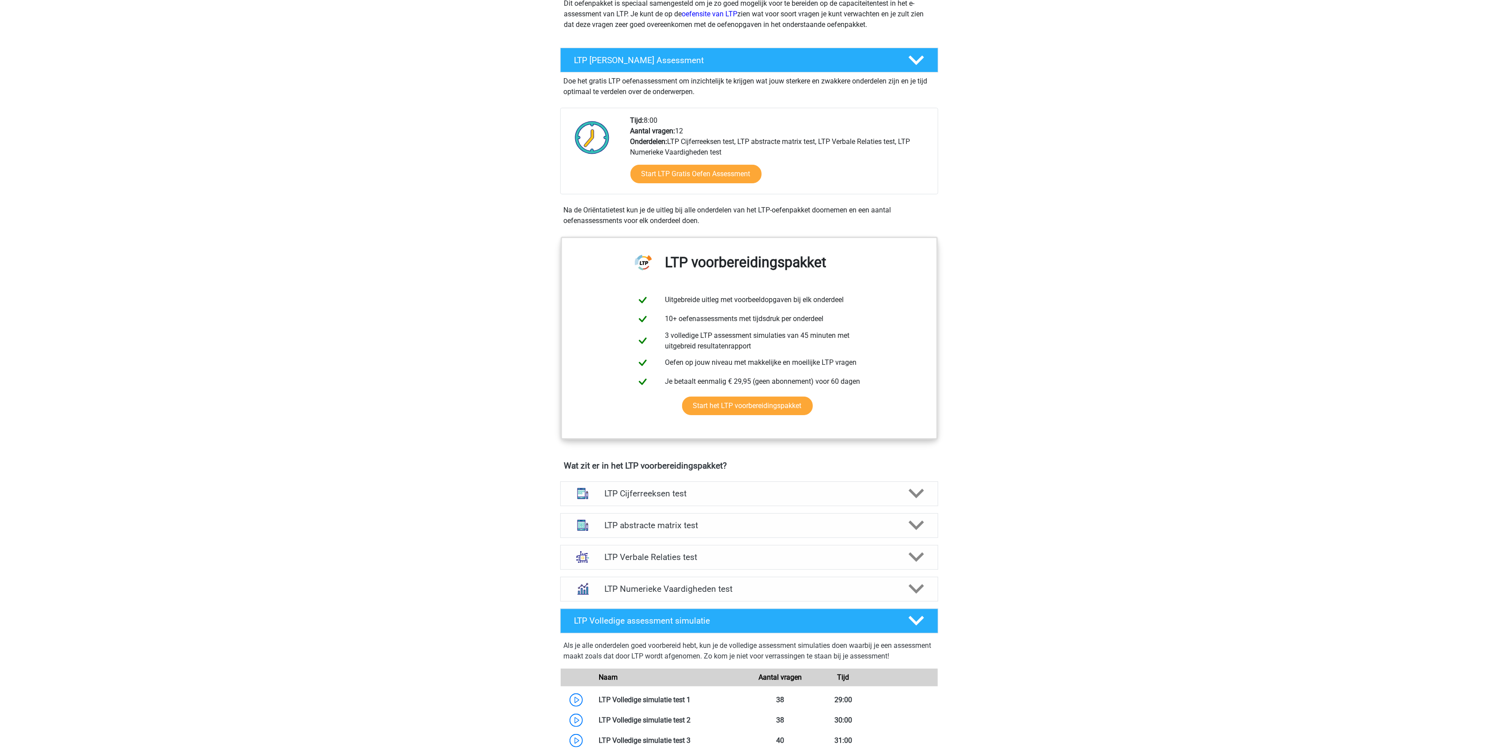
scroll to position [353, 0]
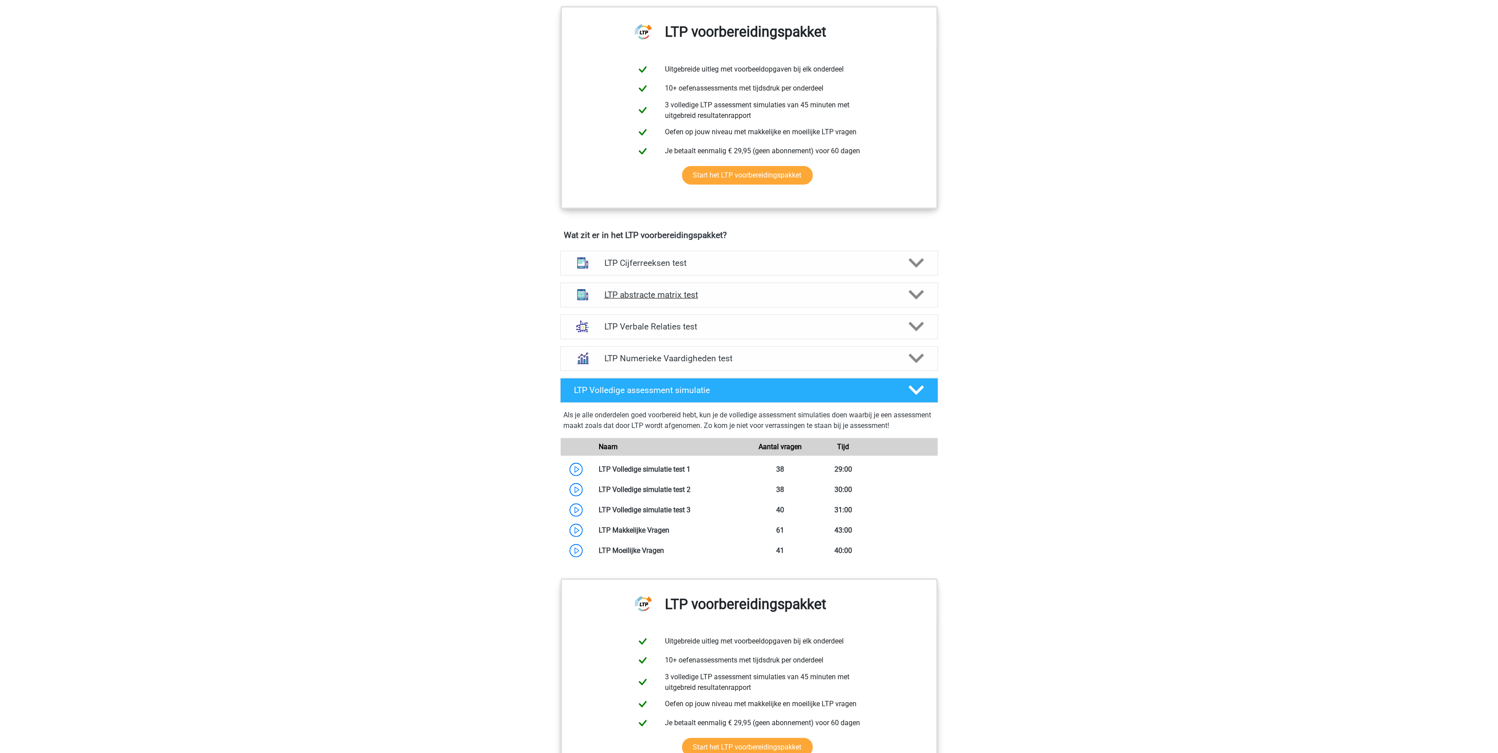
click at [667, 298] on h4 "LTP abstracte matrix test" at bounding box center [748, 295] width 289 height 10
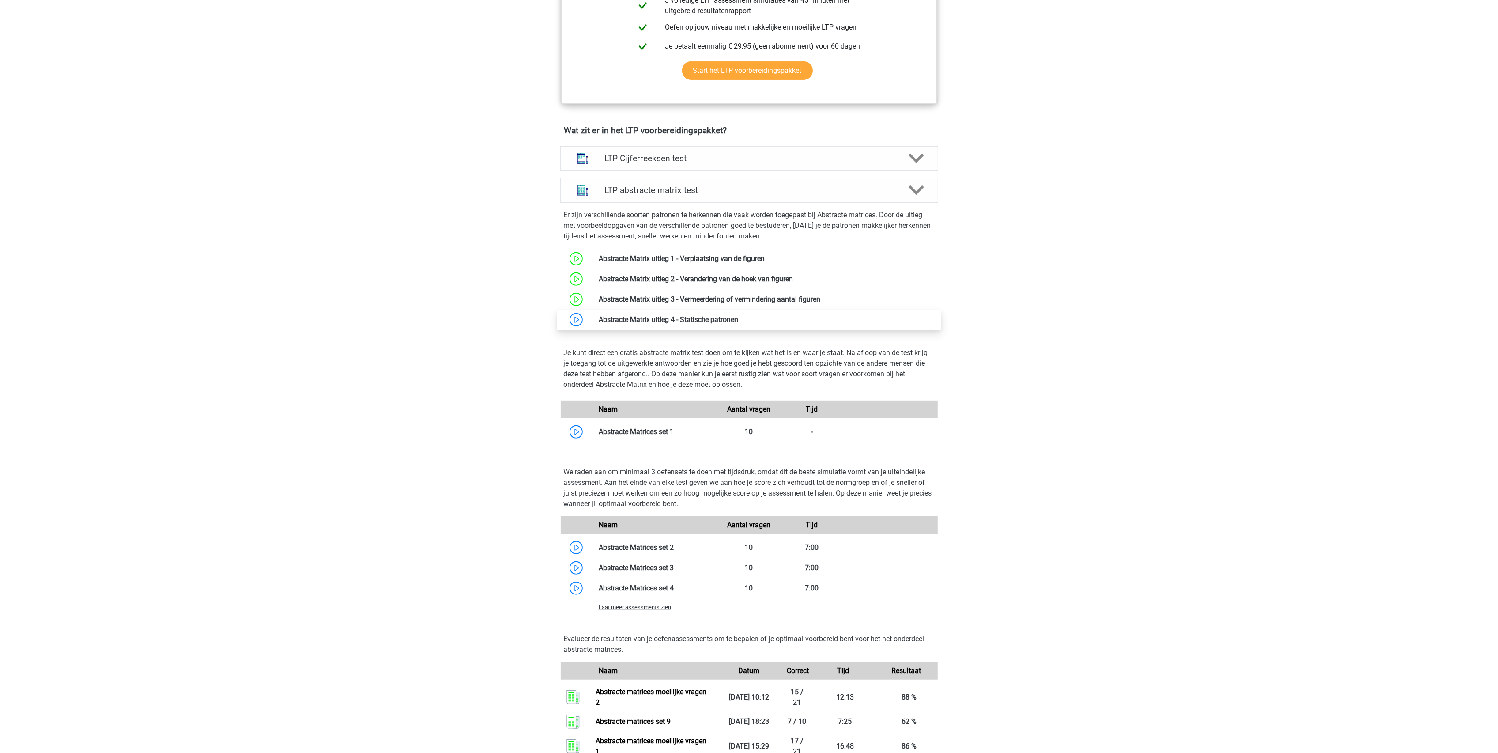
scroll to position [471, 0]
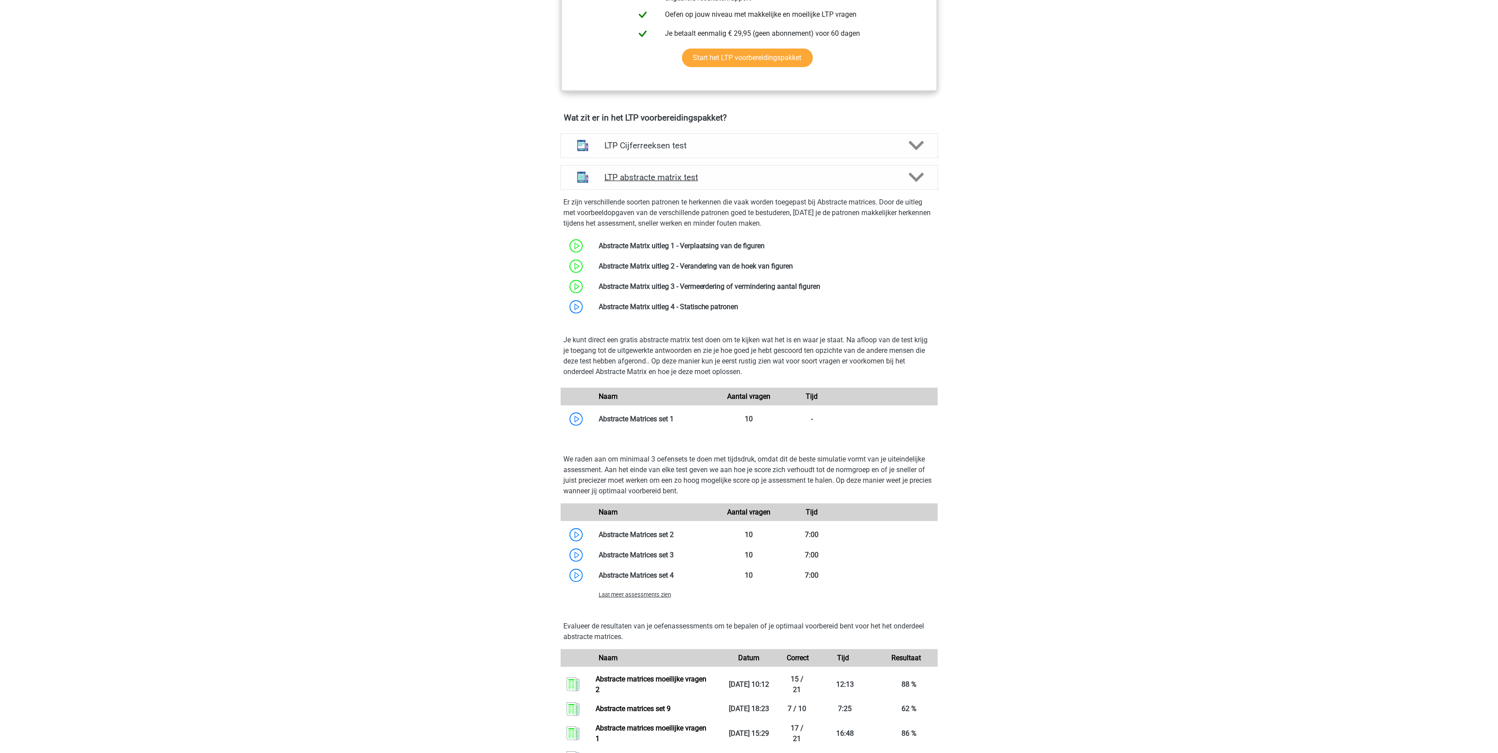
click at [663, 178] on h4 "LTP abstracte matrix test" at bounding box center [748, 177] width 289 height 10
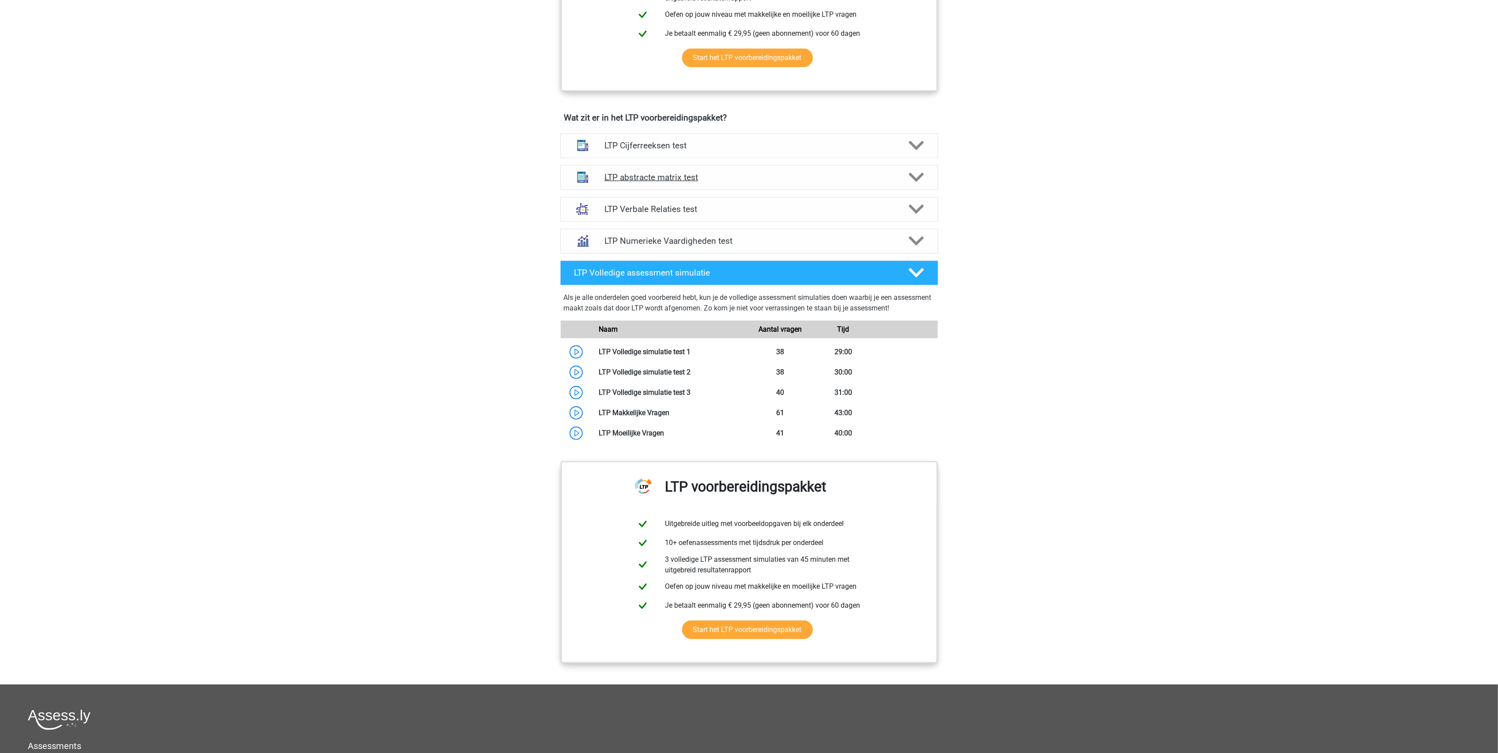
click at [663, 178] on h4 "LTP abstracte matrix test" at bounding box center [748, 177] width 289 height 10
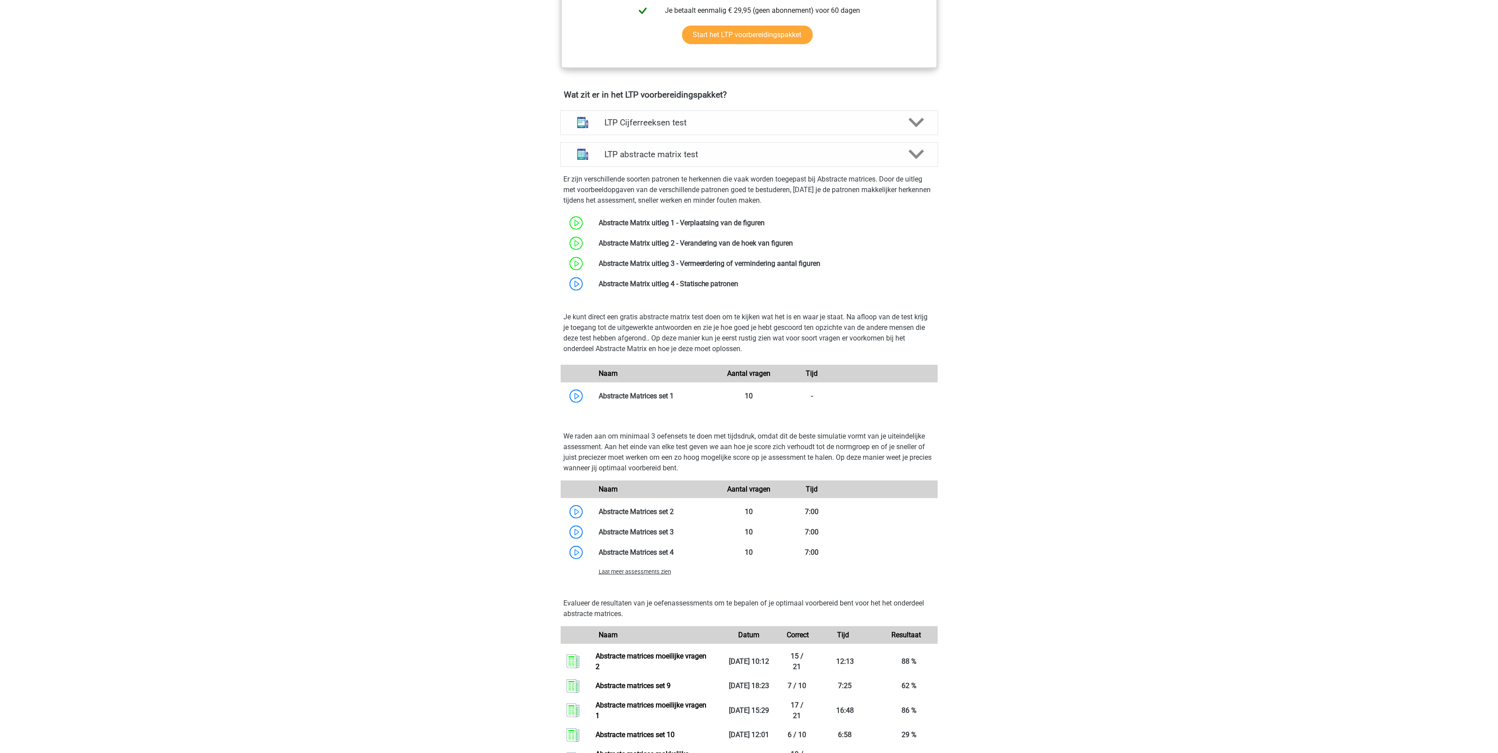
scroll to position [530, 0]
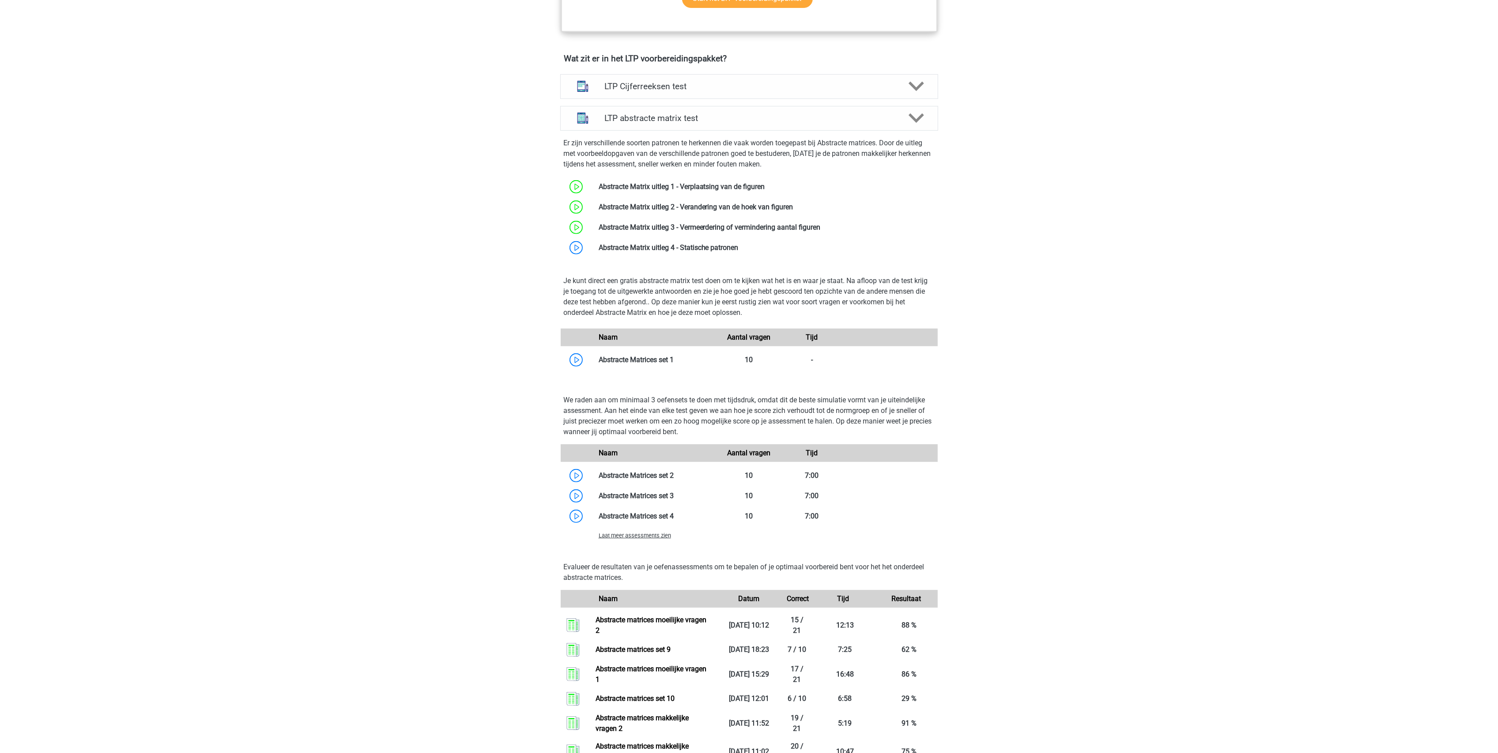
click at [626, 540] on div "Laat meer assessments zien" at bounding box center [655, 535] width 126 height 11
click at [630, 532] on div "Laat meer assessments zien" at bounding box center [655, 535] width 126 height 11
click at [623, 535] on span "Laat meer assessments zien" at bounding box center [635, 535] width 72 height 7
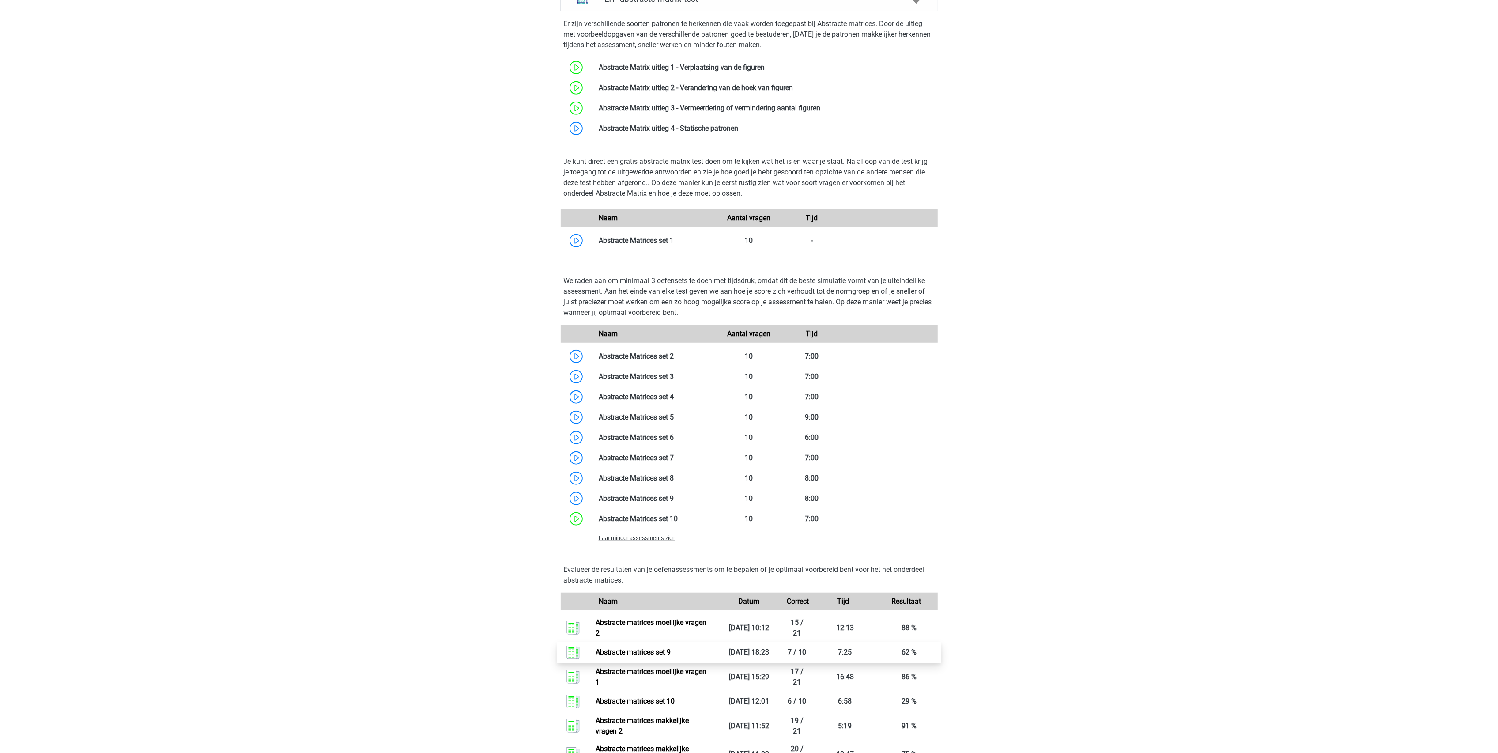
scroll to position [706, 0]
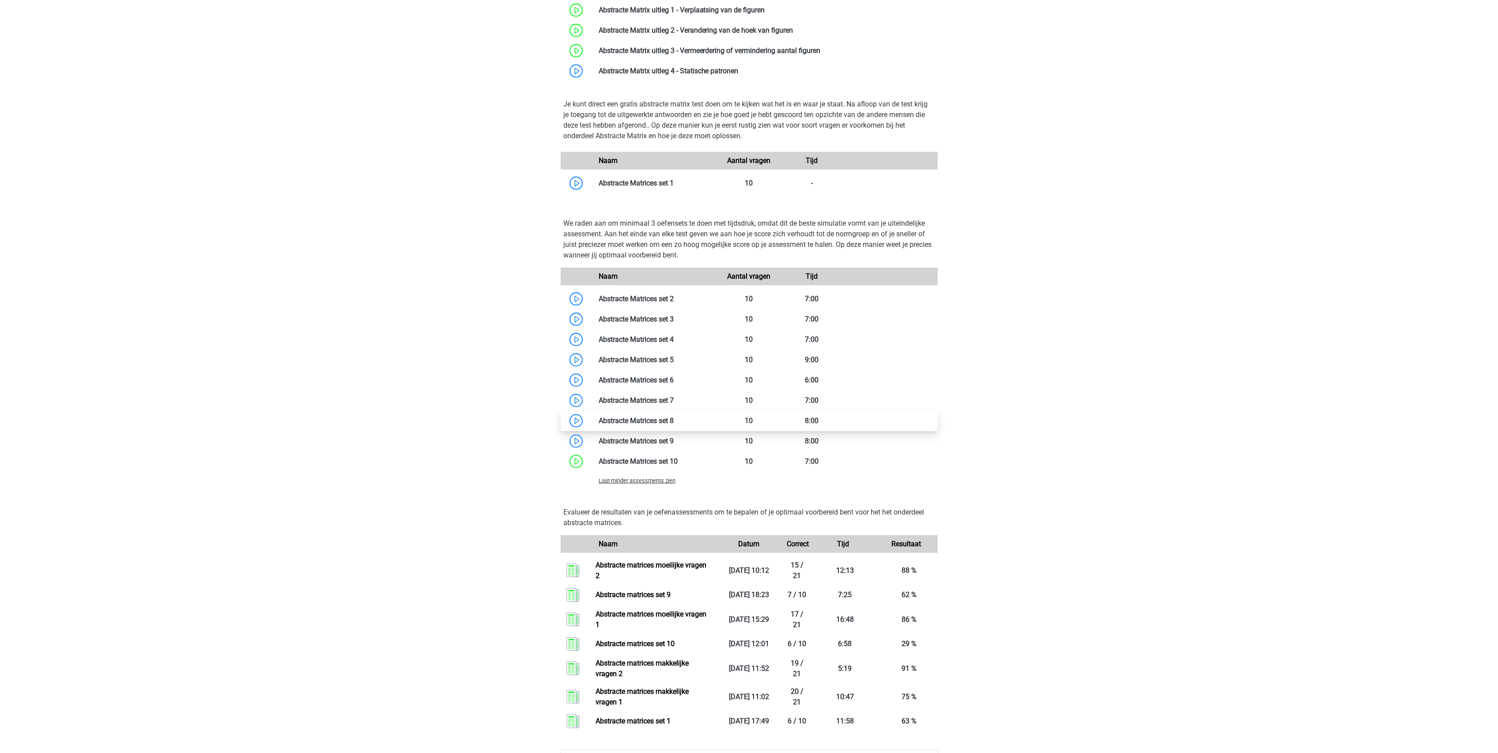
click at [674, 418] on link at bounding box center [674, 420] width 0 height 8
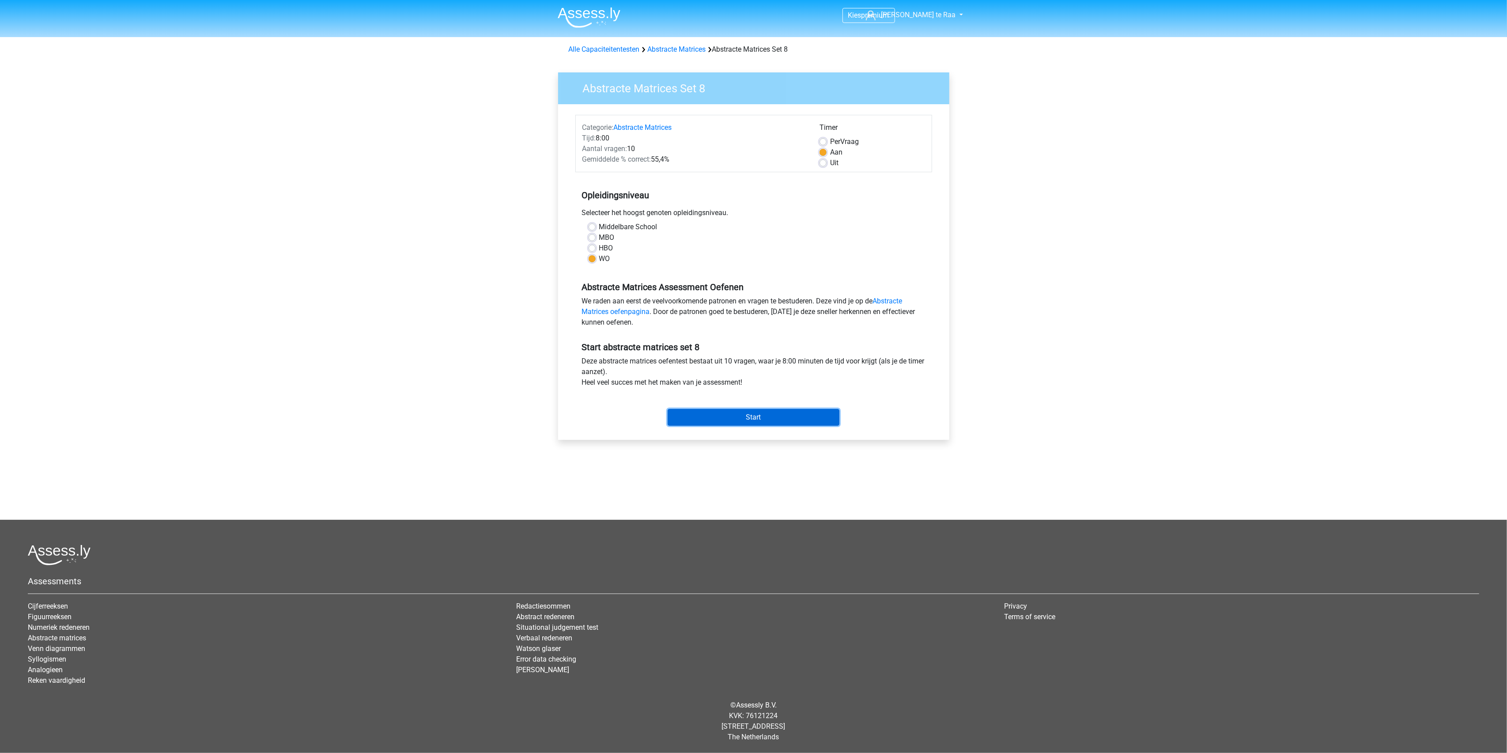
click at [715, 418] on input "Start" at bounding box center [754, 417] width 172 height 17
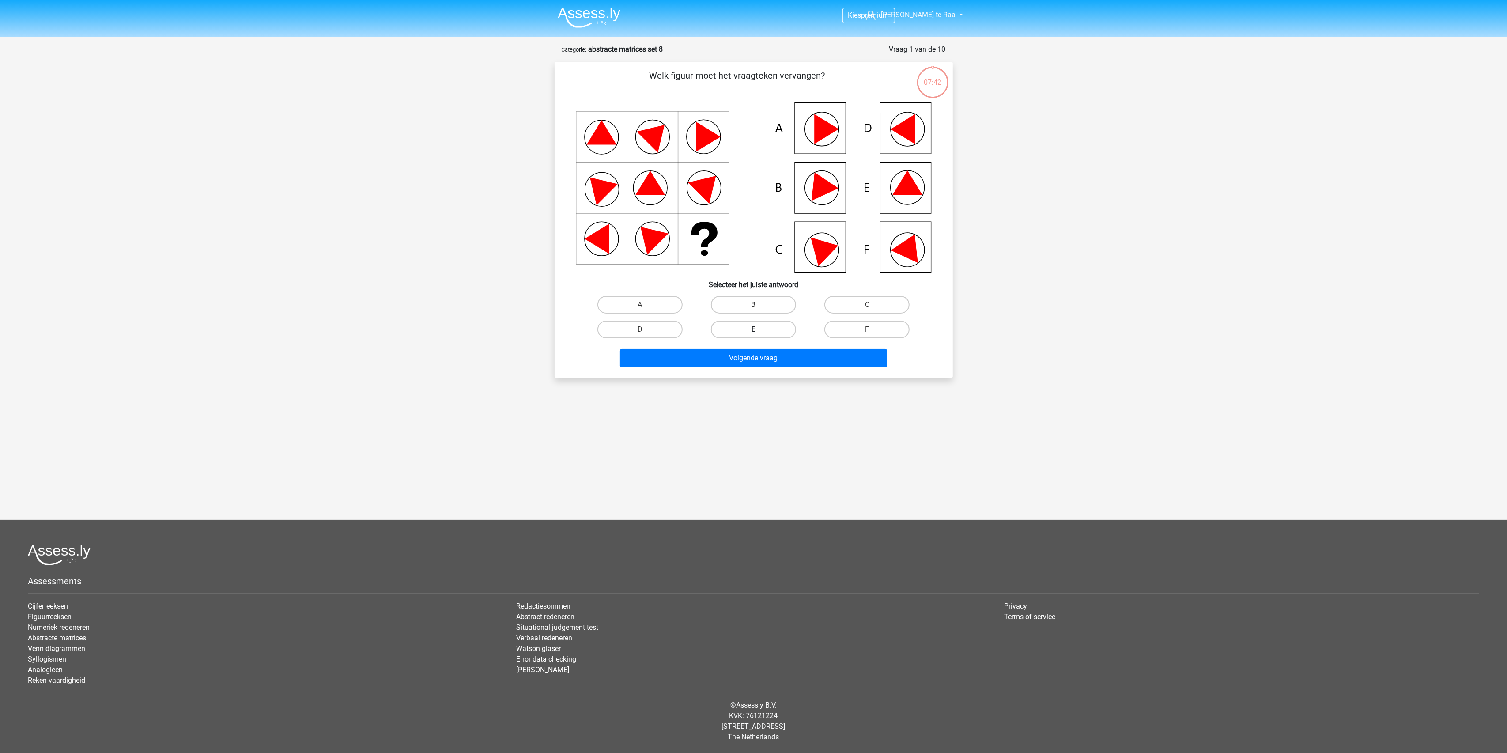
click at [755, 327] on label "E" at bounding box center [753, 330] width 85 height 18
click at [755, 329] on input "E" at bounding box center [756, 332] width 6 height 6
radio input "true"
click at [751, 358] on button "Volgende vraag" at bounding box center [753, 358] width 267 height 19
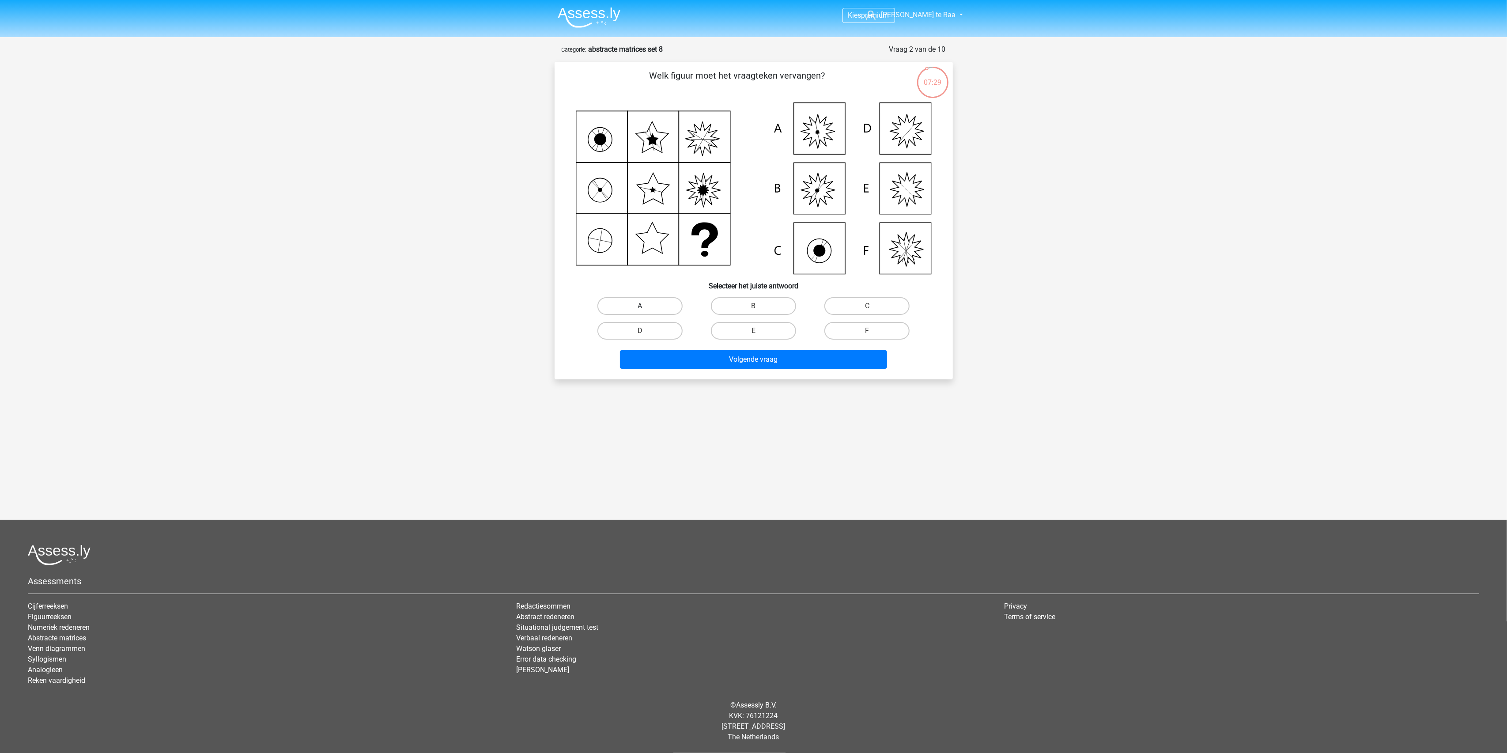
click at [660, 301] on label "A" at bounding box center [639, 306] width 85 height 18
click at [646, 306] on input "A" at bounding box center [643, 309] width 6 height 6
radio input "true"
click at [694, 357] on button "Volgende vraag" at bounding box center [753, 359] width 267 height 19
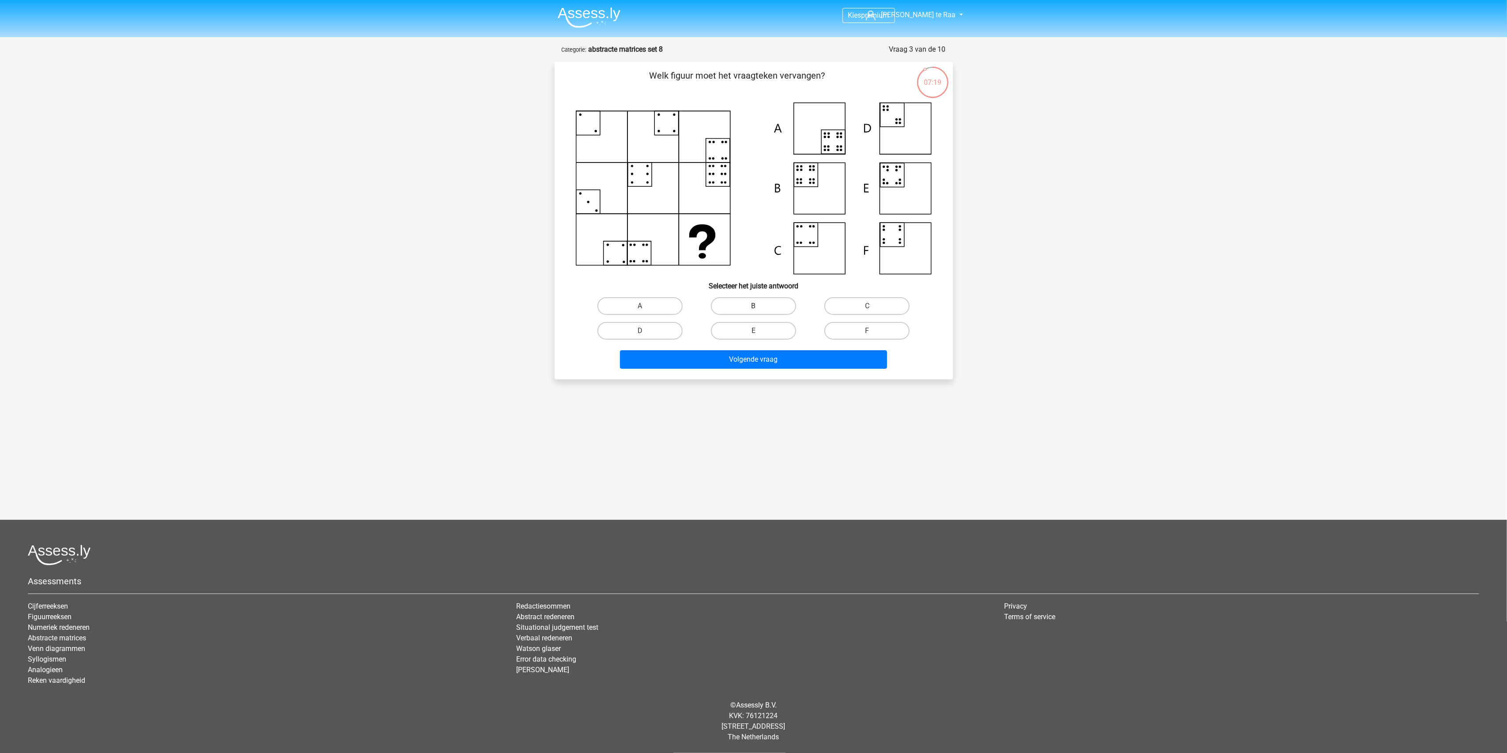
click at [768, 304] on label "B" at bounding box center [753, 306] width 85 height 18
click at [759, 306] on input "B" at bounding box center [756, 309] width 6 height 6
radio input "true"
click at [780, 358] on button "Volgende vraag" at bounding box center [753, 359] width 267 height 19
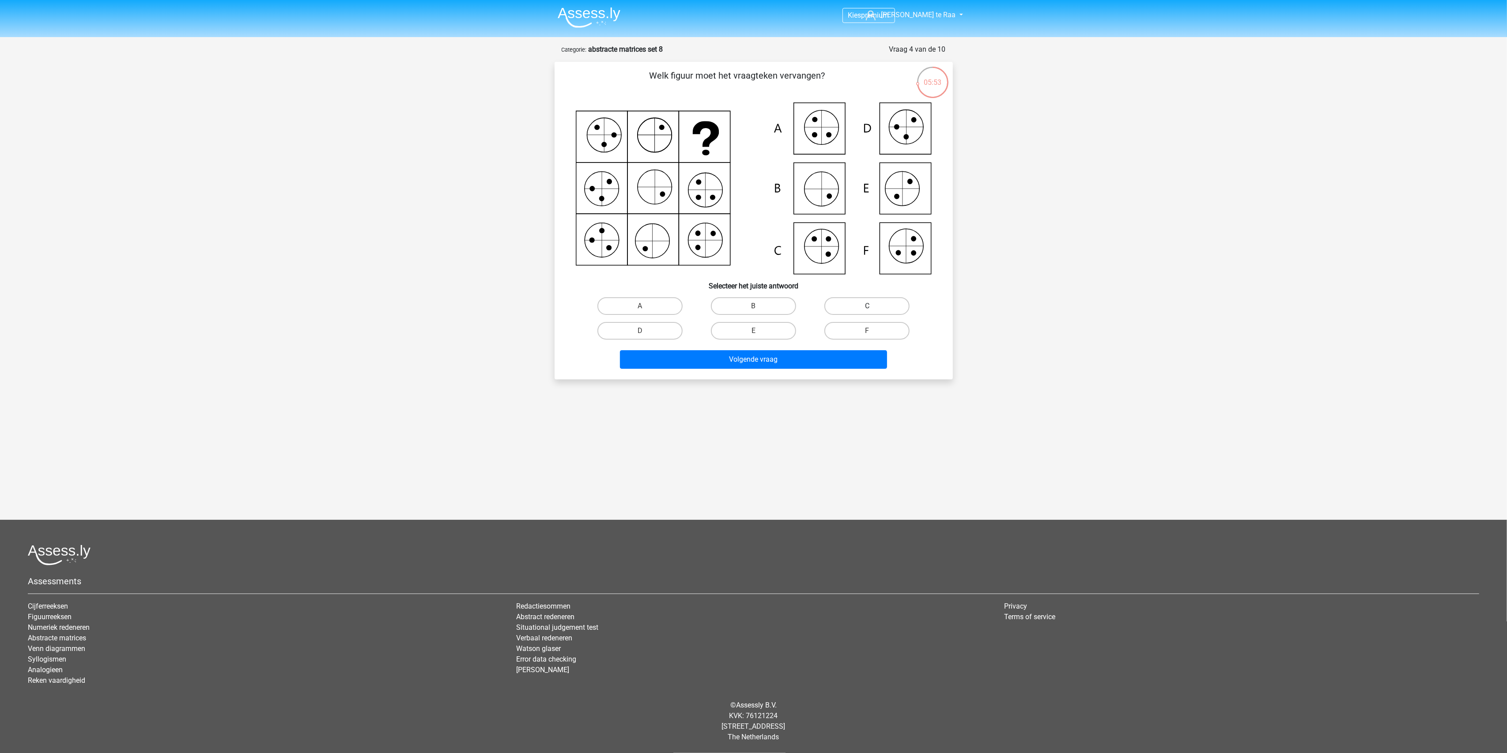
click at [874, 309] on label "C" at bounding box center [866, 306] width 85 height 18
click at [873, 309] on input "C" at bounding box center [870, 309] width 6 height 6
radio input "true"
click at [763, 359] on button "Volgende vraag" at bounding box center [753, 359] width 267 height 19
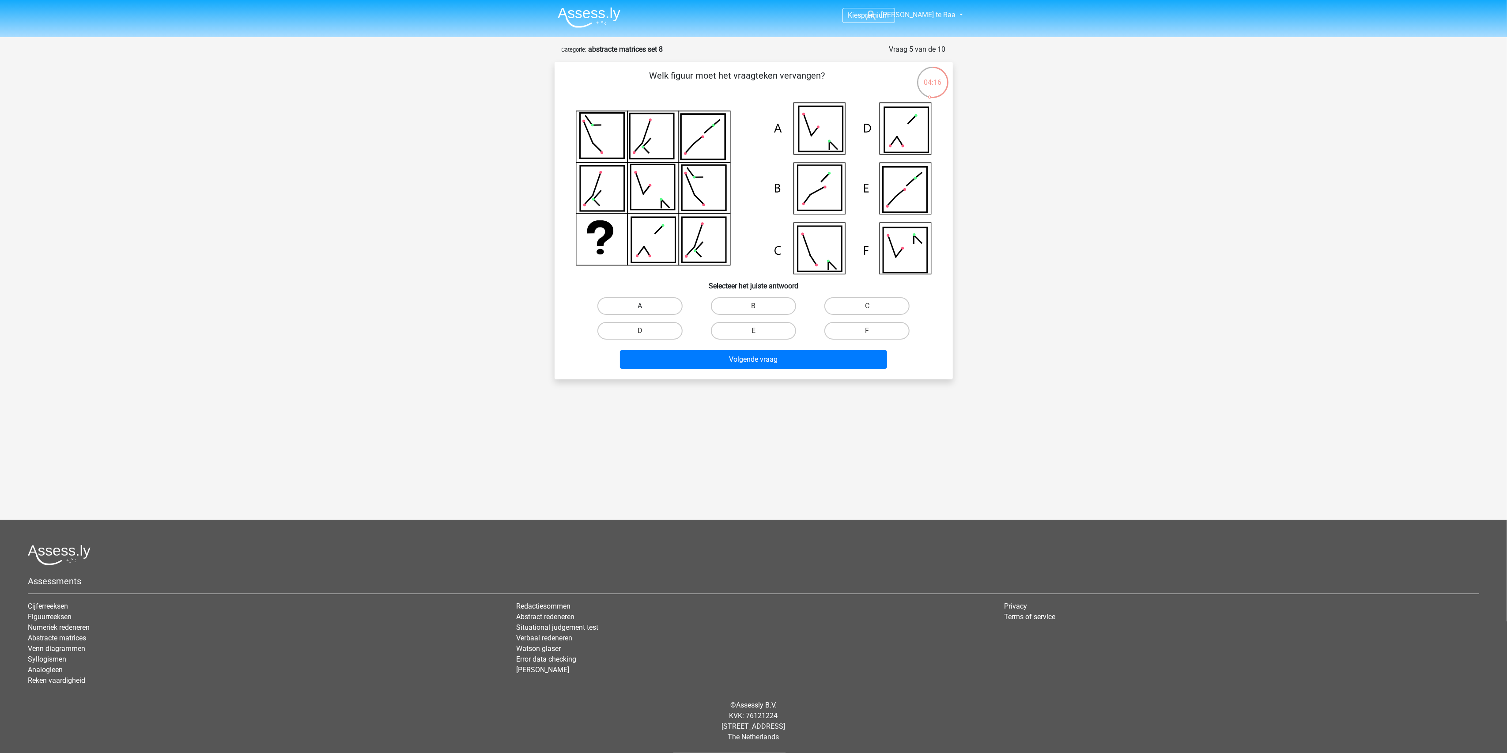
drag, startPoint x: 661, startPoint y: 306, endPoint x: 684, endPoint y: 313, distance: 24.4
click at [661, 304] on label "A" at bounding box center [639, 306] width 85 height 18
click at [646, 306] on input "A" at bounding box center [643, 309] width 6 height 6
radio input "true"
click at [749, 354] on button "Volgende vraag" at bounding box center [753, 359] width 267 height 19
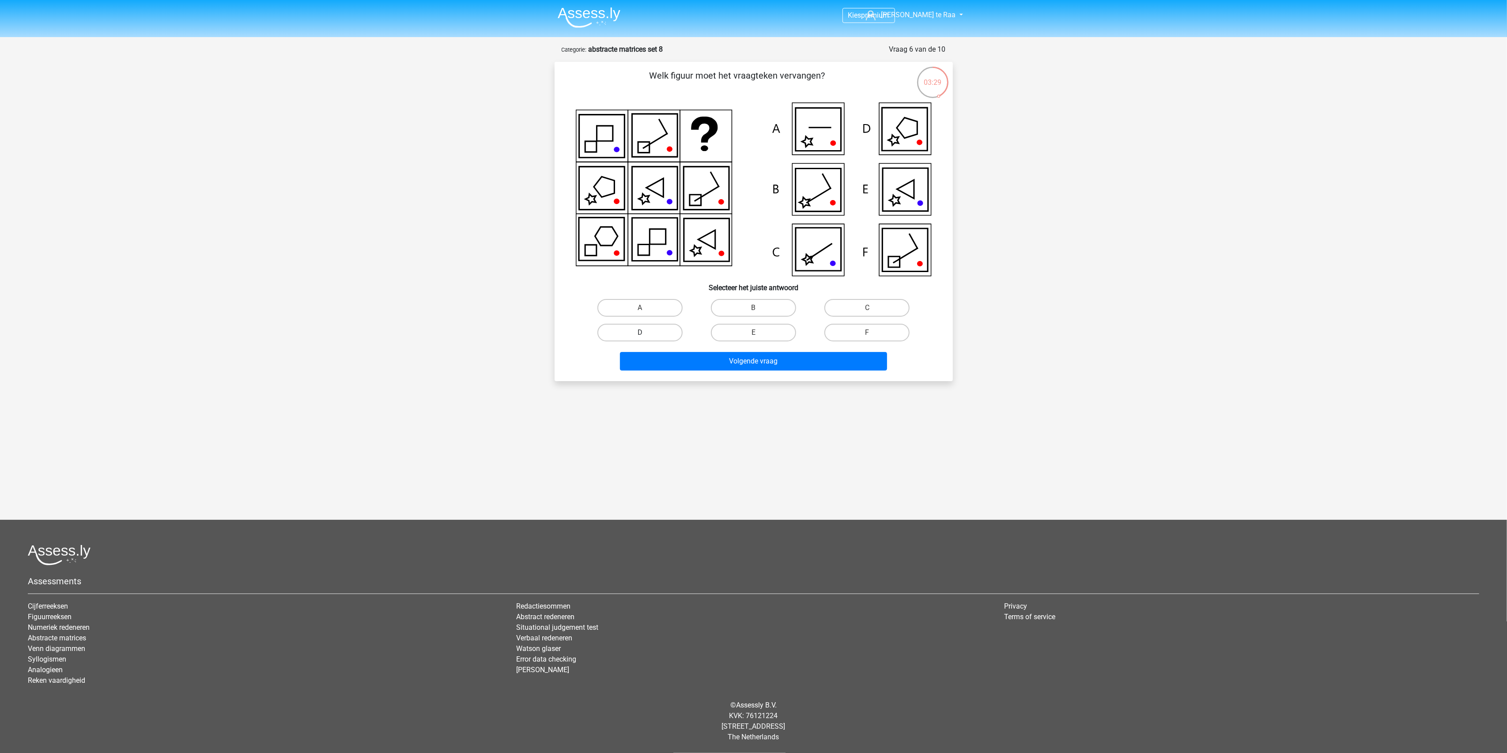
click at [649, 328] on label "D" at bounding box center [639, 333] width 85 height 18
click at [646, 332] on input "D" at bounding box center [643, 335] width 6 height 6
radio input "true"
click at [718, 357] on button "Volgende vraag" at bounding box center [753, 361] width 267 height 19
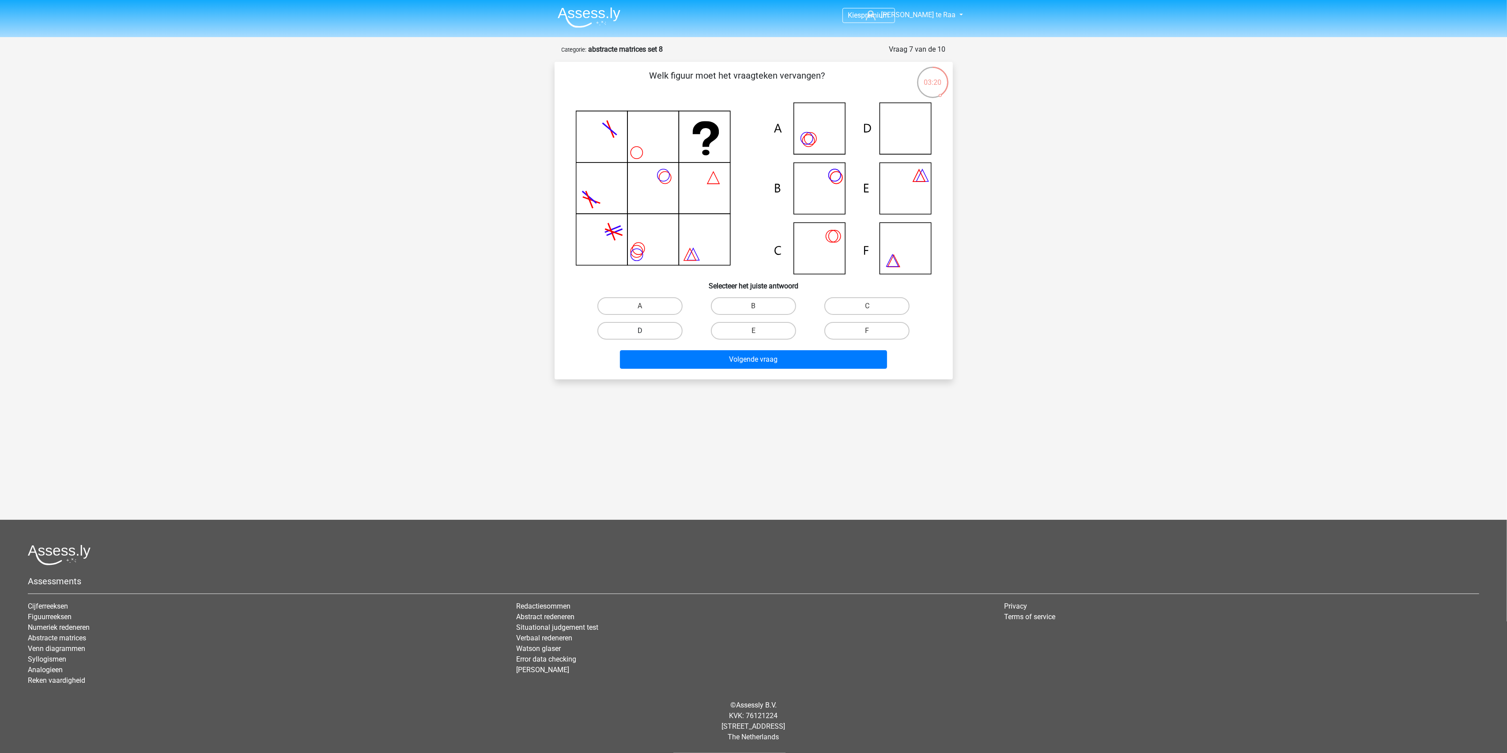
click at [654, 328] on label "D" at bounding box center [639, 331] width 85 height 18
click at [646, 331] on input "D" at bounding box center [643, 334] width 6 height 6
radio input "true"
click at [717, 362] on button "Volgende vraag" at bounding box center [753, 359] width 267 height 19
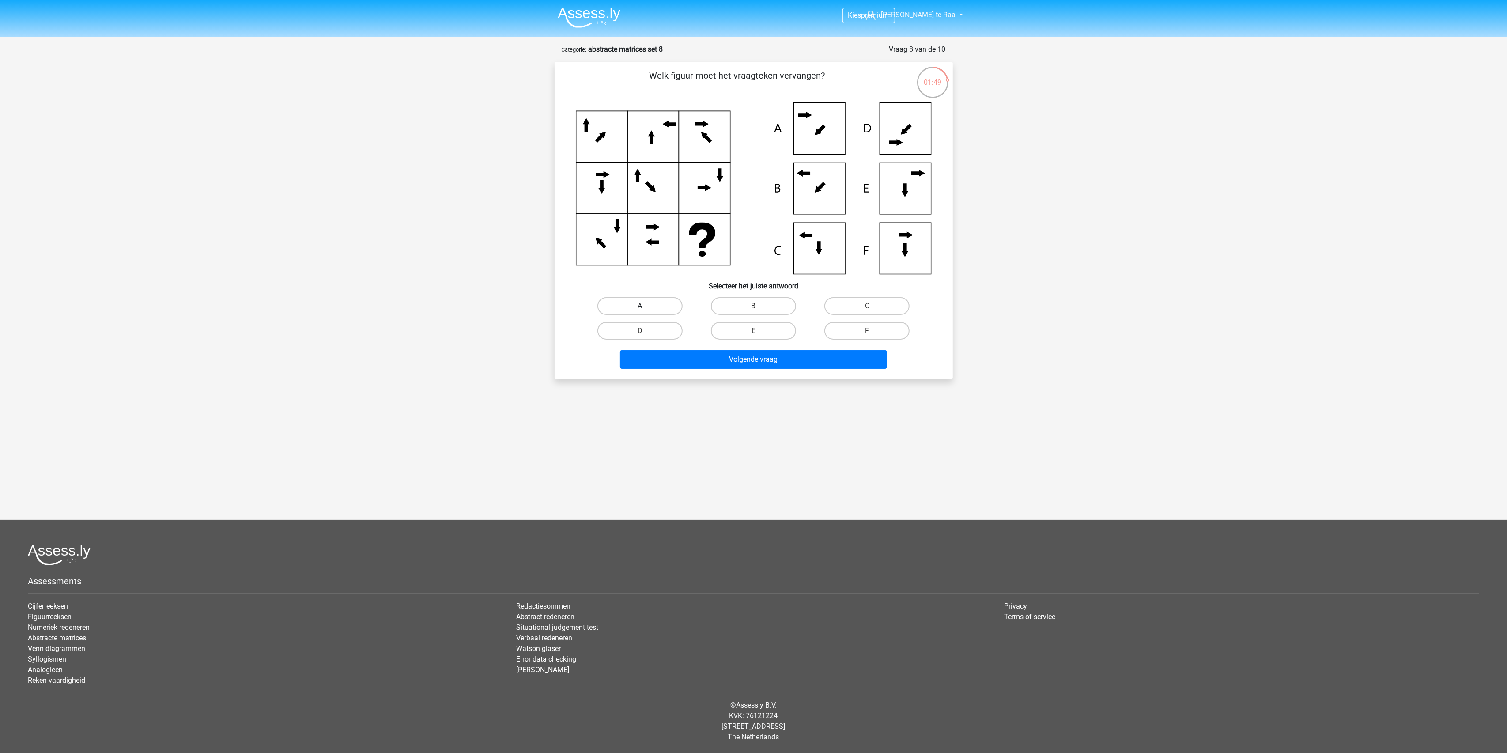
click at [625, 299] on label "A" at bounding box center [639, 306] width 85 height 18
click at [640, 306] on input "A" at bounding box center [643, 309] width 6 height 6
radio input "true"
drag, startPoint x: 683, startPoint y: 338, endPoint x: 689, endPoint y: 347, distance: 10.7
click at [687, 341] on div "D" at bounding box center [639, 330] width 113 height 25
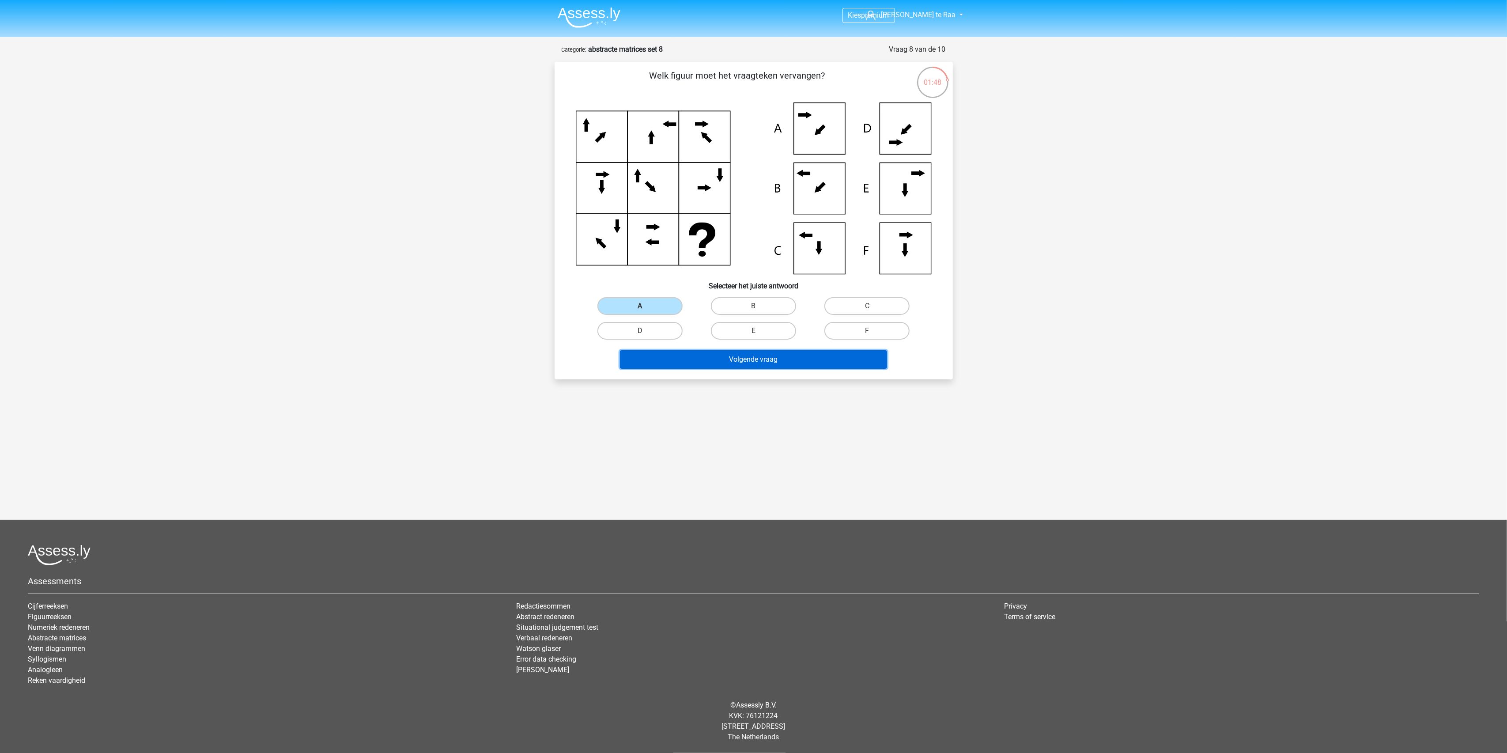
click at [689, 364] on button "Volgende vraag" at bounding box center [753, 359] width 267 height 19
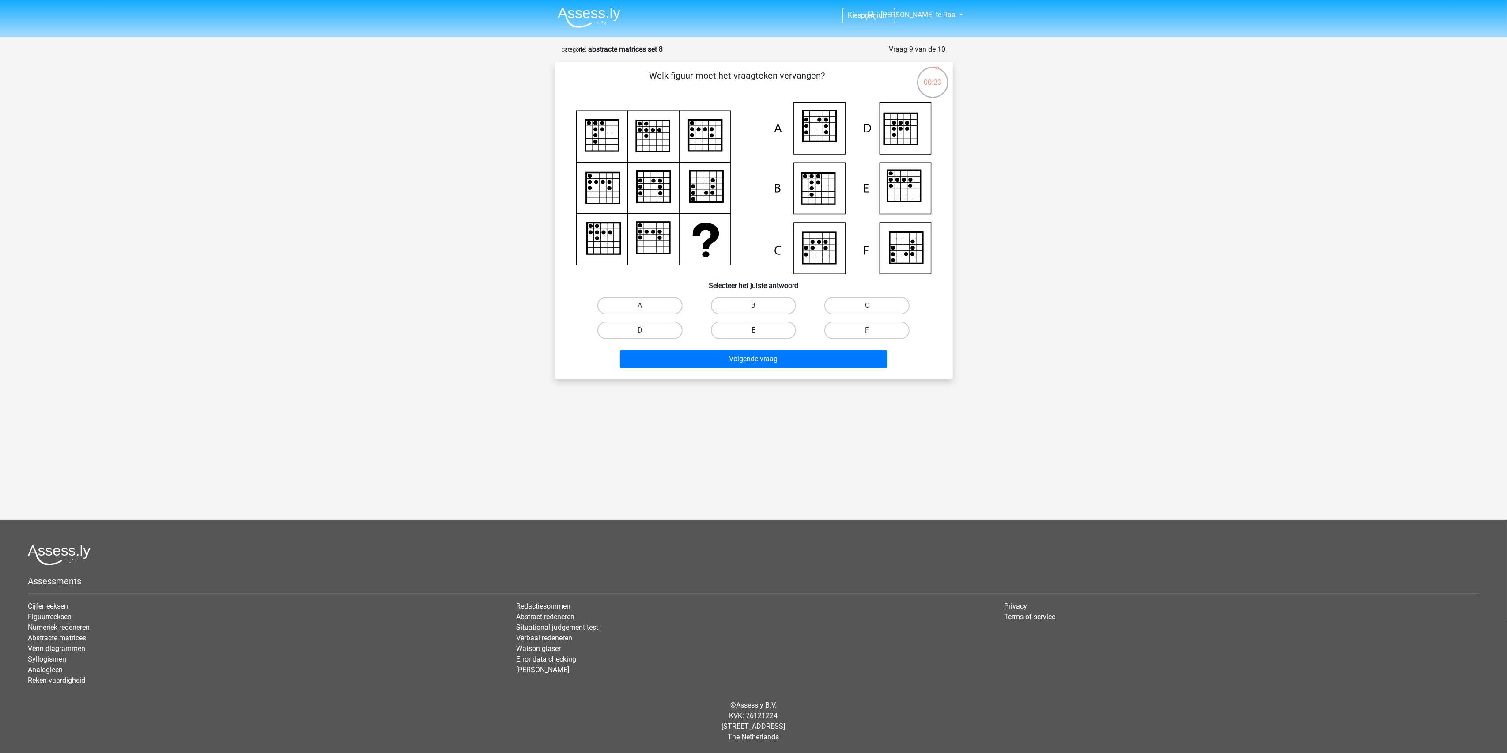
click at [661, 303] on label "A" at bounding box center [639, 306] width 85 height 18
click at [646, 306] on input "A" at bounding box center [643, 309] width 6 height 6
radio input "true"
click at [710, 362] on button "Volgende vraag" at bounding box center [753, 359] width 267 height 19
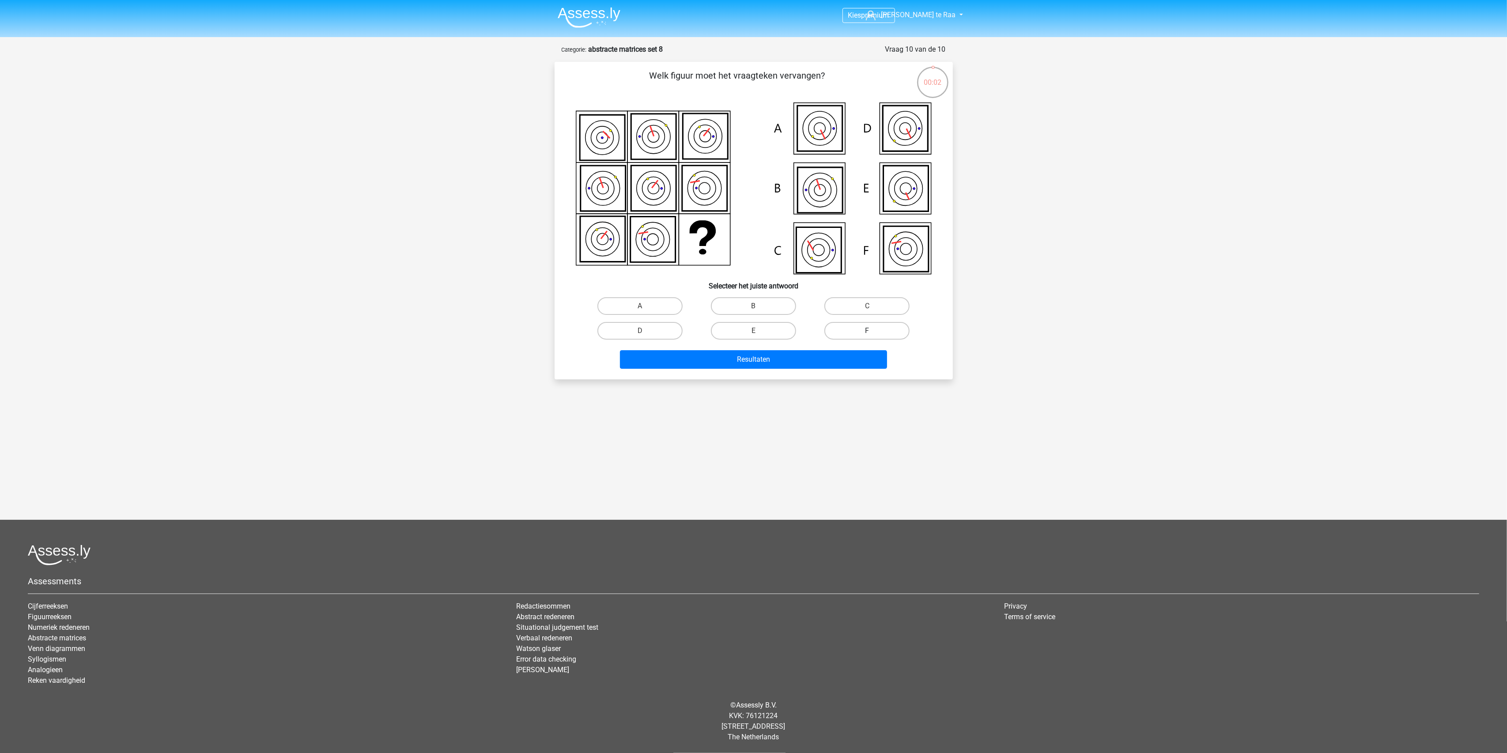
click at [858, 329] on label "F" at bounding box center [866, 331] width 85 height 18
click at [867, 331] on input "F" at bounding box center [870, 334] width 6 height 6
radio input "true"
click at [820, 368] on div "Resultaten" at bounding box center [753, 361] width 341 height 22
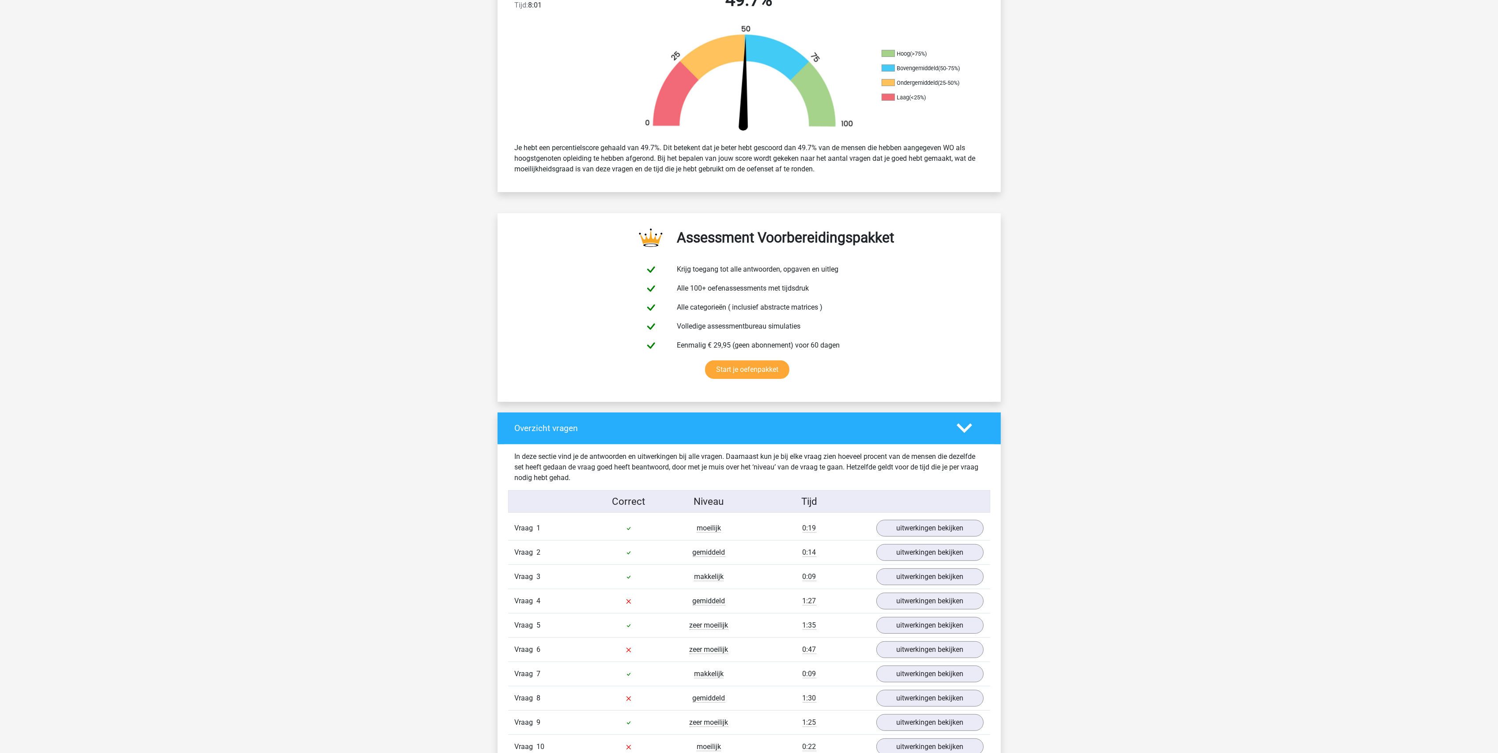
scroll to position [471, 0]
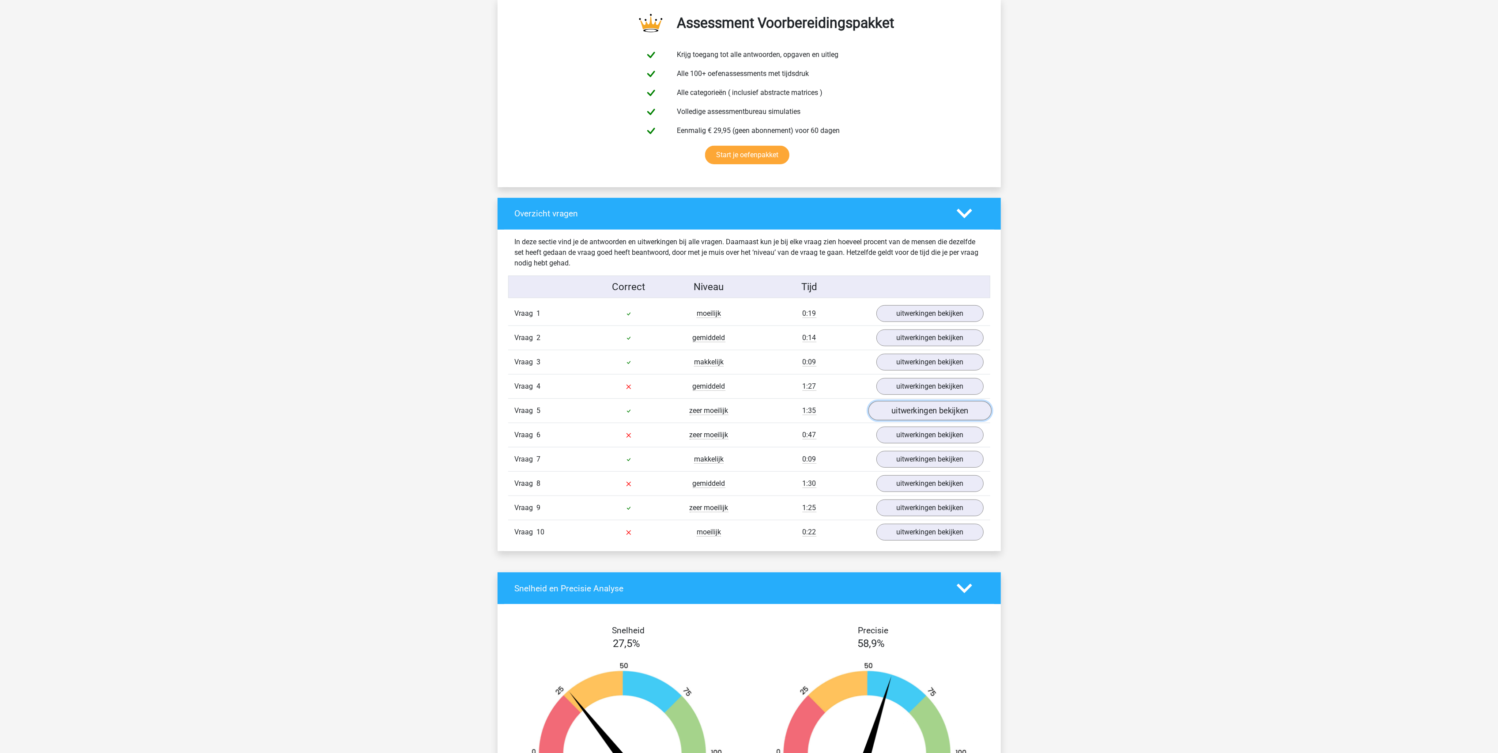
click at [898, 410] on link "uitwerkingen bekijken" at bounding box center [929, 410] width 123 height 19
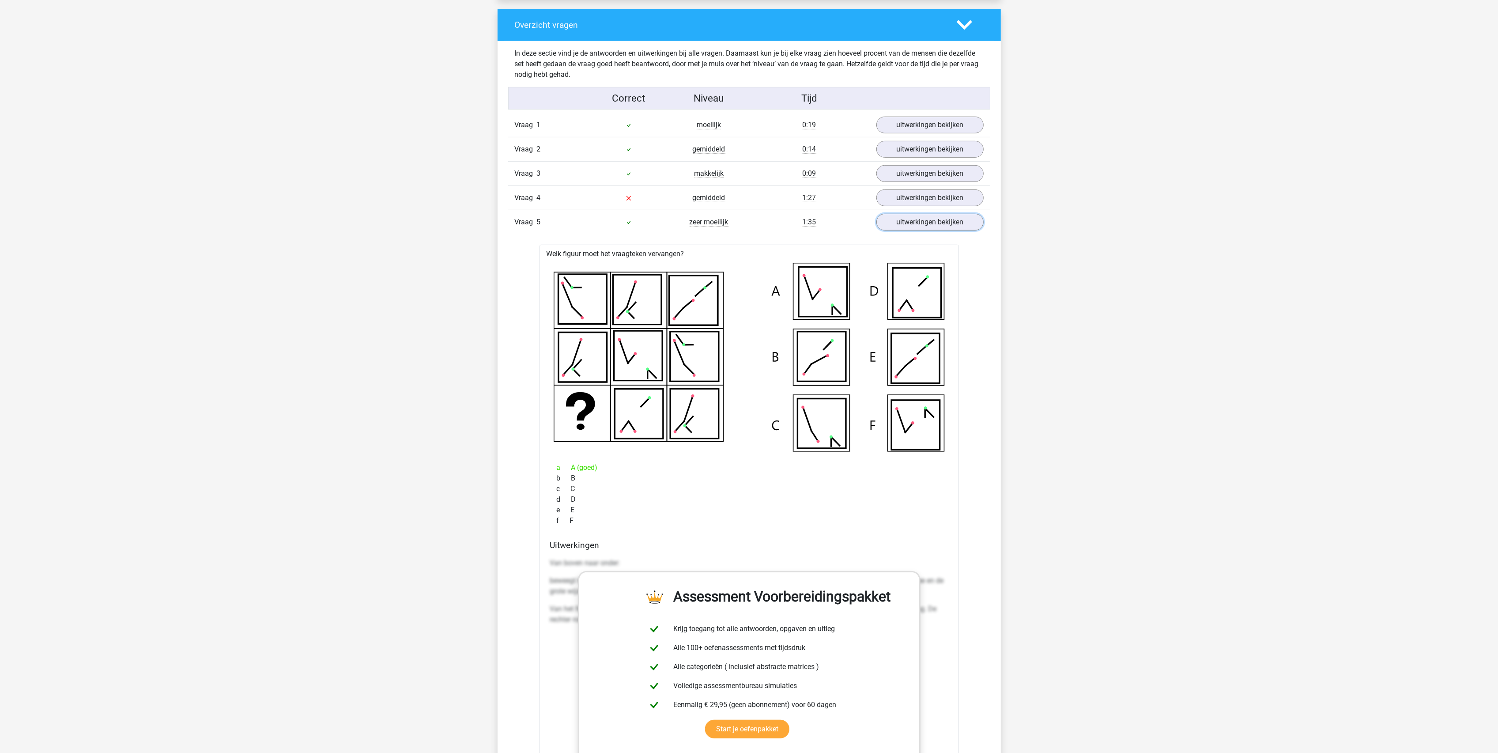
scroll to position [706, 0]
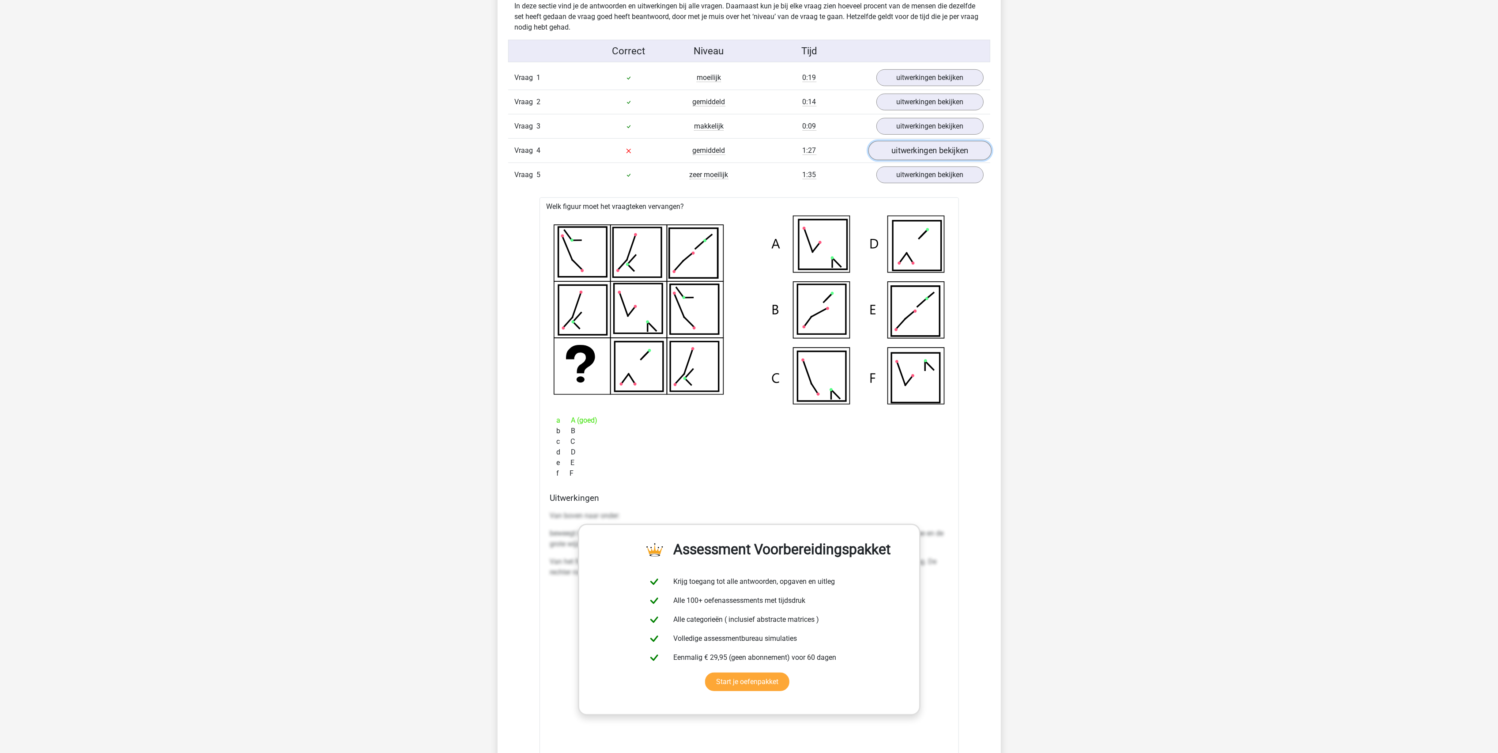
click at [924, 156] on link "uitwerkingen bekijken" at bounding box center [929, 150] width 123 height 19
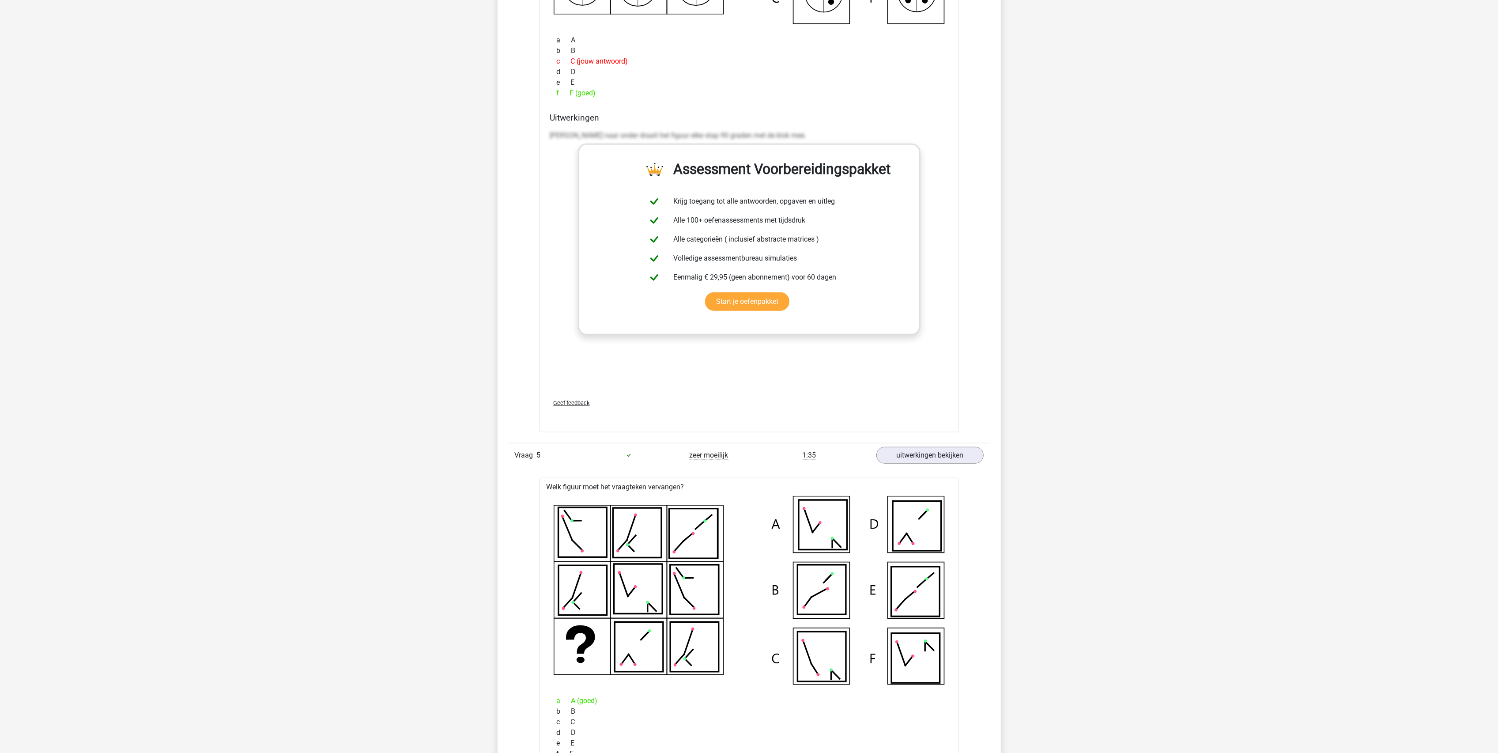
scroll to position [1295, 0]
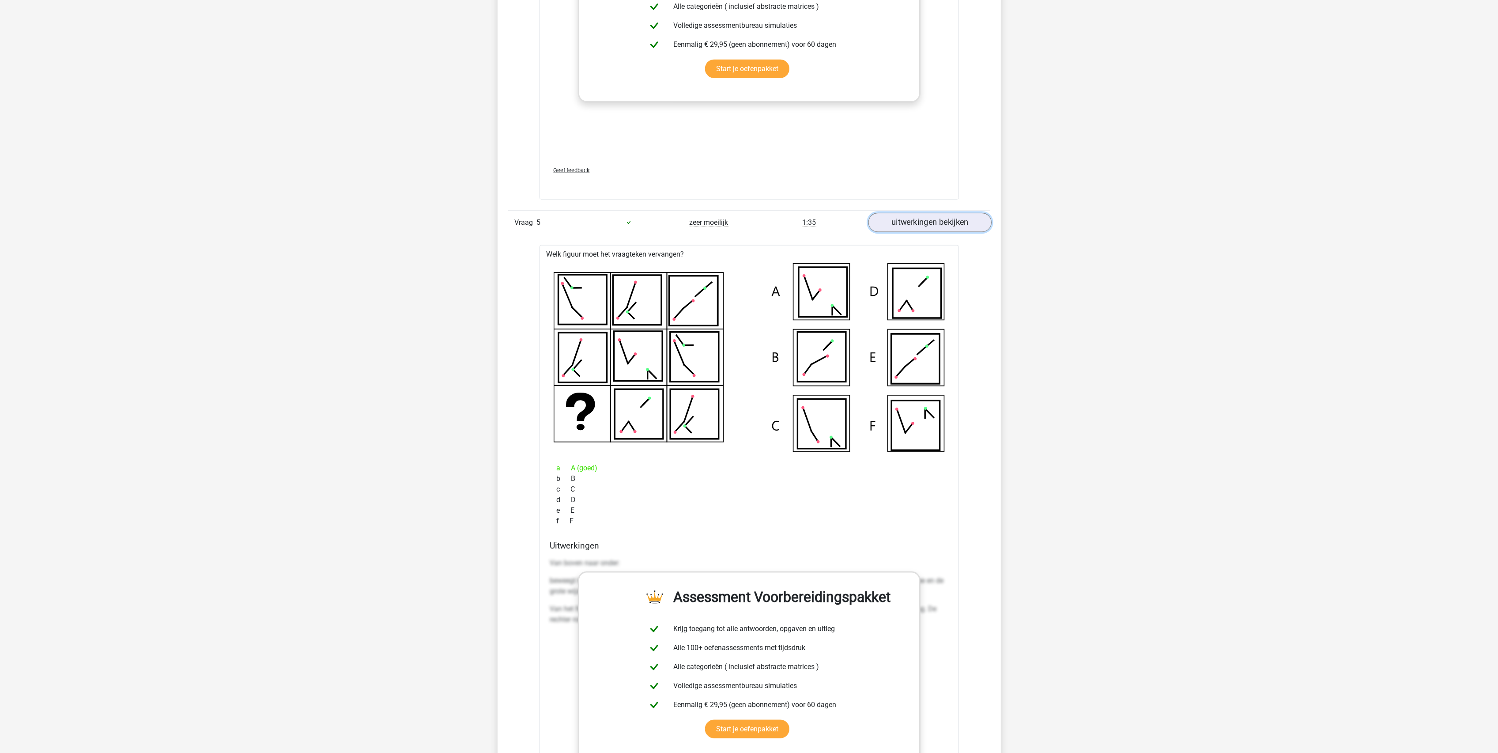
click at [940, 232] on link "uitwerkingen bekijken" at bounding box center [929, 222] width 123 height 19
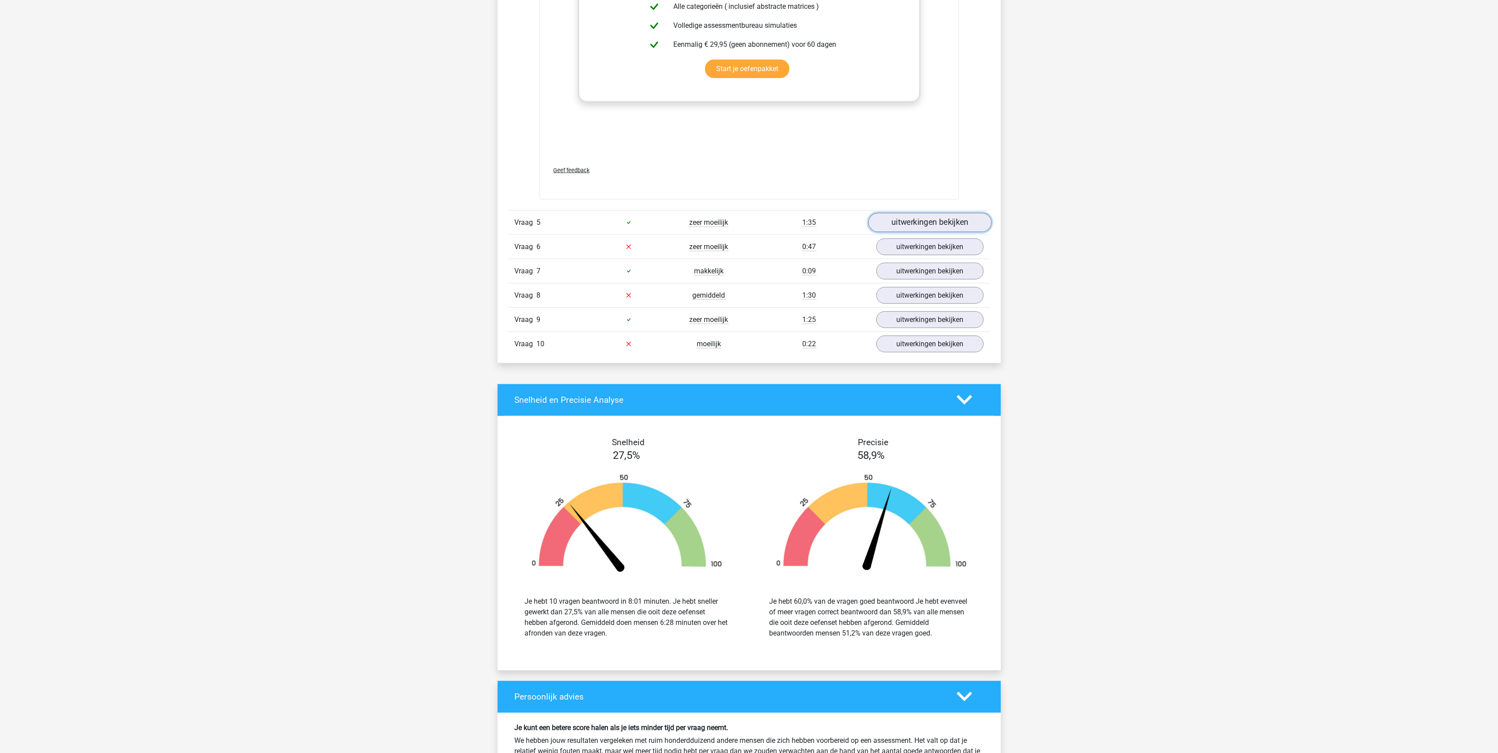
click at [937, 225] on link "uitwerkingen bekijken" at bounding box center [929, 222] width 123 height 19
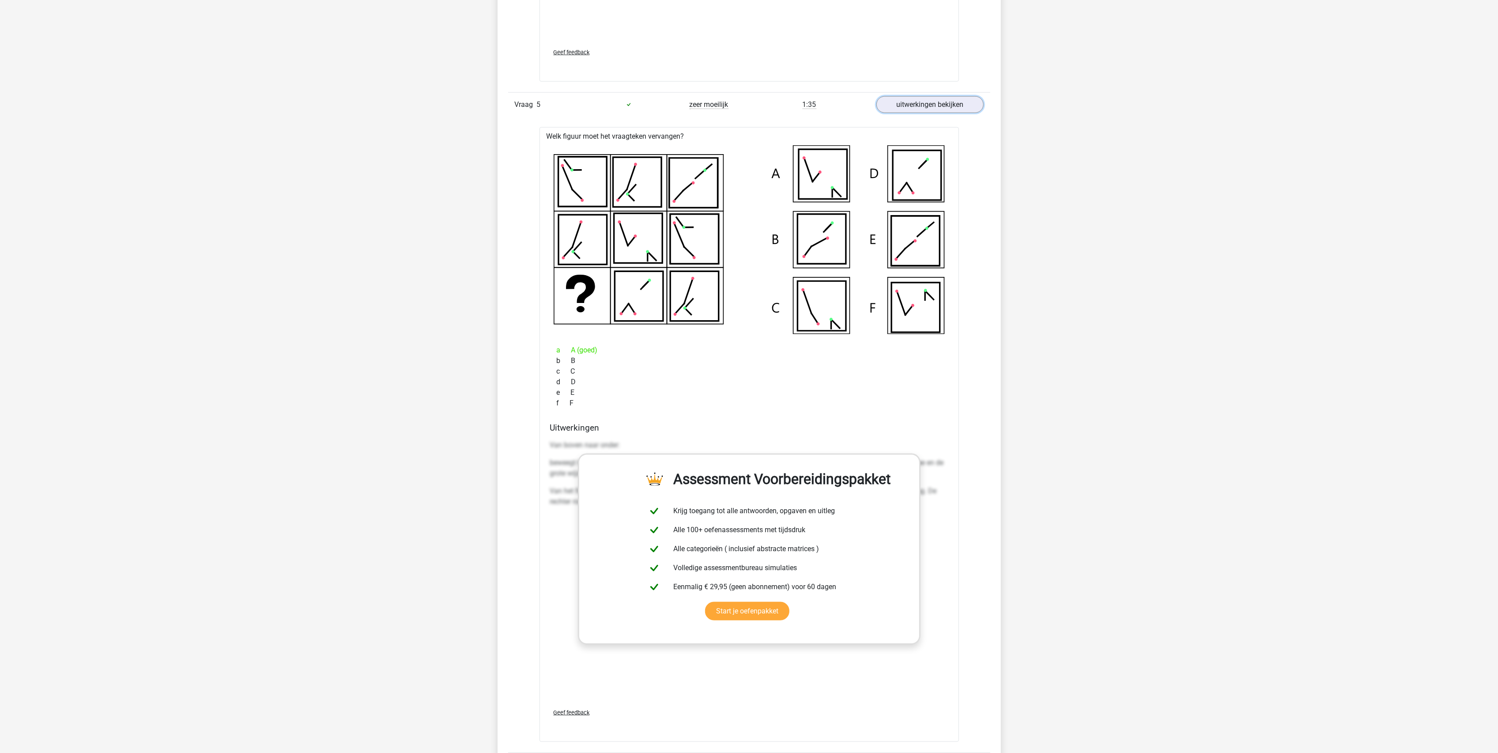
scroll to position [1648, 0]
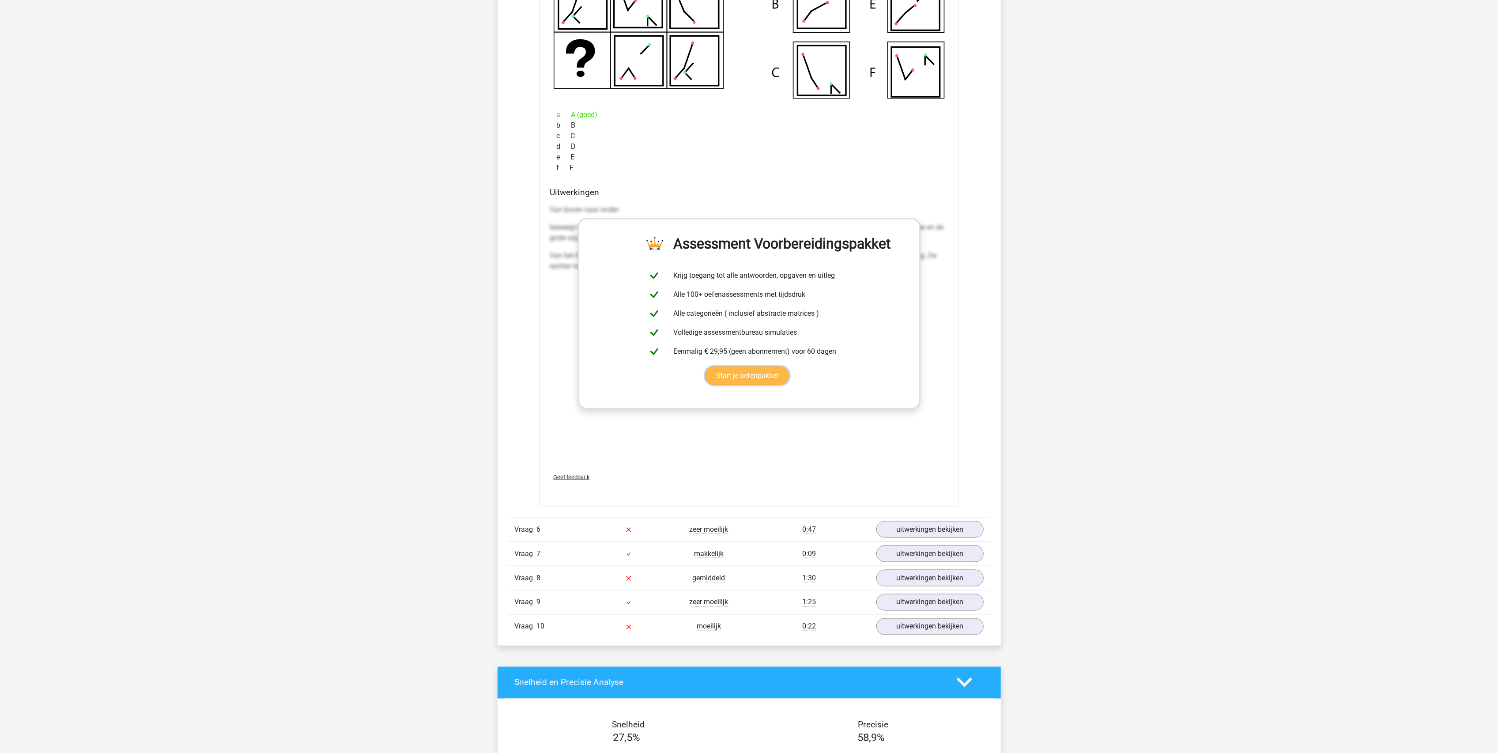
click at [750, 383] on link "Start je oefenpakket" at bounding box center [747, 375] width 84 height 19
click at [936, 535] on link "uitwerkingen bekijken" at bounding box center [929, 529] width 123 height 19
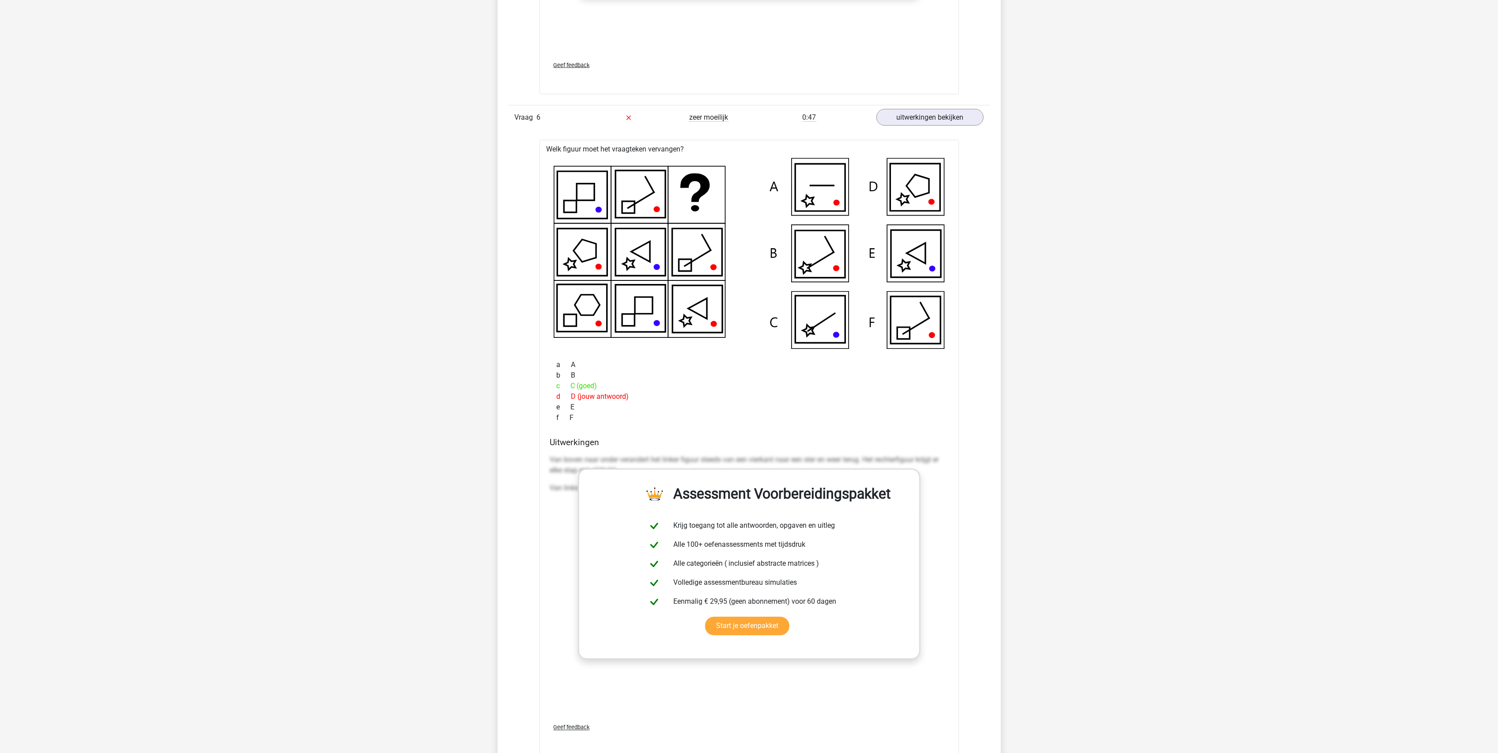
scroll to position [2237, 0]
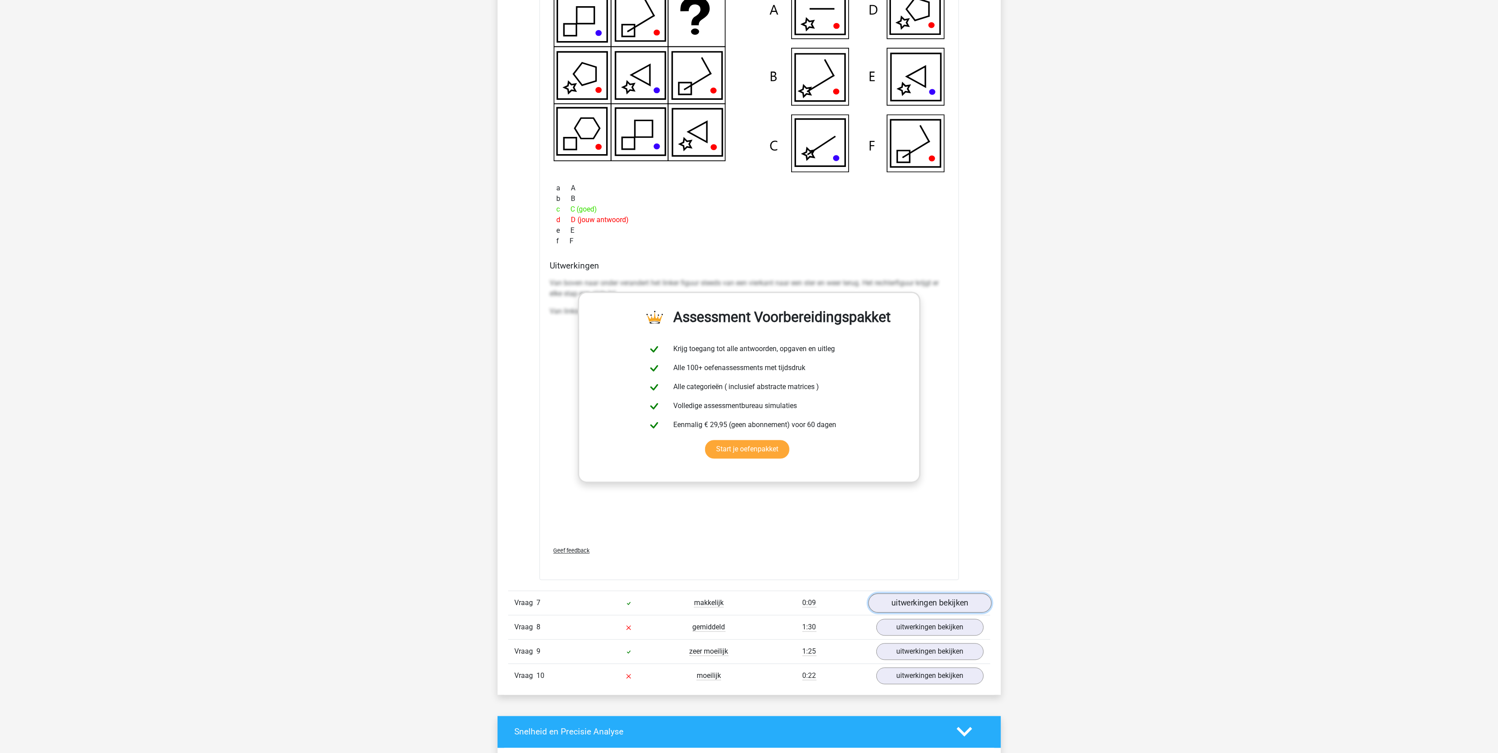
click at [912, 610] on link "uitwerkingen bekijken" at bounding box center [929, 602] width 123 height 19
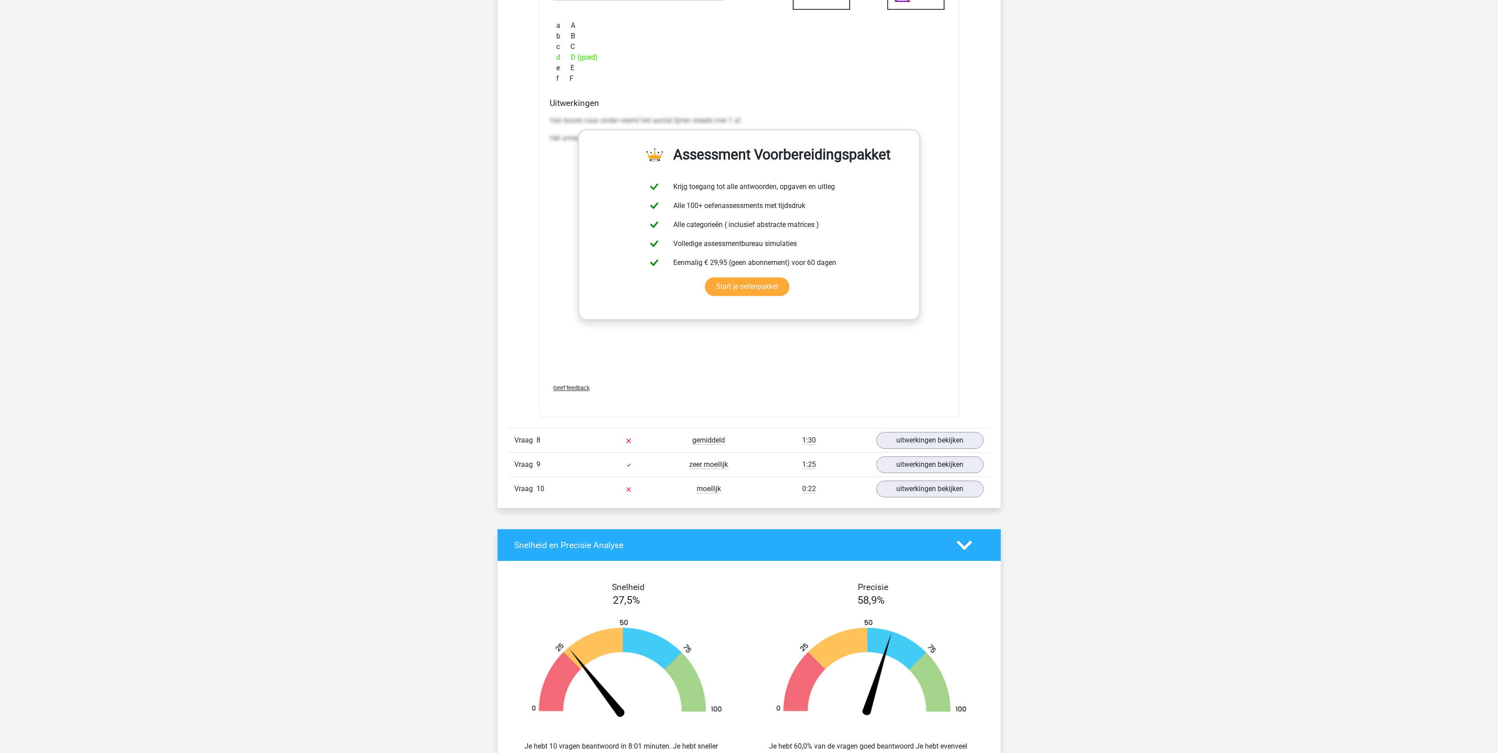
scroll to position [3061, 0]
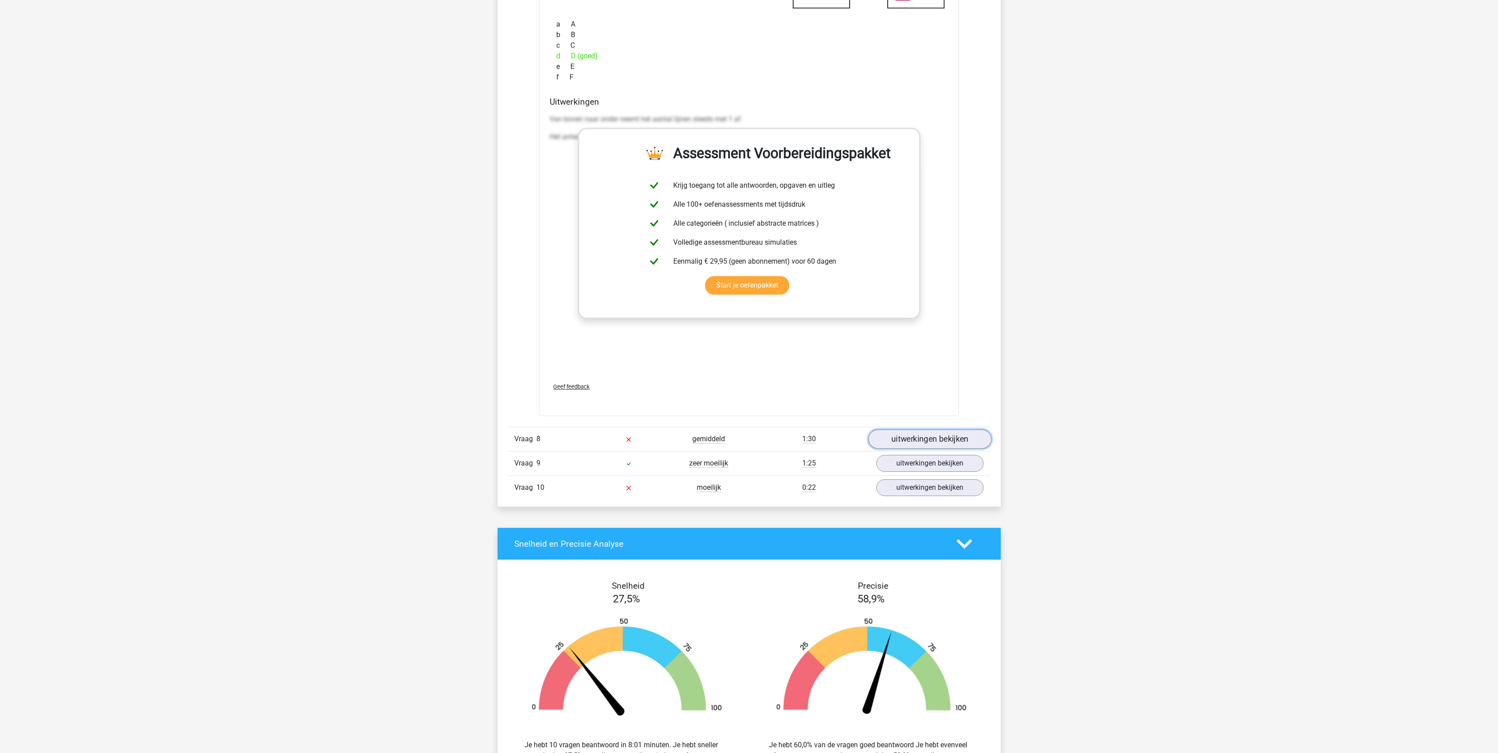
click at [914, 443] on link "uitwerkingen bekijken" at bounding box center [929, 438] width 123 height 19
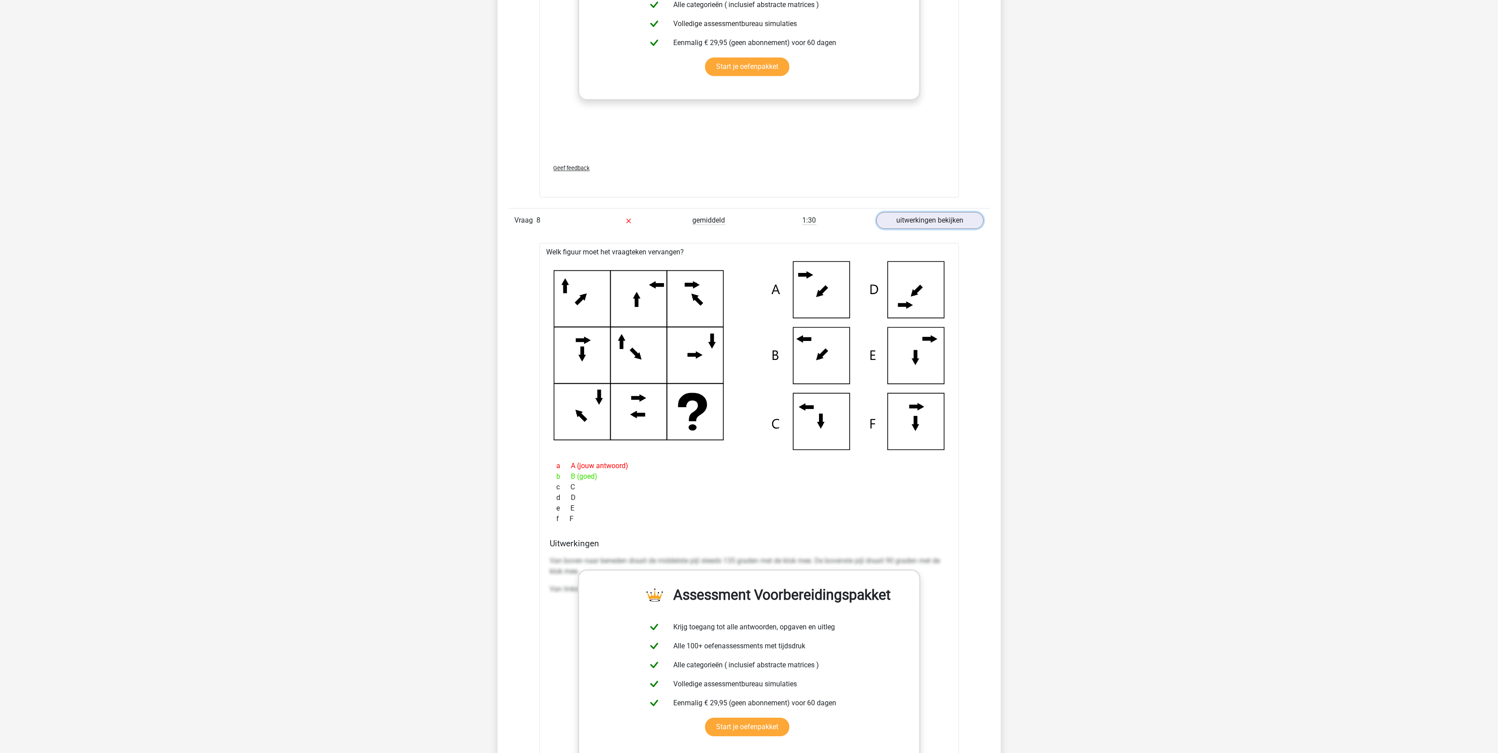
scroll to position [3532, 0]
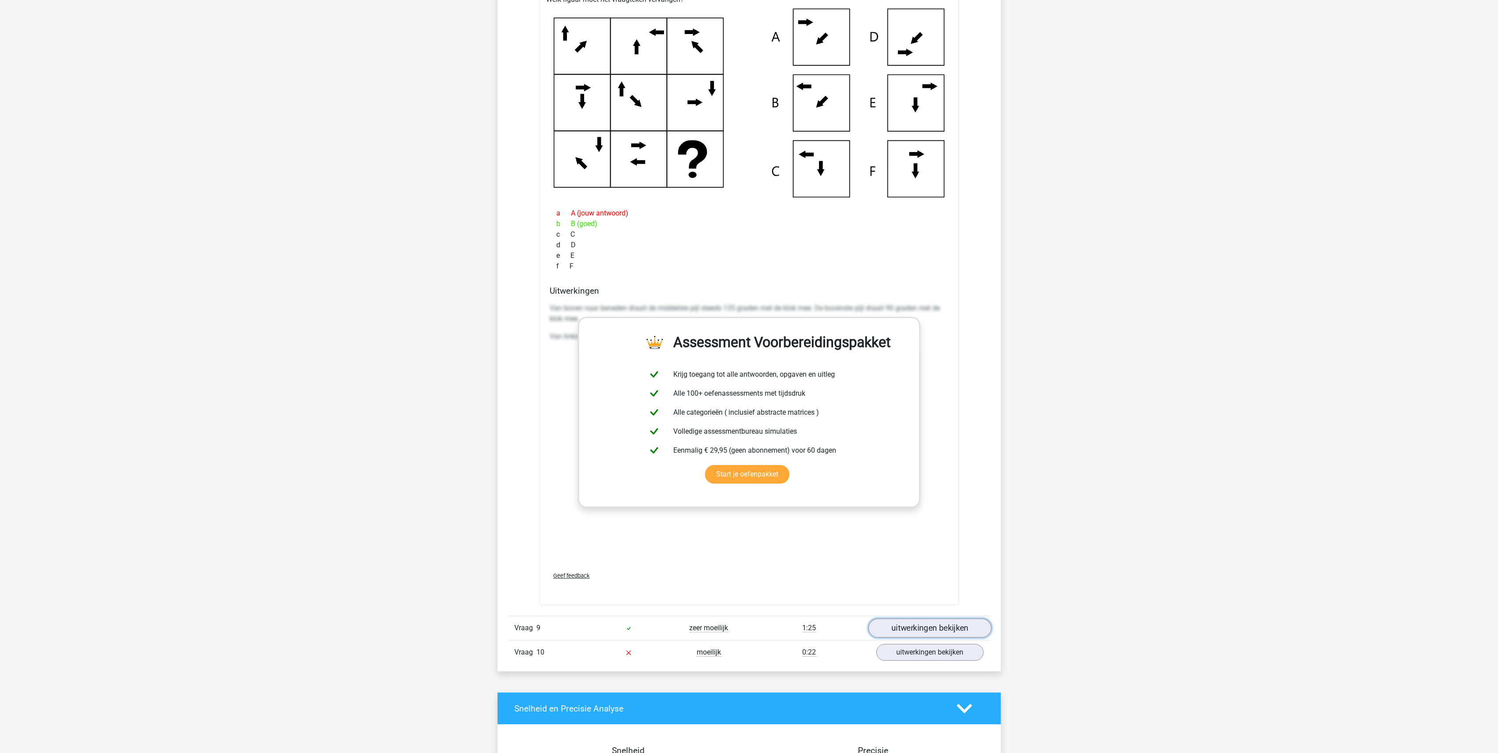
click at [919, 631] on link "uitwerkingen bekijken" at bounding box center [929, 628] width 123 height 19
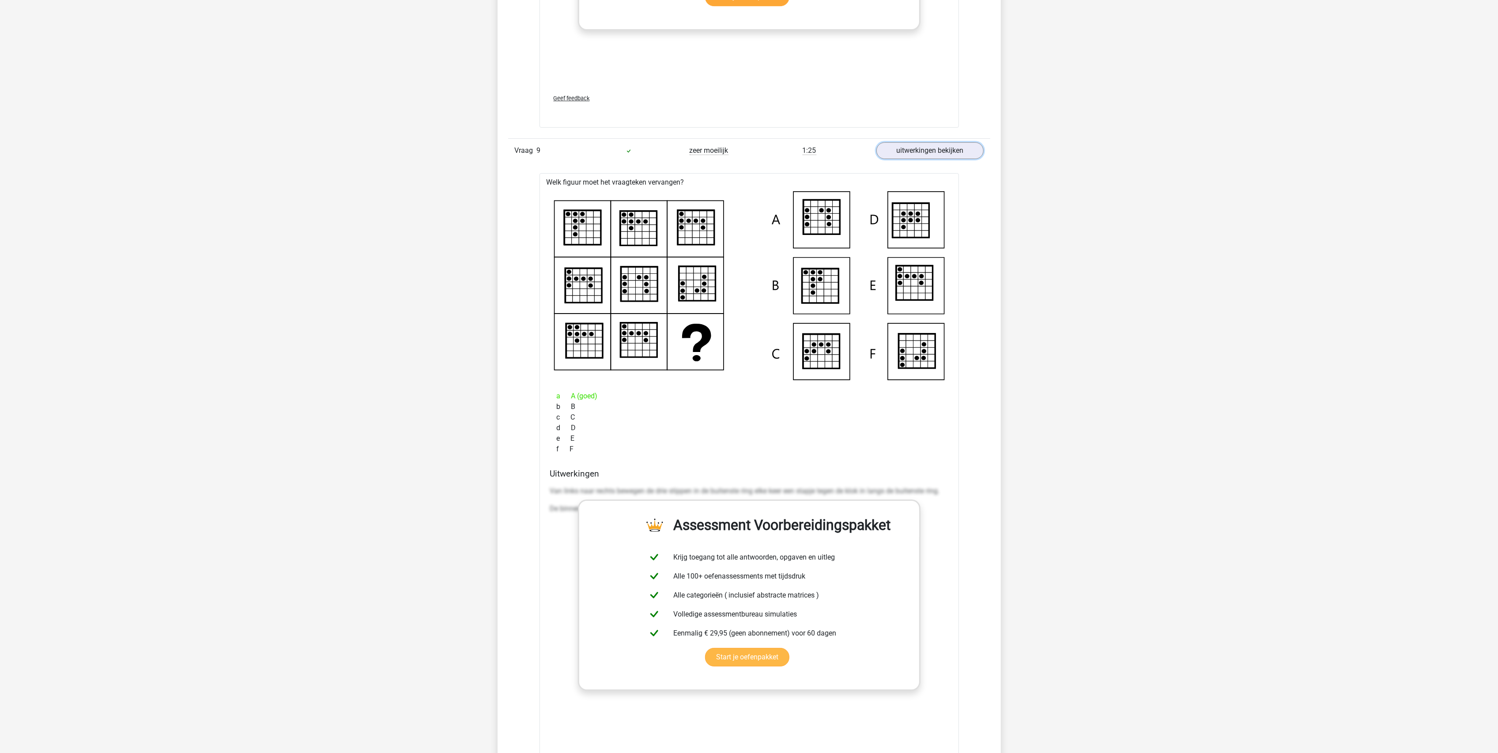
scroll to position [4179, 0]
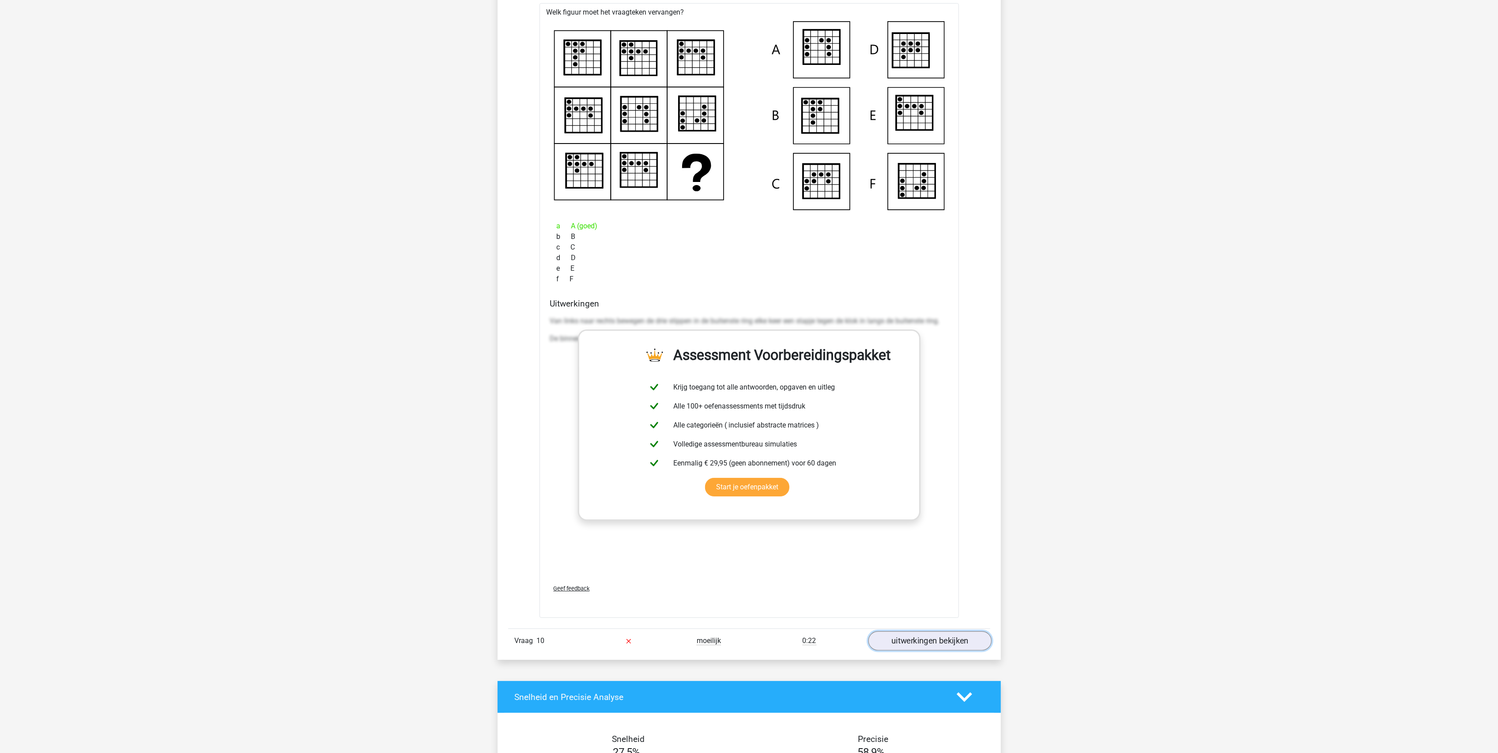
click at [889, 649] on link "uitwerkingen bekijken" at bounding box center [929, 640] width 123 height 19
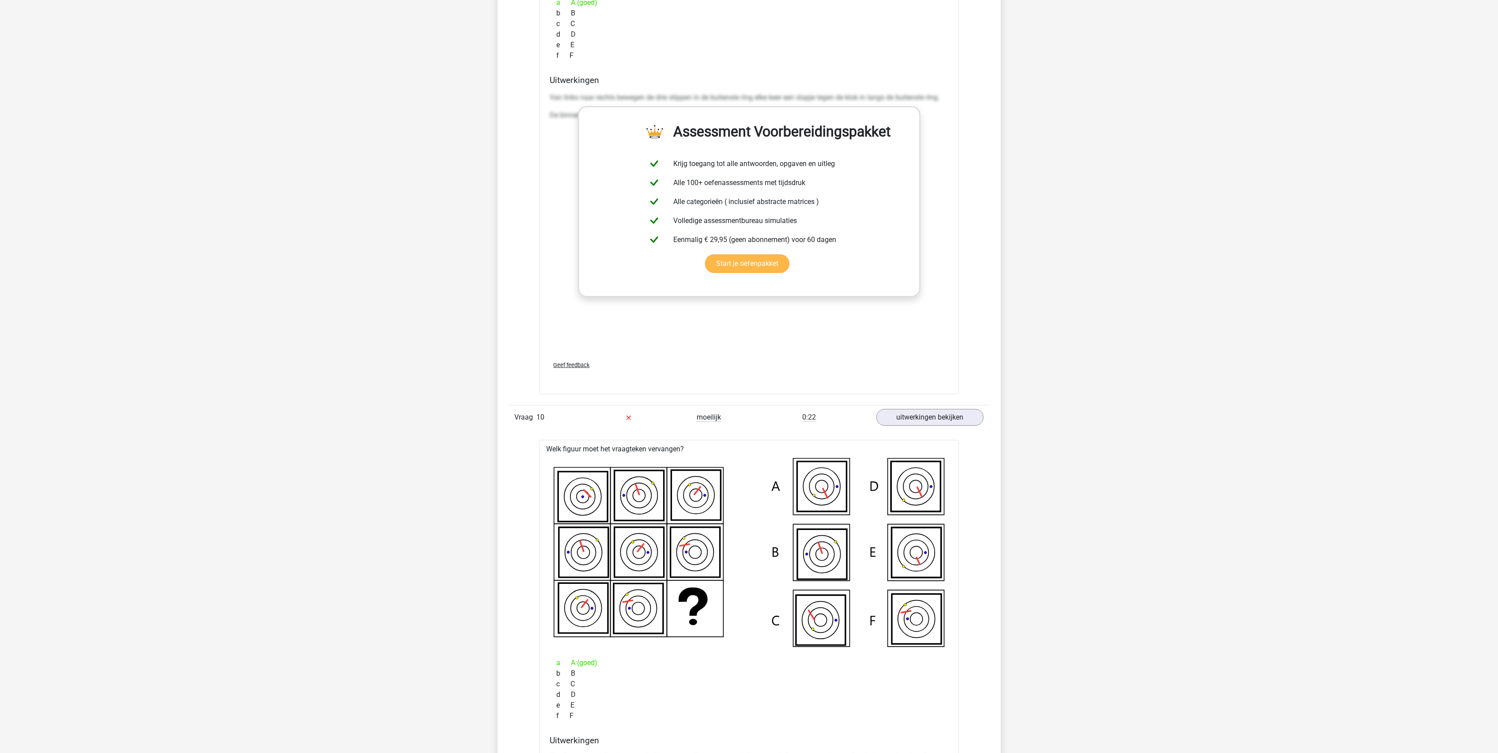
scroll to position [4592, 0]
